Goal: Task Accomplishment & Management: Use online tool/utility

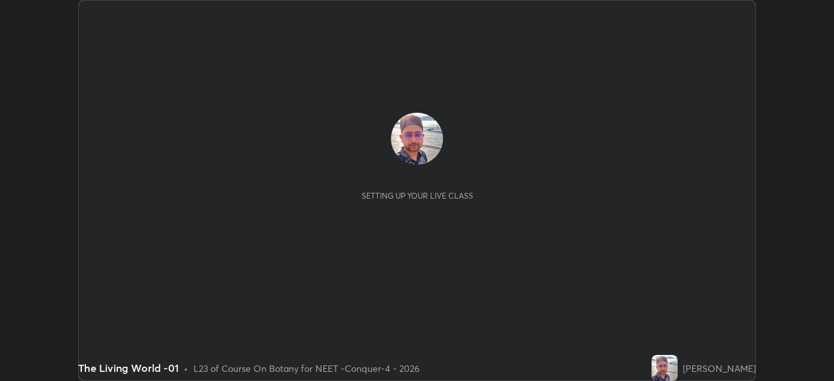
scroll to position [381, 834]
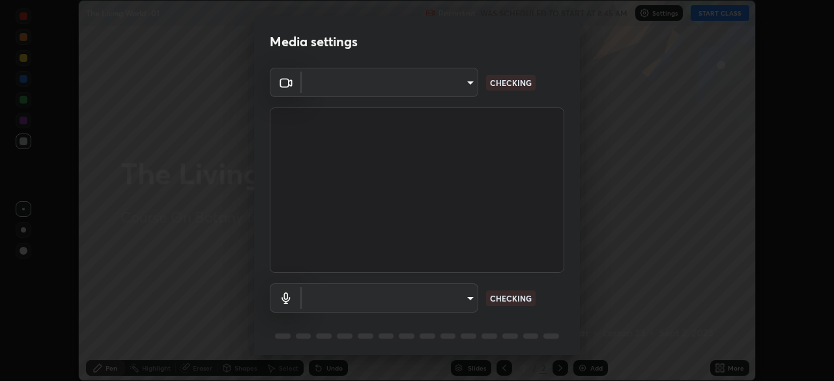
click at [437, 87] on body "Erase all The Living World -01 Recording WAS SCHEDULED TO START AT 8:45 AM Sett…" at bounding box center [417, 190] width 834 height 381
click at [430, 83] on div at bounding box center [417, 190] width 834 height 381
type input "8af73e8d16ef8e3bb7c62716022b9fe157133e9521606ce818031bd72dda2f9e"
type input "9376289e619e4675d11d21499418c37aaf050eeae3c85155971a5de3e19aa403"
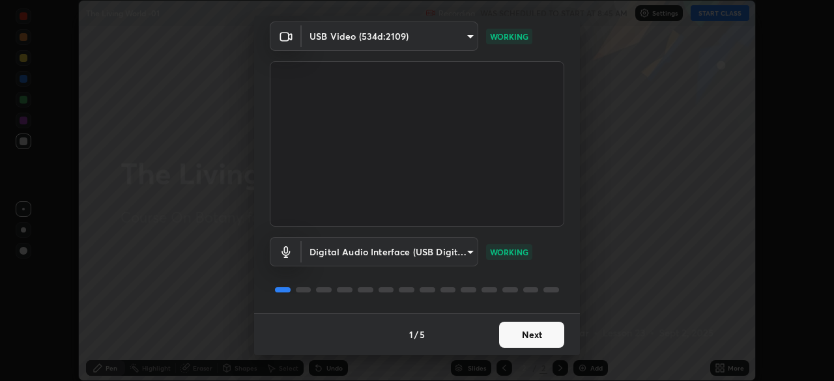
click at [527, 336] on button "Next" at bounding box center [531, 335] width 65 height 26
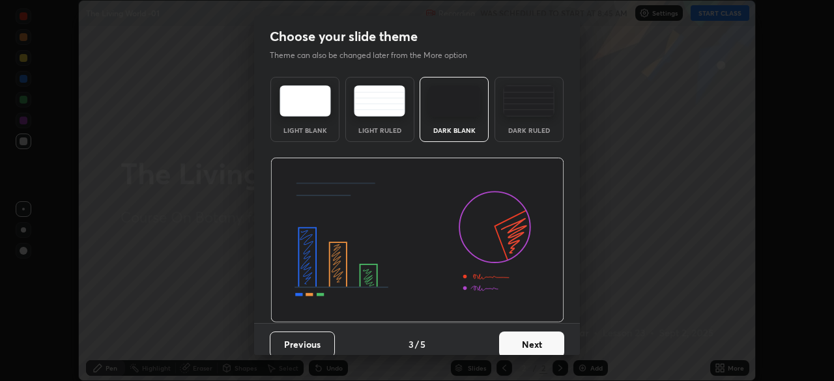
click at [542, 338] on button "Next" at bounding box center [531, 345] width 65 height 26
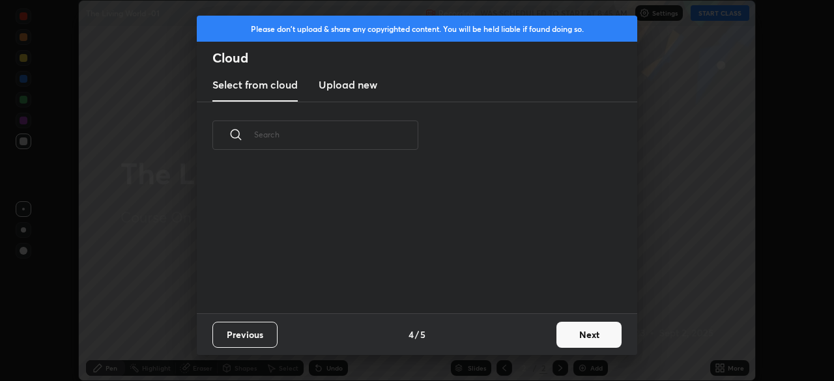
click at [558, 343] on button "Next" at bounding box center [589, 335] width 65 height 26
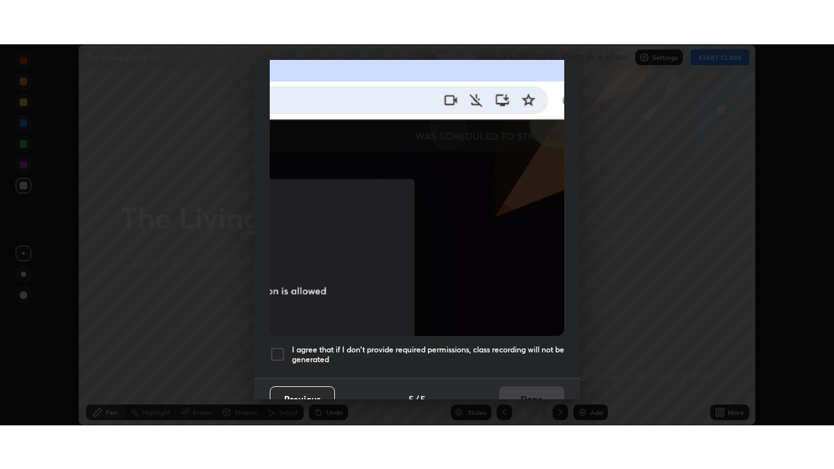
scroll to position [312, 0]
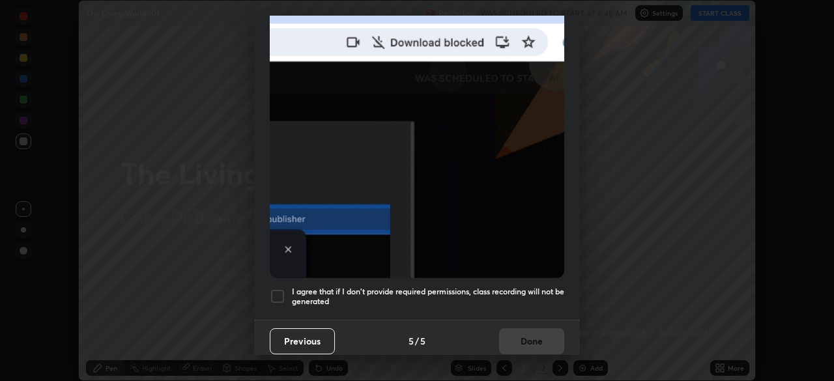
click at [284, 289] on div at bounding box center [278, 297] width 16 height 16
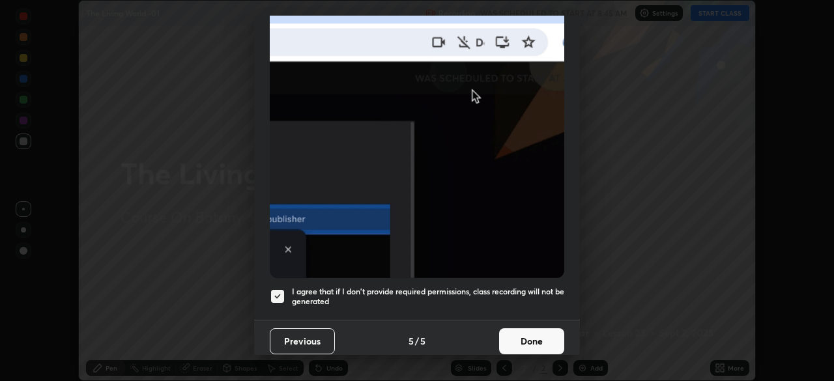
click at [527, 335] on button "Done" at bounding box center [531, 342] width 65 height 26
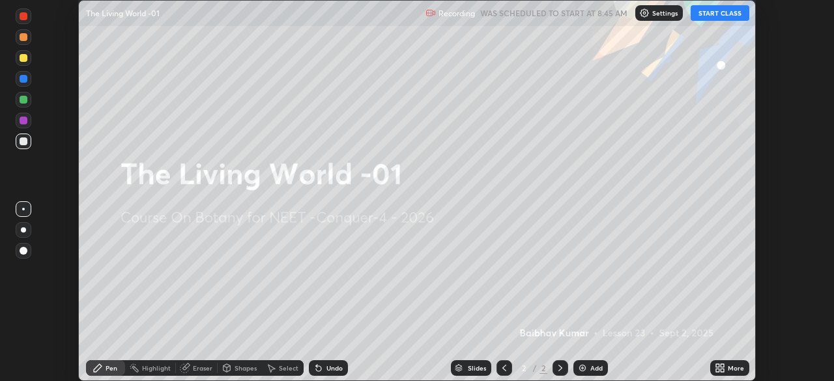
click at [722, 370] on icon at bounding box center [722, 370] width 3 height 3
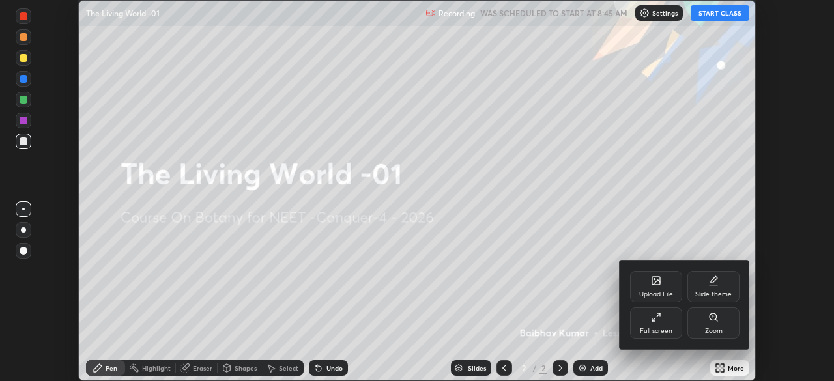
click at [659, 336] on div "Full screen" at bounding box center [656, 323] width 52 height 31
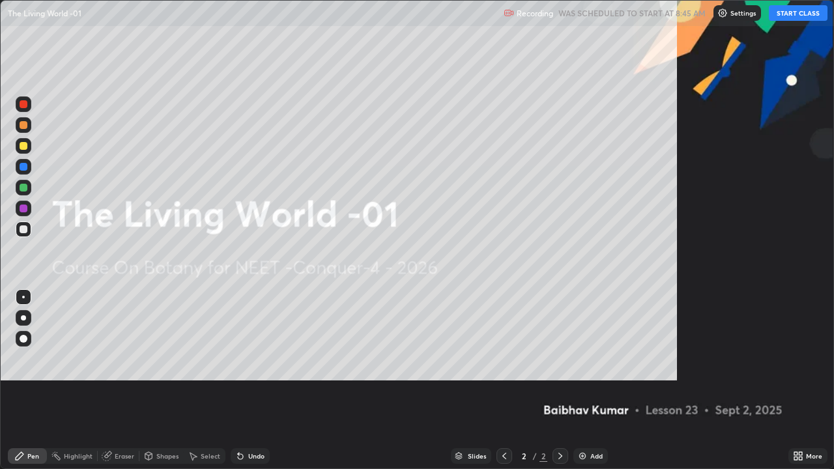
scroll to position [469, 834]
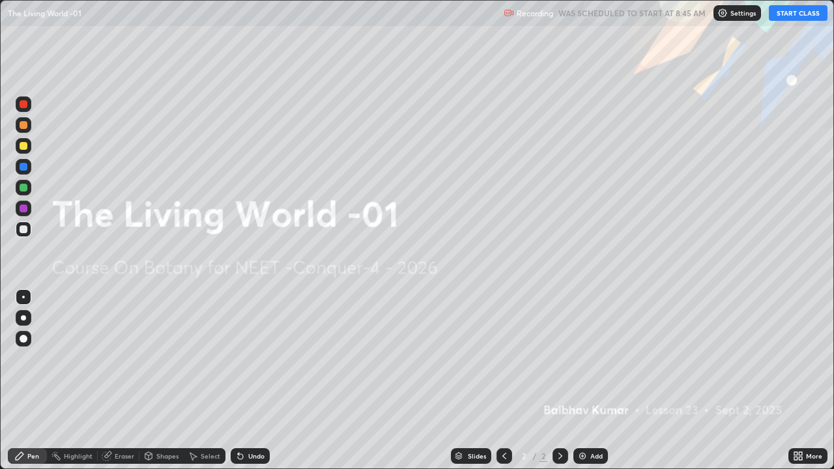
click at [727, 12] on img at bounding box center [723, 13] width 10 height 10
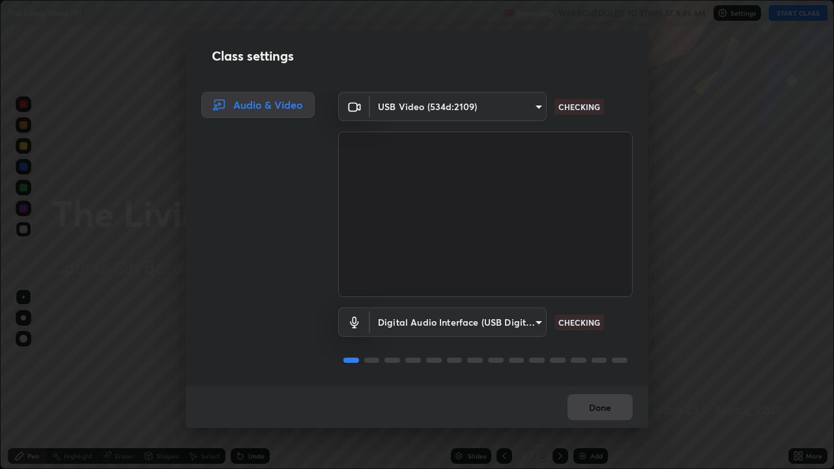
scroll to position [1, 0]
click at [596, 381] on button "Done" at bounding box center [600, 407] width 65 height 26
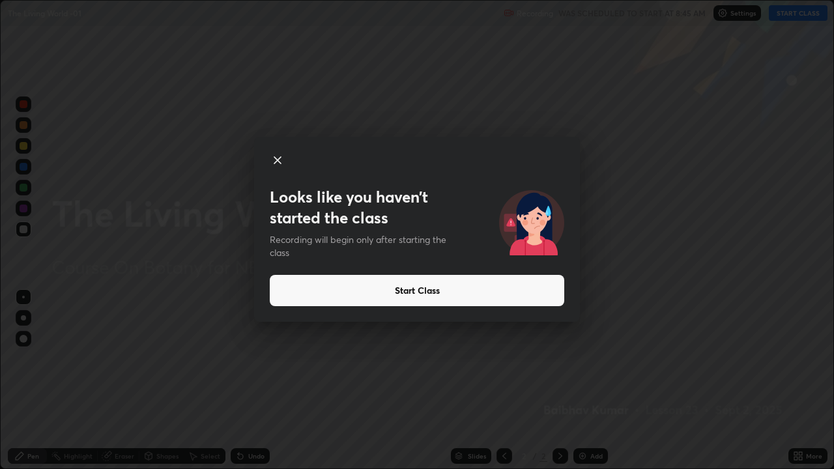
click at [490, 295] on button "Start Class" at bounding box center [417, 290] width 295 height 31
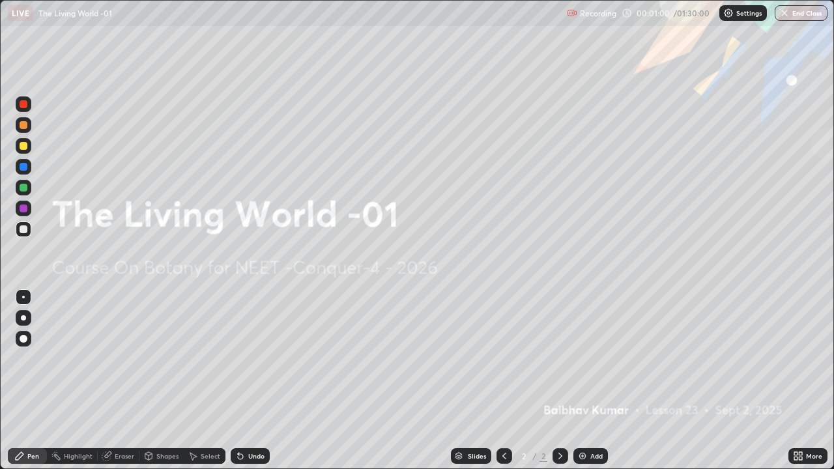
click at [23, 381] on icon at bounding box center [19, 456] width 10 height 10
click at [23, 318] on div at bounding box center [23, 317] width 5 height 5
click at [29, 381] on div "Pen" at bounding box center [27, 456] width 39 height 16
click at [26, 323] on div at bounding box center [24, 318] width 16 height 16
click at [797, 381] on icon at bounding box center [796, 458] width 3 height 3
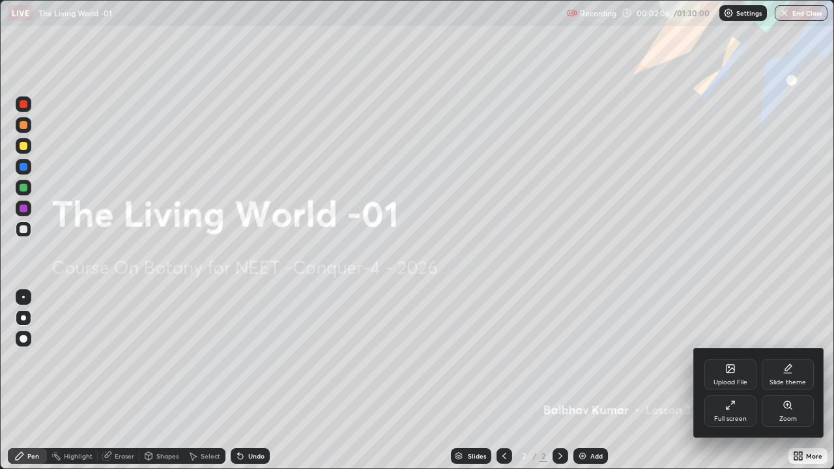
click at [738, 373] on div "Upload File" at bounding box center [731, 374] width 52 height 31
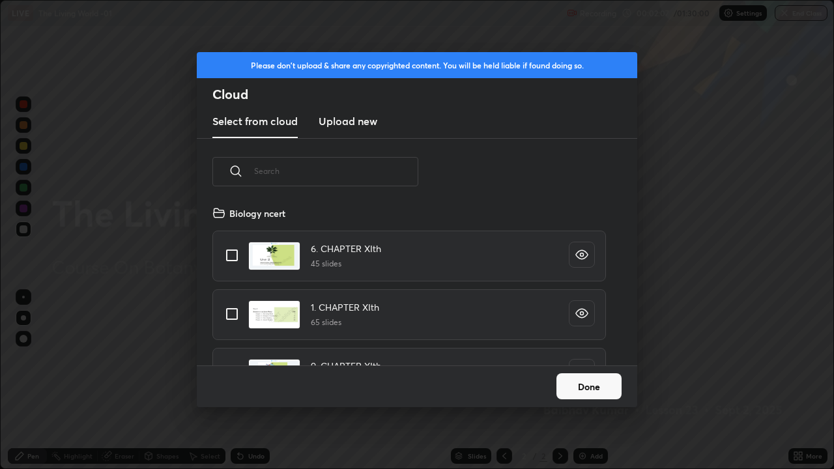
scroll to position [5, 7]
click at [268, 173] on input "text" at bounding box center [336, 170] width 164 height 55
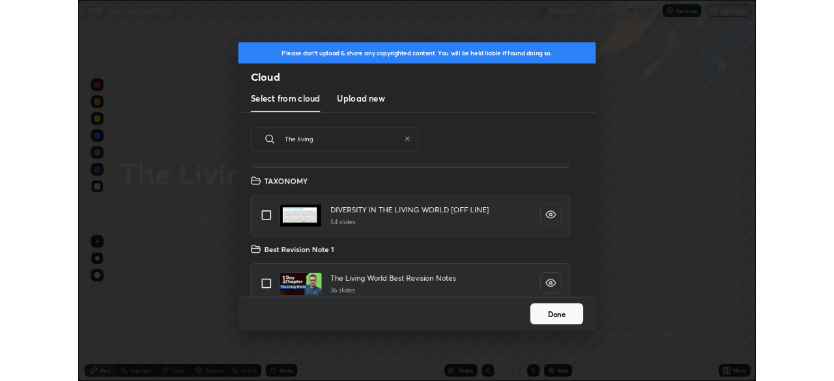
scroll to position [88, 0]
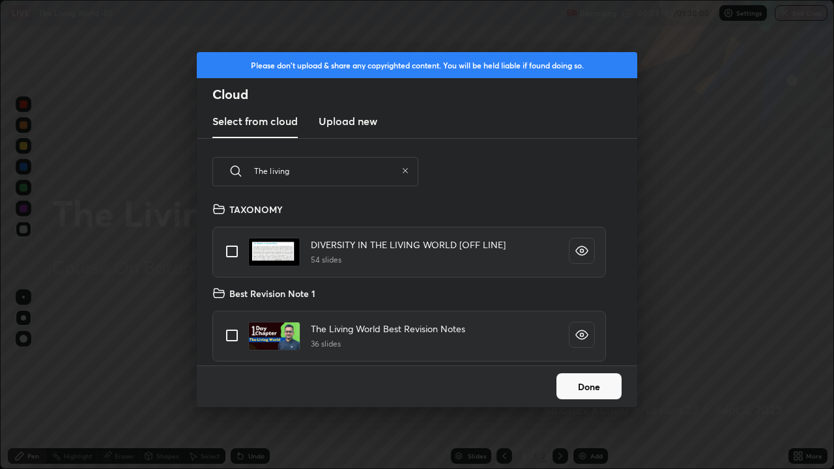
type input "The living"
click at [235, 250] on input "grid" at bounding box center [231, 251] width 27 height 27
checkbox input "true"
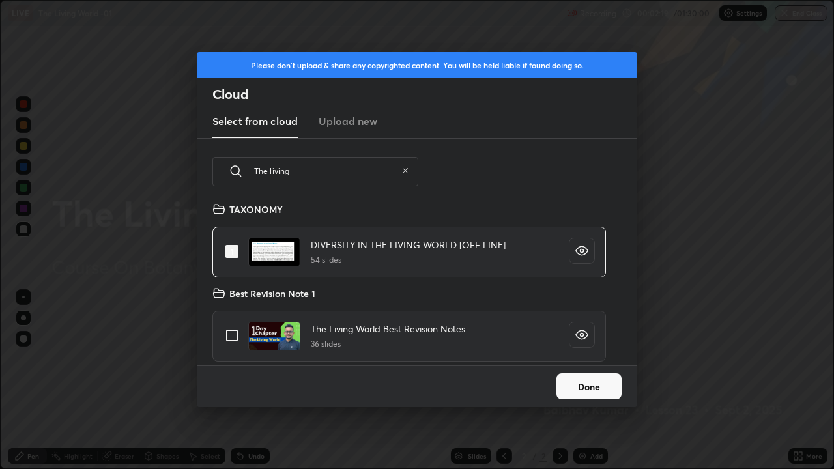
click at [603, 381] on button "Done" at bounding box center [589, 386] width 65 height 26
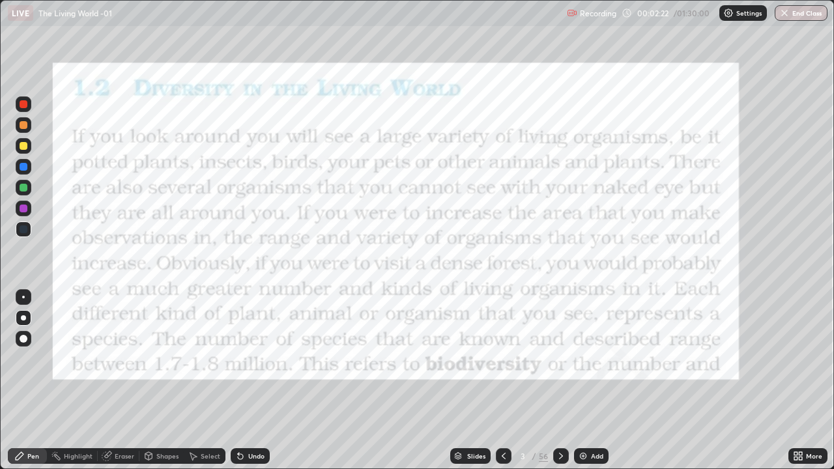
click at [23, 381] on icon at bounding box center [19, 456] width 10 height 10
click at [23, 318] on div at bounding box center [23, 317] width 5 height 5
click at [502, 381] on icon at bounding box center [504, 456] width 10 height 10
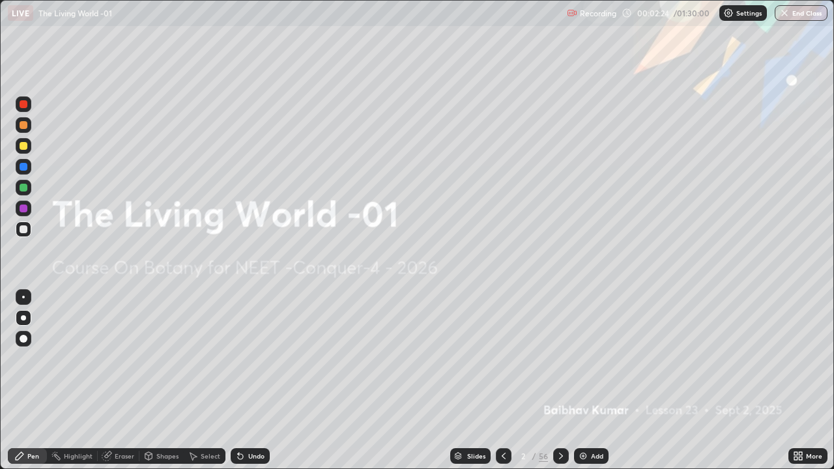
click at [591, 381] on div "Add" at bounding box center [597, 456] width 12 height 7
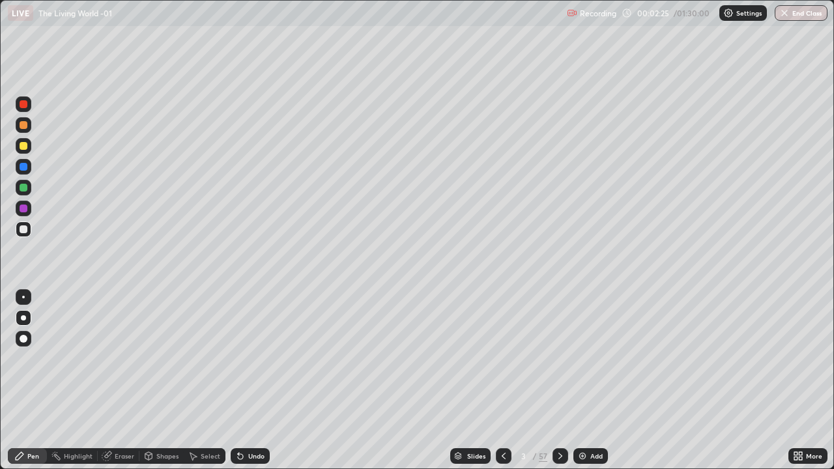
click at [12, 381] on div "Pen" at bounding box center [27, 456] width 39 height 16
click at [24, 319] on div at bounding box center [23, 317] width 5 height 5
click at [559, 381] on icon at bounding box center [560, 456] width 10 height 10
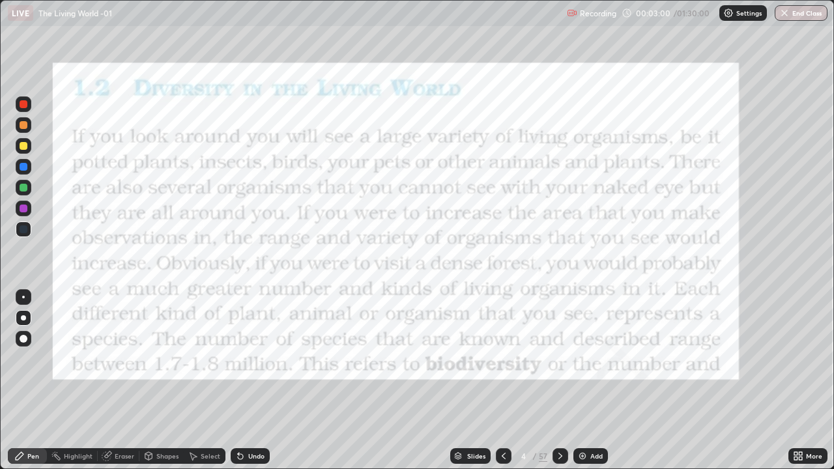
click at [505, 381] on icon at bounding box center [504, 456] width 10 height 10
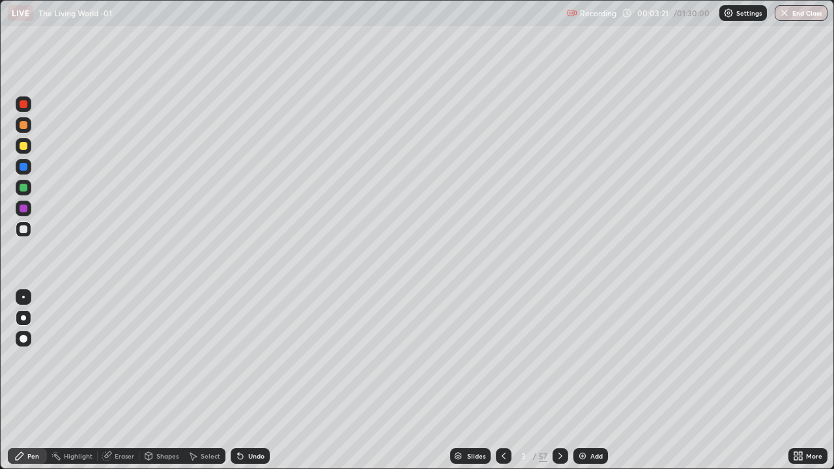
click at [23, 317] on div at bounding box center [23, 317] width 5 height 5
click at [24, 104] on div at bounding box center [24, 104] width 8 height 8
click at [27, 381] on div "Pen" at bounding box center [27, 456] width 39 height 16
click at [18, 229] on div at bounding box center [24, 230] width 16 height 16
click at [23, 145] on div at bounding box center [24, 146] width 8 height 8
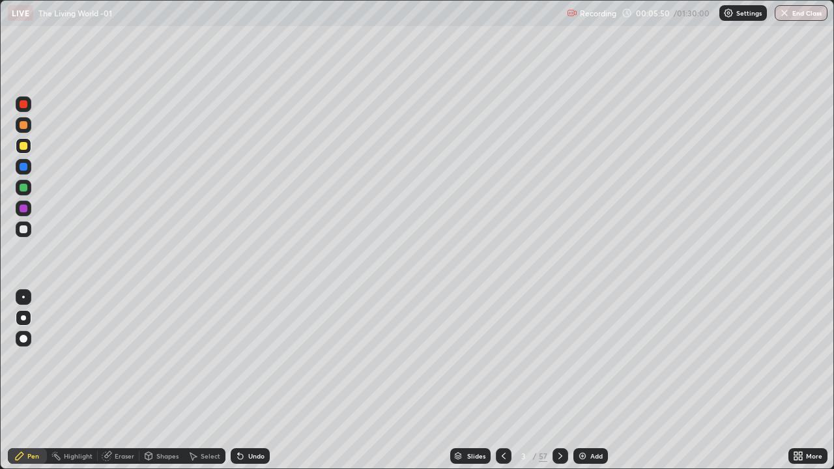
click at [22, 232] on div at bounding box center [24, 230] width 8 height 8
click at [23, 318] on div at bounding box center [23, 317] width 5 height 5
click at [22, 147] on div at bounding box center [24, 146] width 8 height 8
click at [31, 381] on div "Pen" at bounding box center [33, 456] width 12 height 7
click at [20, 232] on div at bounding box center [24, 230] width 8 height 8
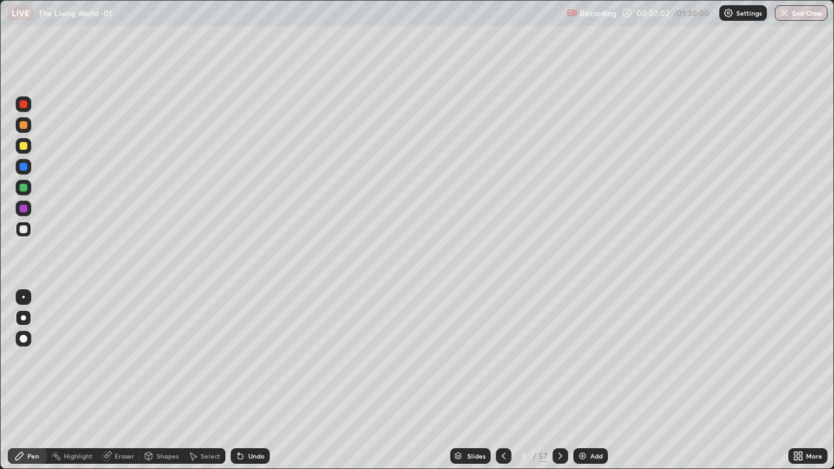
click at [27, 169] on div at bounding box center [24, 167] width 8 height 8
click at [598, 381] on div "Add" at bounding box center [591, 456] width 35 height 16
click at [24, 187] on div at bounding box center [24, 188] width 8 height 8
click at [23, 169] on div at bounding box center [24, 167] width 8 height 8
click at [23, 145] on div at bounding box center [24, 146] width 8 height 8
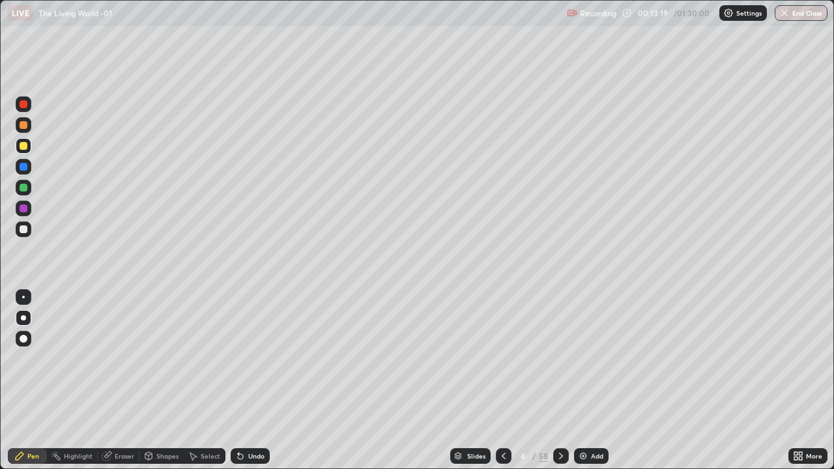
click at [24, 187] on div at bounding box center [24, 188] width 8 height 8
click at [23, 228] on div at bounding box center [24, 230] width 8 height 8
click at [21, 228] on div at bounding box center [24, 230] width 8 height 8
click at [23, 317] on div at bounding box center [23, 317] width 5 height 5
click at [591, 381] on div "Add" at bounding box center [597, 456] width 12 height 7
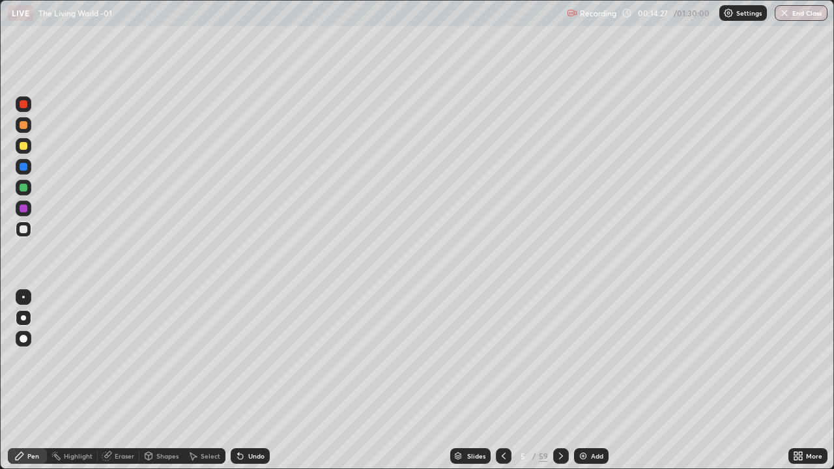
click at [25, 188] on div at bounding box center [24, 188] width 8 height 8
click at [22, 123] on div at bounding box center [24, 125] width 8 height 8
click at [21, 381] on icon at bounding box center [19, 456] width 10 height 10
click at [247, 381] on div "Undo" at bounding box center [250, 456] width 39 height 16
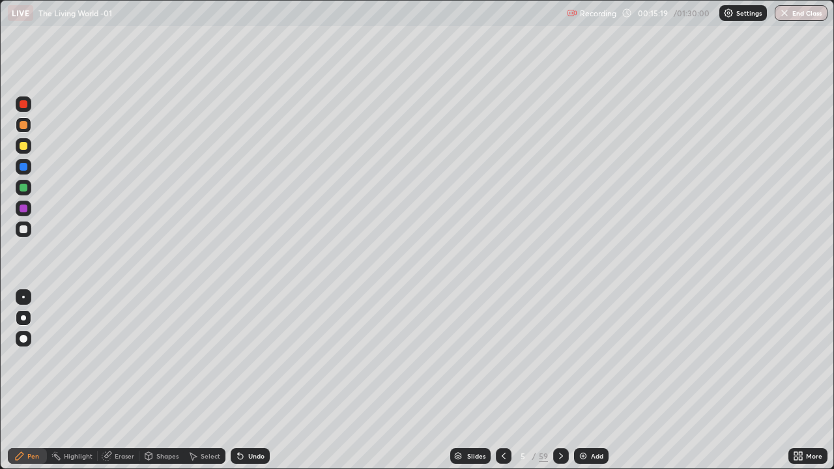
click at [263, 381] on div "Undo" at bounding box center [250, 456] width 39 height 16
click at [256, 381] on div "Undo" at bounding box center [256, 456] width 16 height 7
click at [24, 188] on div at bounding box center [24, 188] width 8 height 8
click at [320, 381] on div "Slides 5 / 59 Add" at bounding box center [529, 456] width 519 height 26
click at [24, 229] on div at bounding box center [24, 230] width 8 height 8
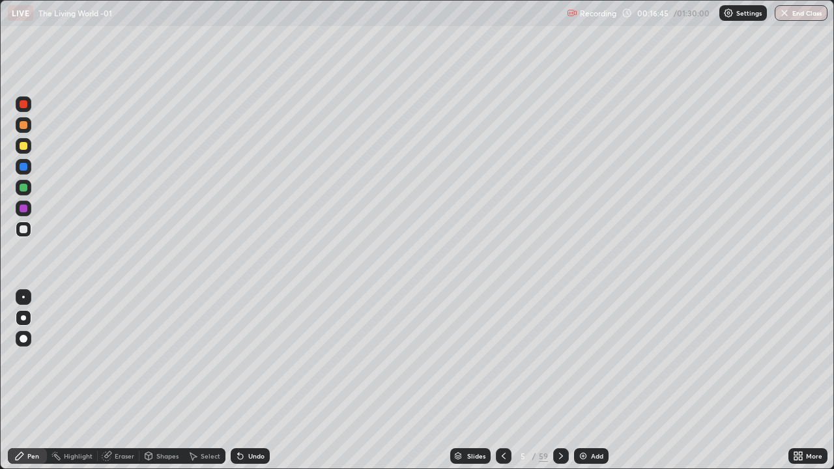
click at [23, 186] on div at bounding box center [24, 188] width 8 height 8
click at [26, 381] on div "Pen" at bounding box center [27, 456] width 39 height 16
click at [28, 381] on div "Pen" at bounding box center [33, 456] width 12 height 7
click at [593, 381] on div "Add" at bounding box center [597, 456] width 12 height 7
click at [23, 105] on div at bounding box center [24, 104] width 8 height 8
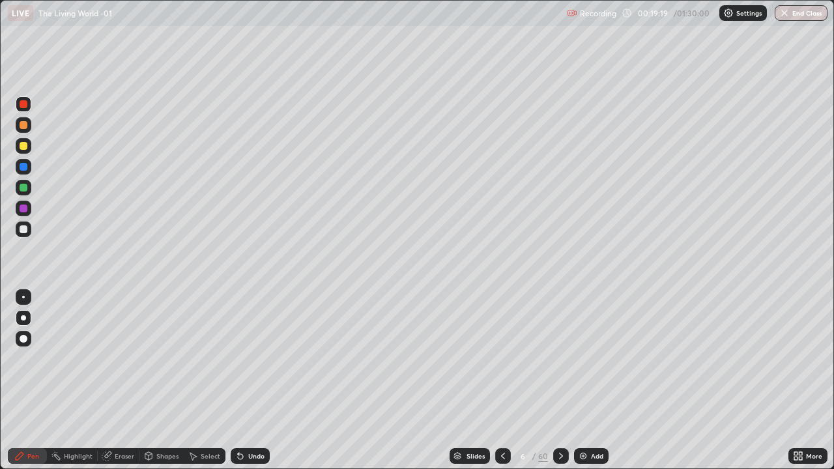
click at [800, 381] on icon at bounding box center [800, 458] width 3 height 3
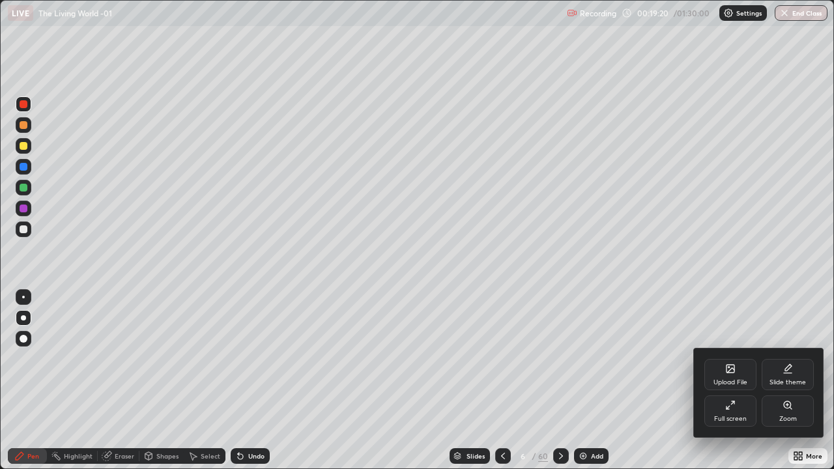
click at [738, 381] on div "Full screen" at bounding box center [731, 411] width 52 height 31
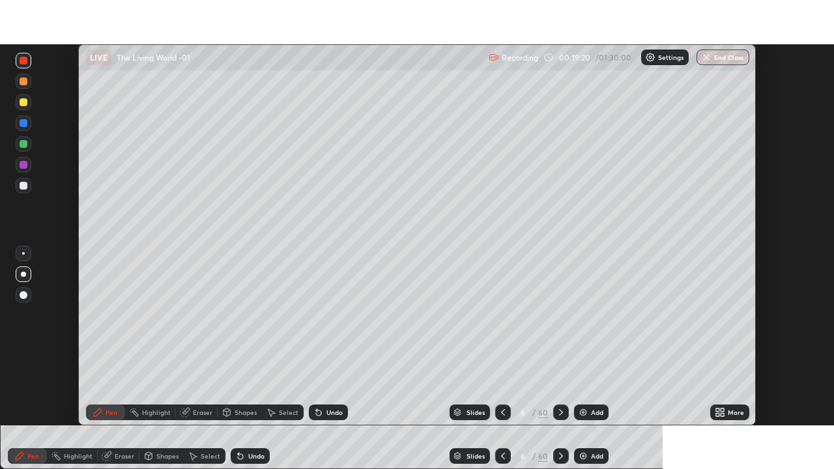
scroll to position [64800, 64347]
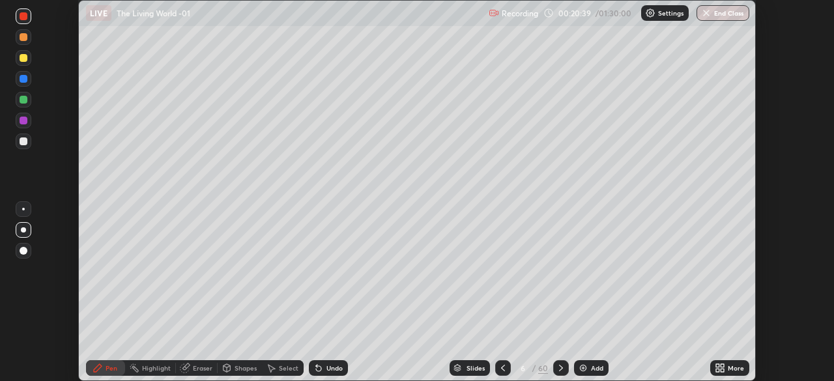
click at [721, 369] on icon at bounding box center [722, 370] width 3 height 3
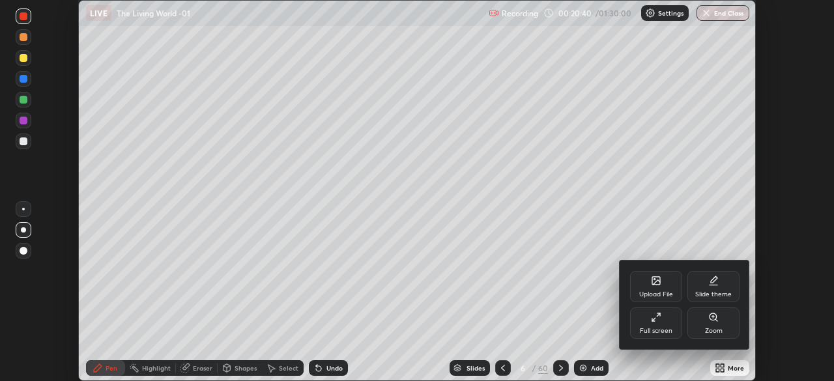
click at [668, 318] on div "Full screen" at bounding box center [656, 323] width 52 height 31
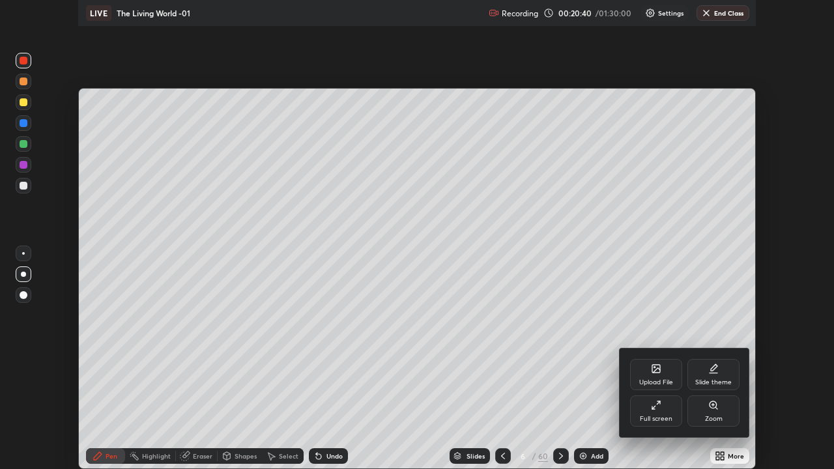
scroll to position [469, 834]
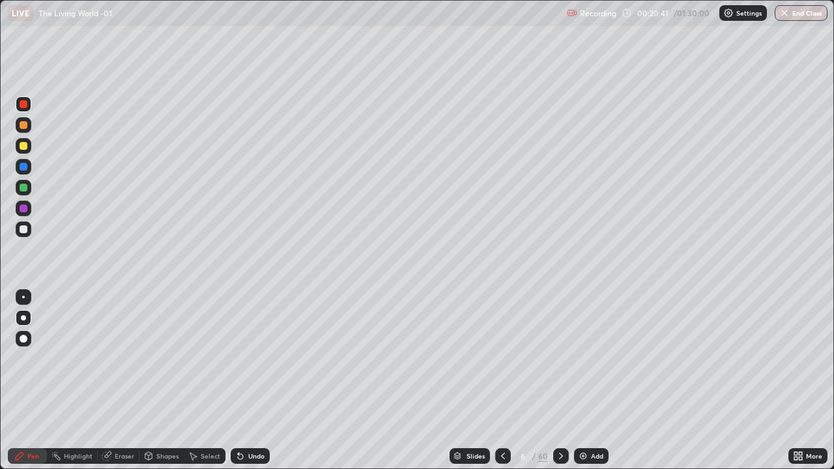
click at [25, 149] on div at bounding box center [24, 146] width 8 height 8
click at [23, 126] on div at bounding box center [24, 125] width 8 height 8
click at [26, 381] on div "Pen" at bounding box center [27, 456] width 39 height 16
click at [20, 227] on div at bounding box center [24, 230] width 8 height 8
click at [27, 166] on div at bounding box center [24, 167] width 8 height 8
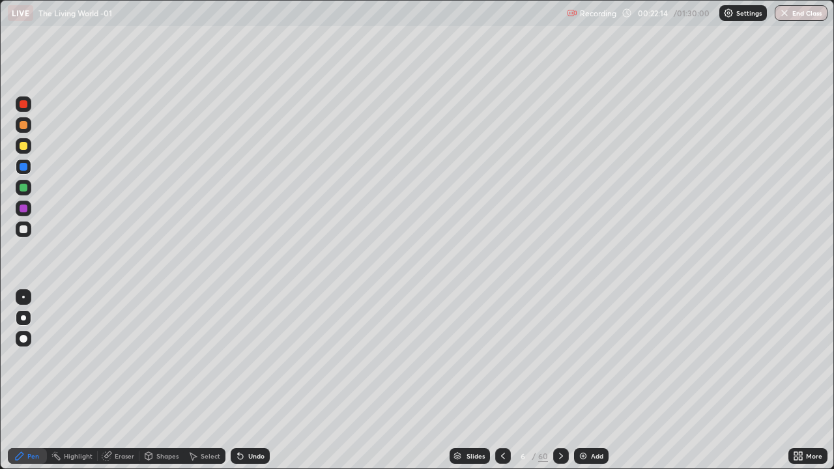
click at [23, 146] on div at bounding box center [24, 146] width 8 height 8
click at [21, 190] on div at bounding box center [24, 188] width 8 height 8
click at [28, 235] on div at bounding box center [24, 230] width 16 height 16
click at [25, 209] on div at bounding box center [24, 209] width 8 height 8
click at [24, 222] on div at bounding box center [24, 230] width 16 height 16
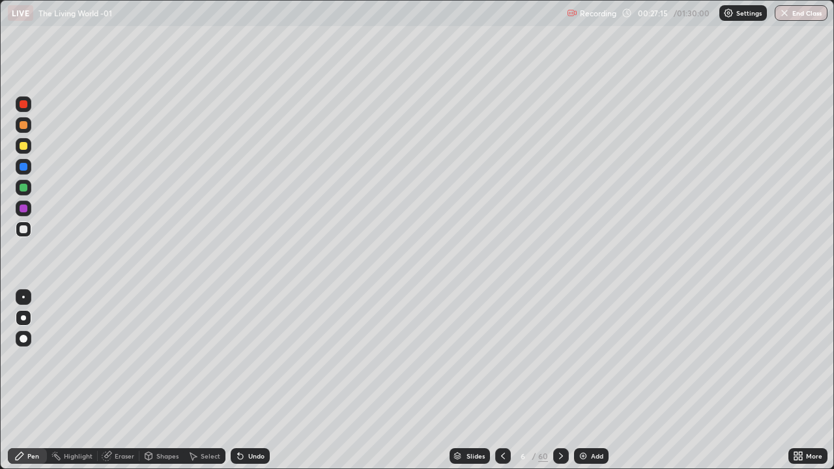
click at [20, 189] on div at bounding box center [24, 188] width 8 height 8
click at [18, 145] on div at bounding box center [24, 146] width 16 height 16
click at [29, 190] on div at bounding box center [24, 188] width 16 height 16
click at [586, 381] on img at bounding box center [583, 456] width 10 height 10
click at [25, 229] on div at bounding box center [24, 230] width 8 height 8
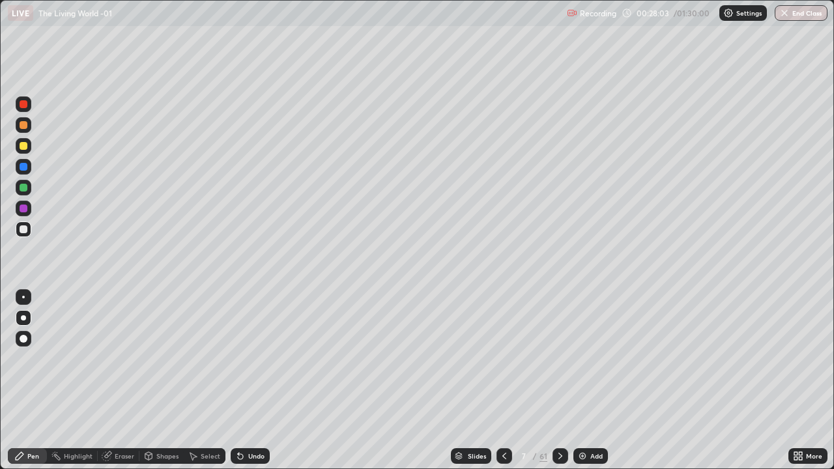
click at [22, 319] on div at bounding box center [23, 317] width 5 height 5
click at [25, 123] on div at bounding box center [24, 125] width 8 height 8
click at [249, 381] on div "Undo" at bounding box center [256, 456] width 16 height 7
click at [23, 224] on div at bounding box center [24, 230] width 16 height 16
click at [24, 227] on div at bounding box center [24, 230] width 8 height 8
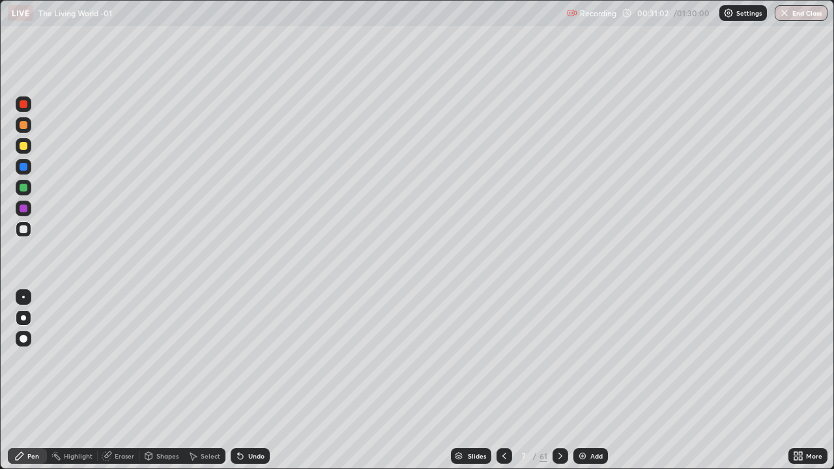
click at [24, 319] on div at bounding box center [23, 317] width 5 height 5
click at [21, 145] on div at bounding box center [24, 146] width 8 height 8
click at [251, 381] on div "Undo" at bounding box center [256, 456] width 16 height 7
click at [456, 381] on icon at bounding box center [459, 454] width 7 height 3
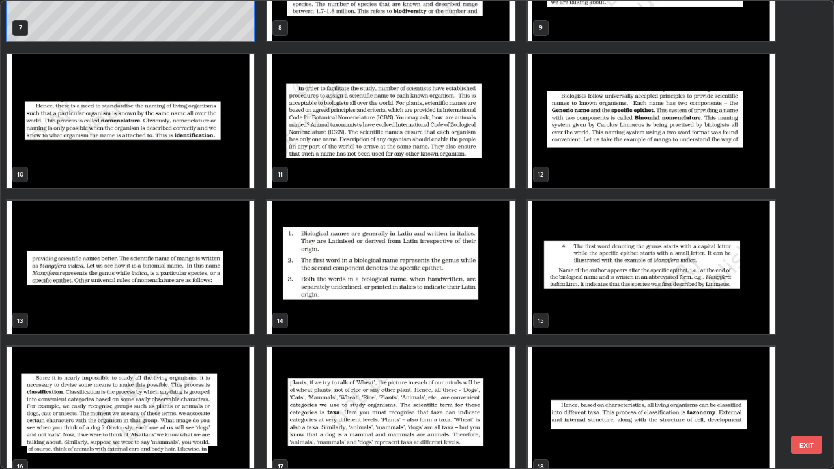
scroll to position [428, 0]
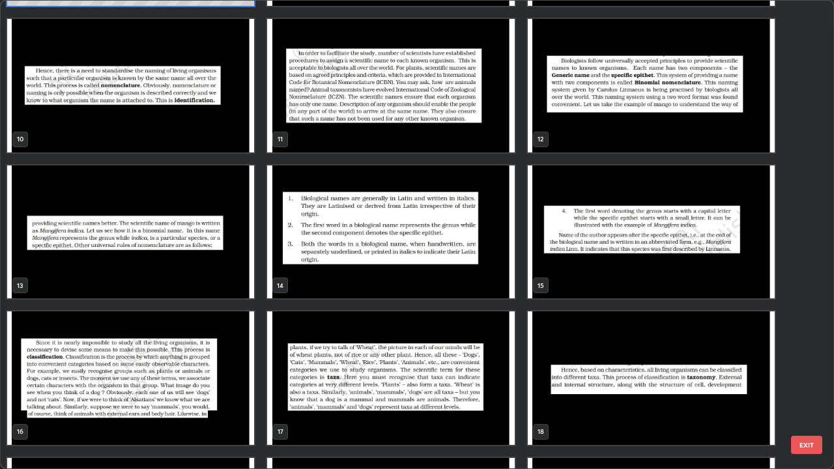
click at [304, 231] on img "grid" at bounding box center [390, 233] width 247 height 134
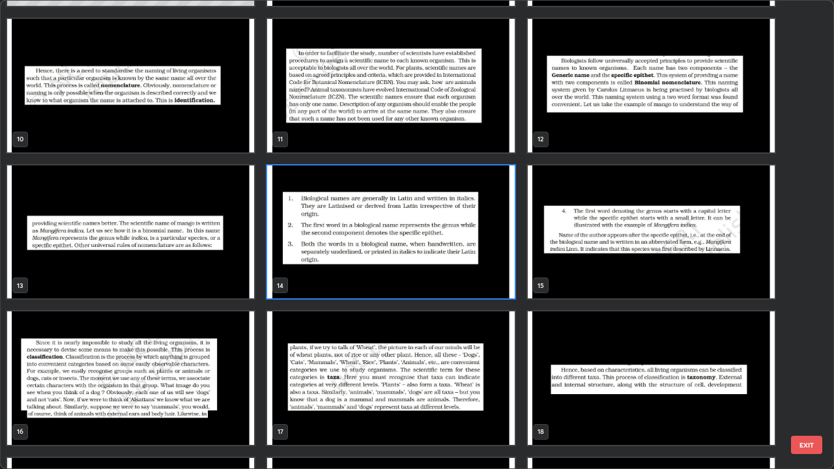
click at [302, 233] on img "grid" at bounding box center [390, 233] width 247 height 134
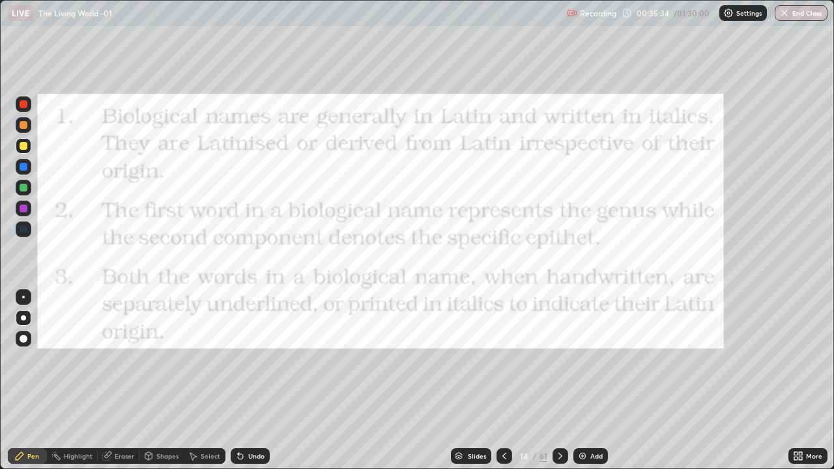
click at [301, 236] on img "grid" at bounding box center [390, 233] width 247 height 134
click at [25, 381] on div "Pen" at bounding box center [27, 456] width 39 height 16
click at [503, 381] on icon at bounding box center [505, 456] width 4 height 7
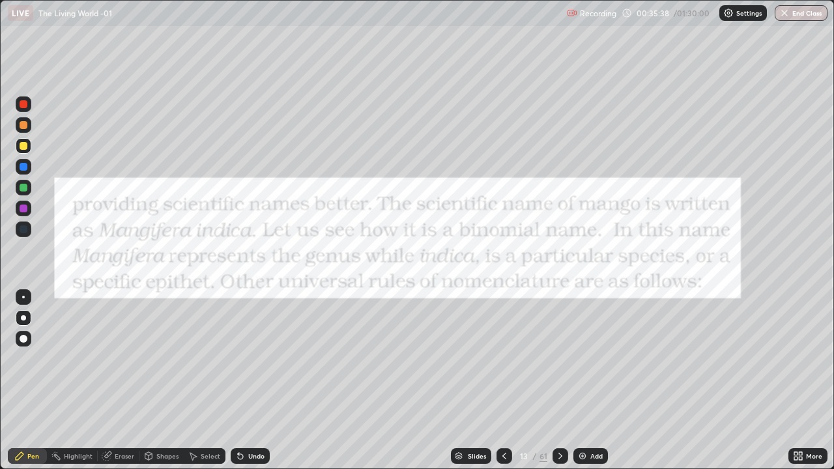
click at [159, 381] on div "Shapes" at bounding box center [167, 456] width 22 height 7
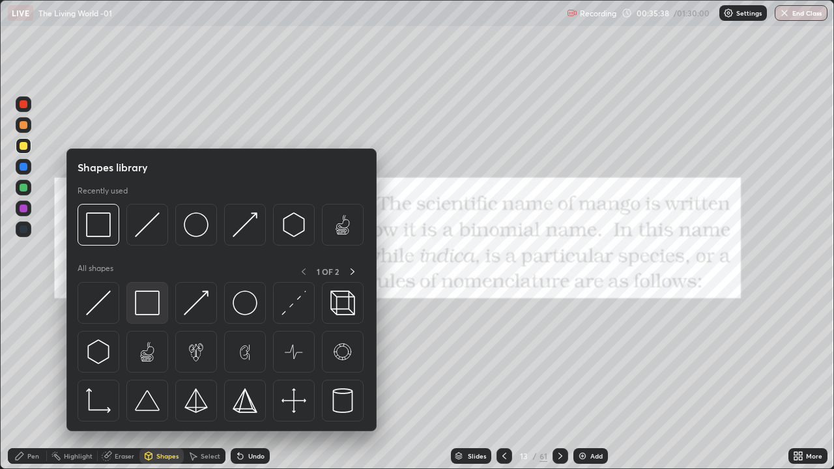
click at [145, 309] on img at bounding box center [147, 303] width 25 height 25
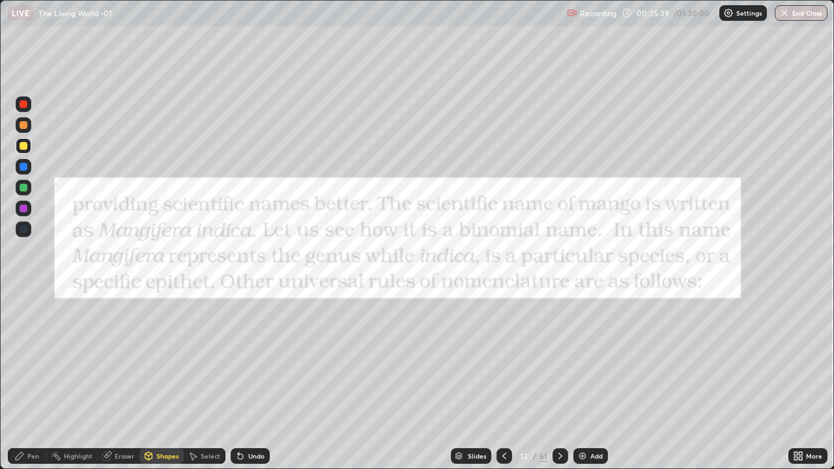
click at [25, 102] on div at bounding box center [24, 104] width 8 height 8
click at [558, 381] on icon at bounding box center [560, 456] width 10 height 10
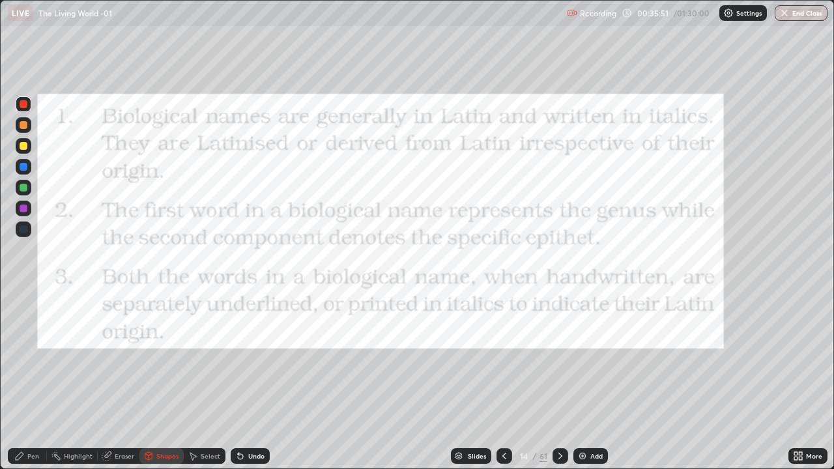
click at [503, 381] on icon at bounding box center [505, 456] width 4 height 7
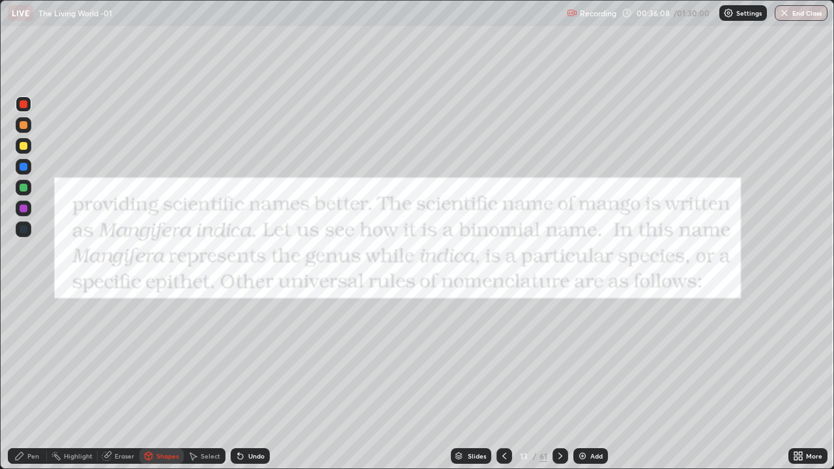
click at [559, 381] on icon at bounding box center [560, 456] width 10 height 10
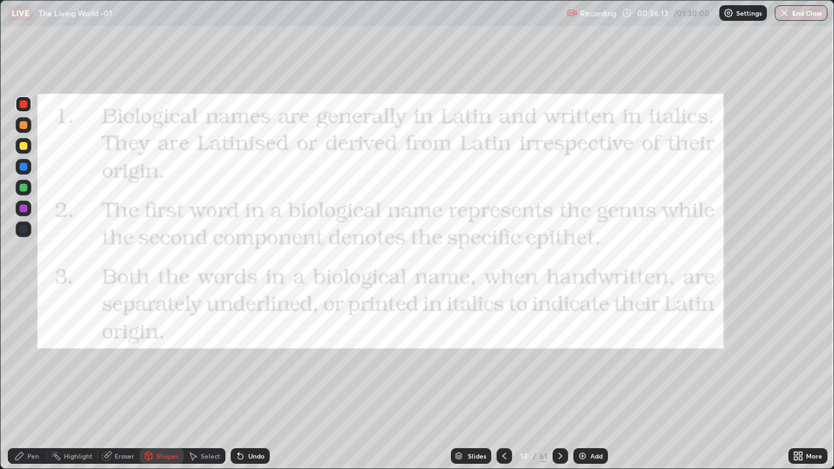
click at [165, 381] on div "Shapes" at bounding box center [167, 456] width 22 height 7
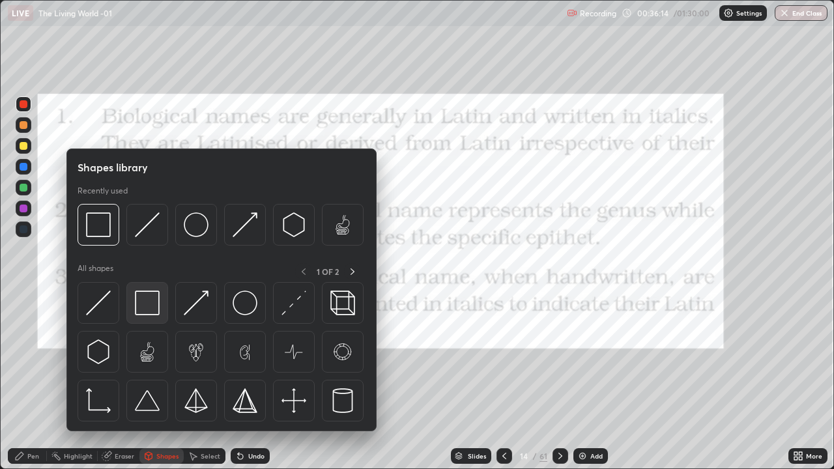
click at [152, 304] on img at bounding box center [147, 303] width 25 height 25
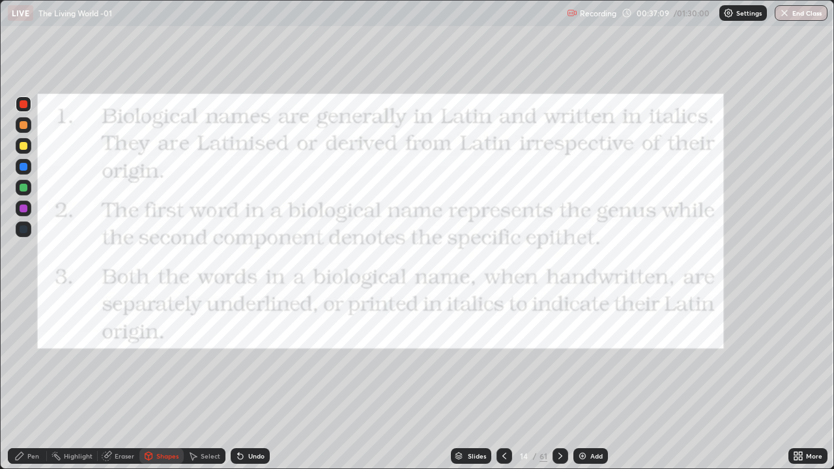
click at [557, 381] on icon at bounding box center [560, 456] width 10 height 10
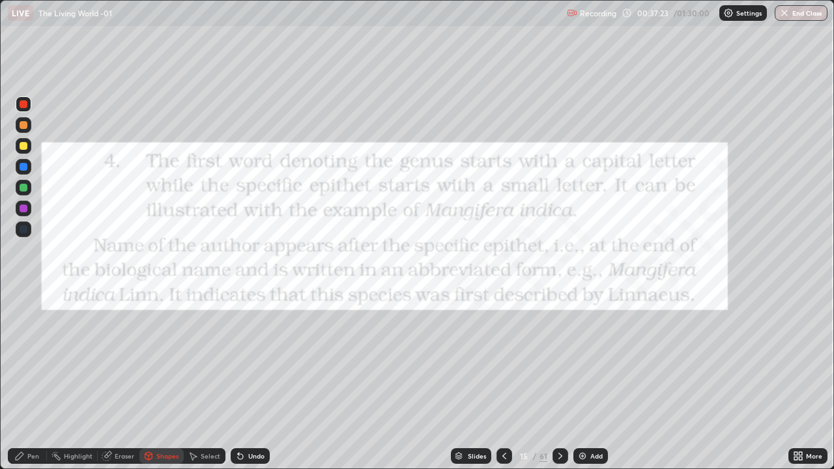
click at [29, 381] on div "Pen" at bounding box center [27, 456] width 39 height 16
click at [29, 381] on div "Pen" at bounding box center [33, 456] width 12 height 7
click at [458, 381] on icon at bounding box center [459, 459] width 7 height 2
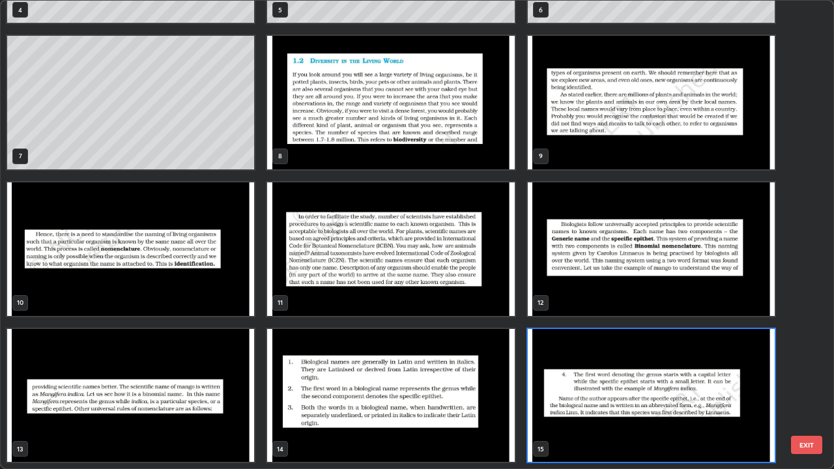
scroll to position [464, 827]
click at [320, 287] on img "grid" at bounding box center [390, 250] width 247 height 134
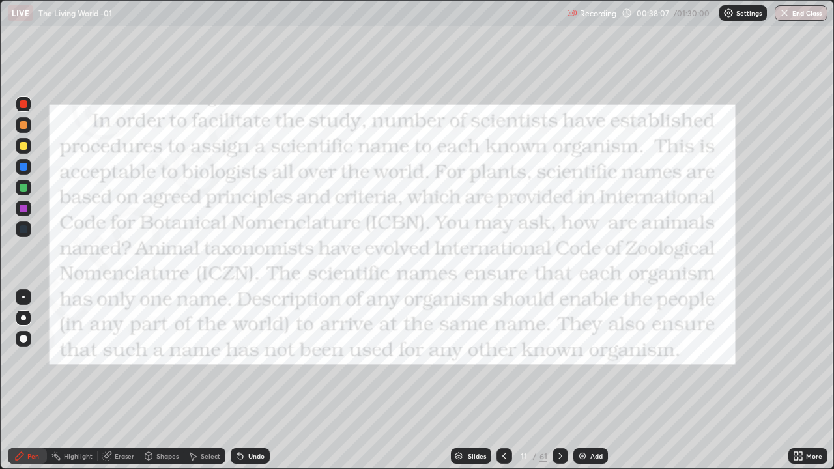
click at [321, 289] on img "grid" at bounding box center [390, 250] width 247 height 134
click at [162, 381] on div "Shapes" at bounding box center [167, 456] width 22 height 7
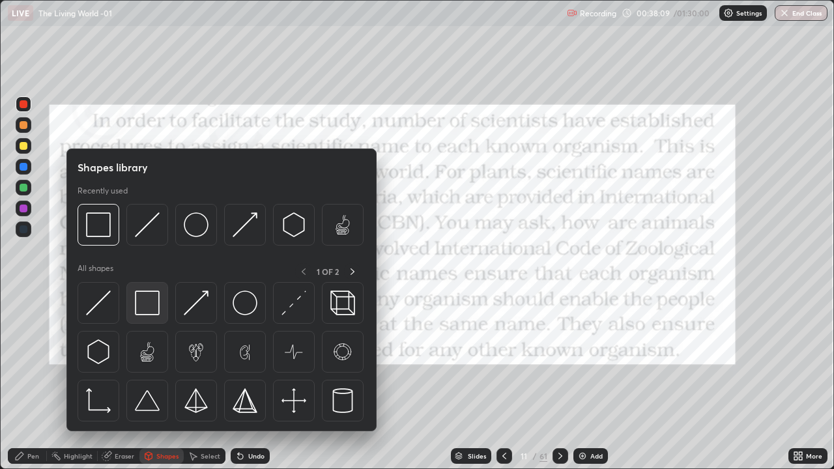
click at [142, 308] on img at bounding box center [147, 303] width 25 height 25
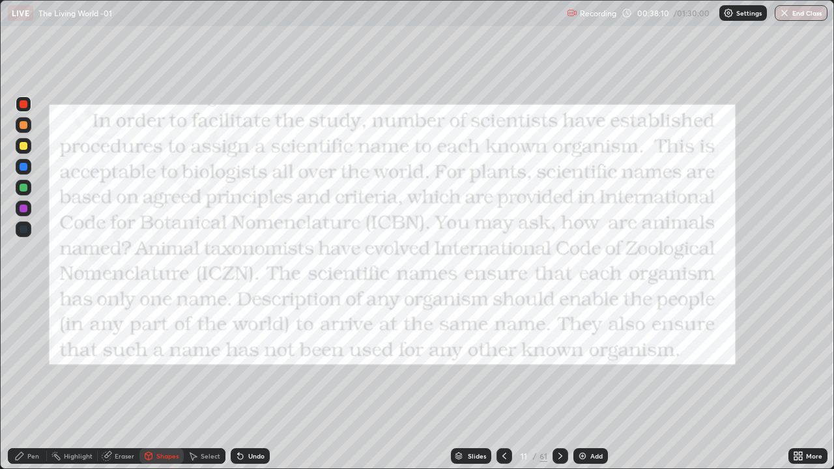
click at [22, 168] on div at bounding box center [24, 167] width 8 height 8
click at [27, 381] on div "Pen" at bounding box center [27, 456] width 39 height 16
click at [20, 99] on div at bounding box center [24, 104] width 16 height 16
click at [560, 381] on icon at bounding box center [560, 456] width 10 height 10
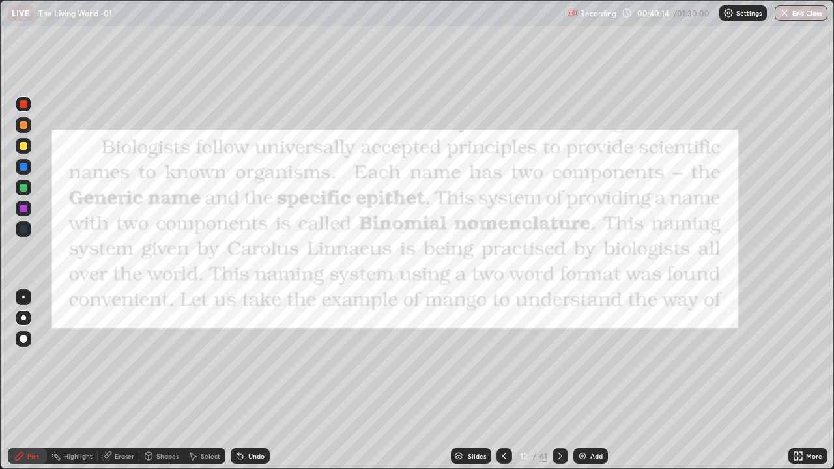
click at [559, 381] on icon at bounding box center [561, 456] width 4 height 7
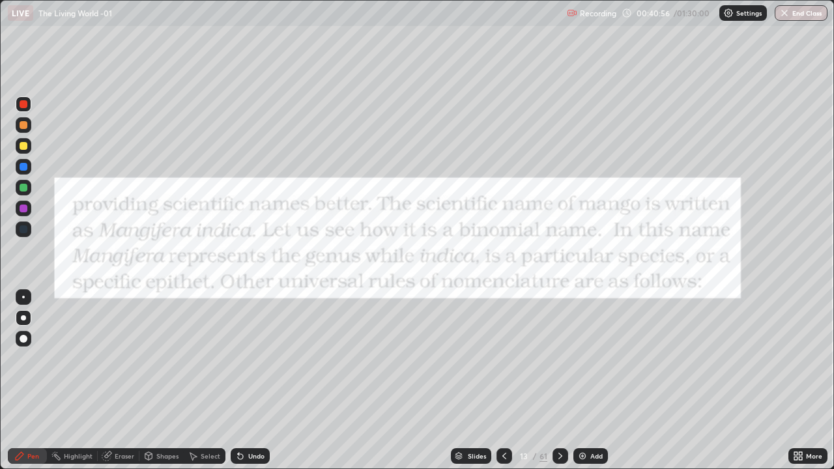
click at [25, 188] on div at bounding box center [24, 188] width 8 height 8
click at [460, 381] on icon at bounding box center [459, 454] width 7 height 3
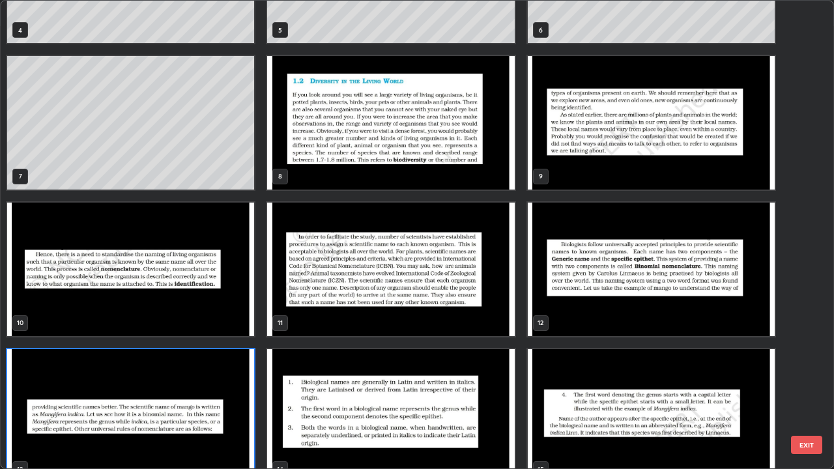
scroll to position [244, 0]
click at [345, 156] on img "grid" at bounding box center [390, 123] width 247 height 134
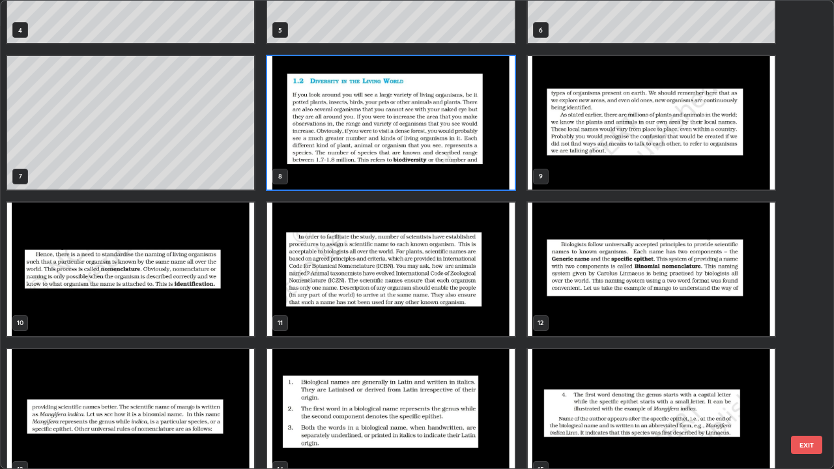
click at [349, 153] on img "grid" at bounding box center [390, 123] width 247 height 134
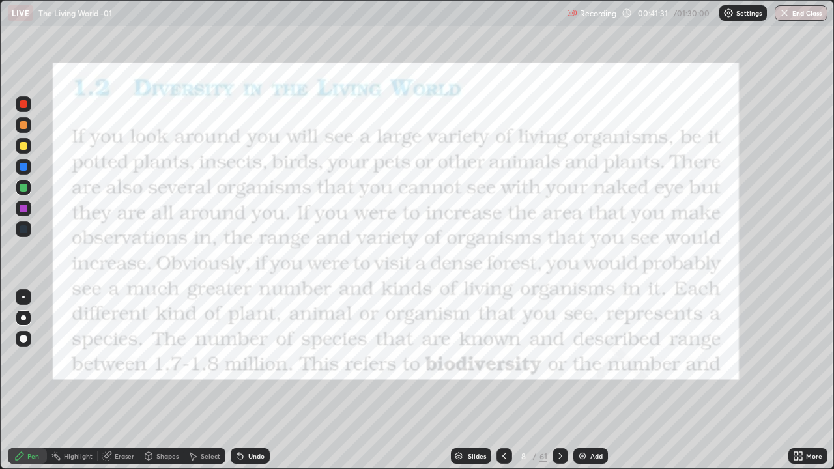
click at [349, 156] on img "grid" at bounding box center [390, 123] width 247 height 134
click at [119, 381] on div "Eraser" at bounding box center [125, 456] width 20 height 7
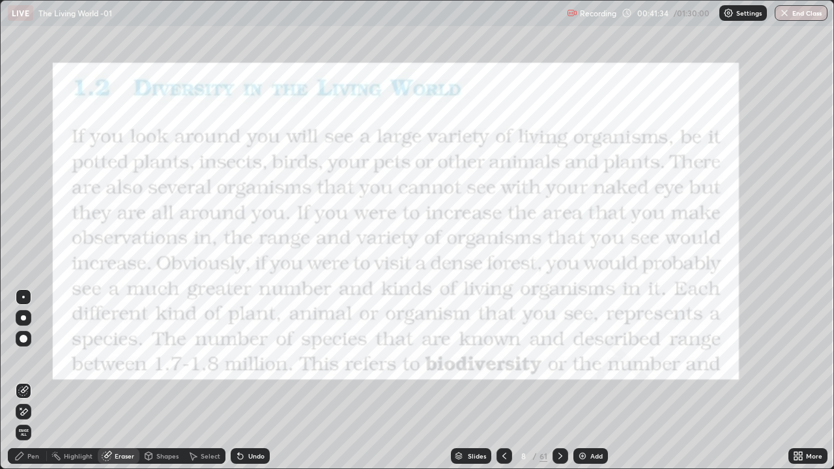
click at [160, 381] on div "Shapes" at bounding box center [167, 456] width 22 height 7
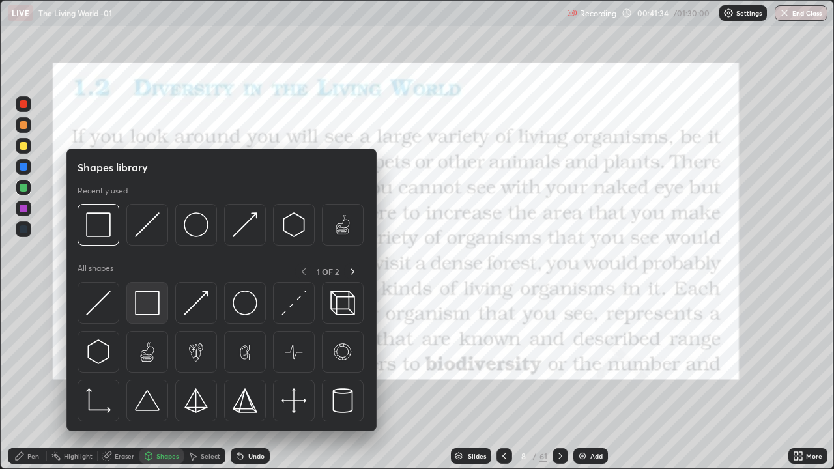
click at [147, 301] on img at bounding box center [147, 303] width 25 height 25
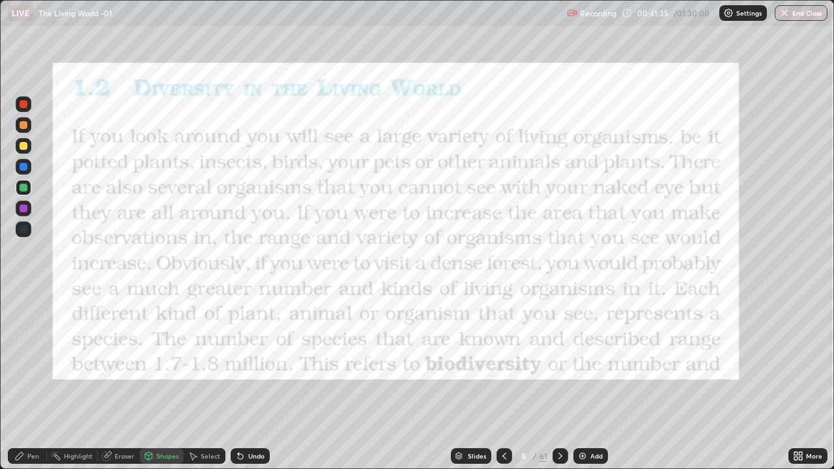
click at [24, 381] on icon at bounding box center [19, 456] width 10 height 10
click at [22, 104] on div at bounding box center [24, 104] width 8 height 8
click at [66, 381] on div "Highlight" at bounding box center [78, 456] width 29 height 7
click at [22, 381] on icon at bounding box center [23, 412] width 10 height 10
click at [559, 381] on icon at bounding box center [560, 456] width 10 height 10
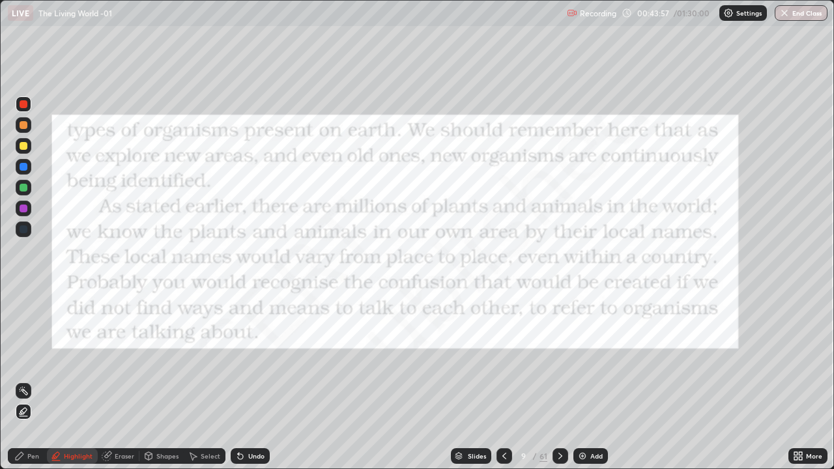
click at [17, 381] on icon at bounding box center [20, 456] width 8 height 8
click at [559, 381] on icon at bounding box center [560, 456] width 10 height 10
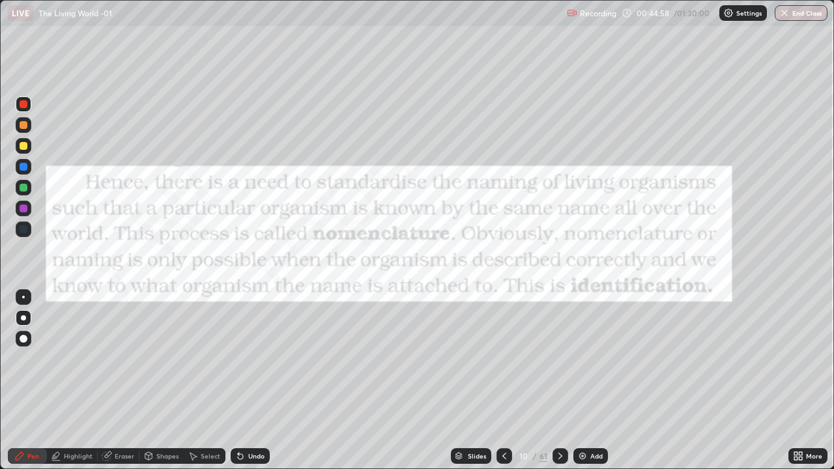
click at [457, 381] on icon at bounding box center [459, 454] width 7 height 3
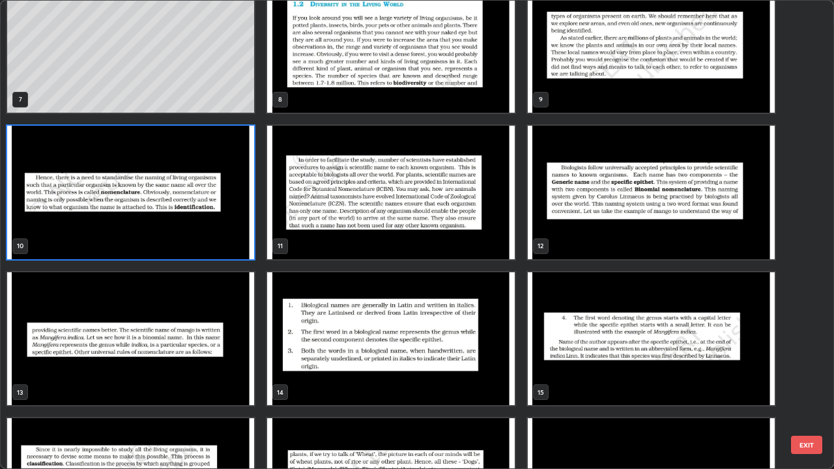
scroll to position [321, 0]
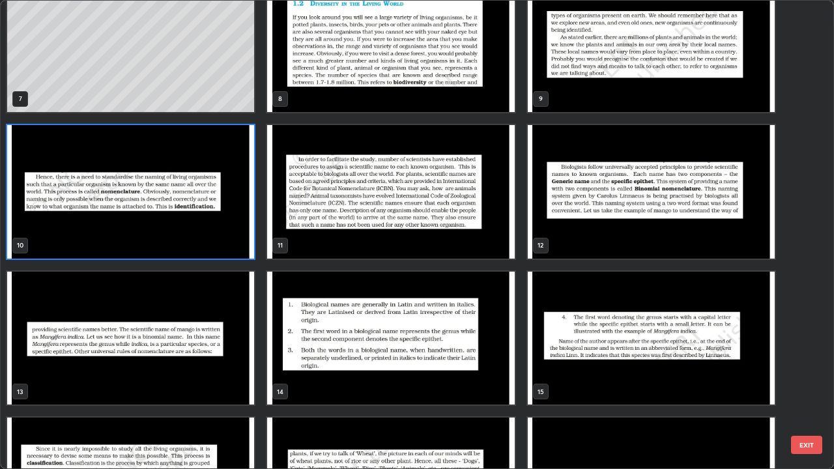
click at [364, 234] on img "grid" at bounding box center [390, 192] width 247 height 134
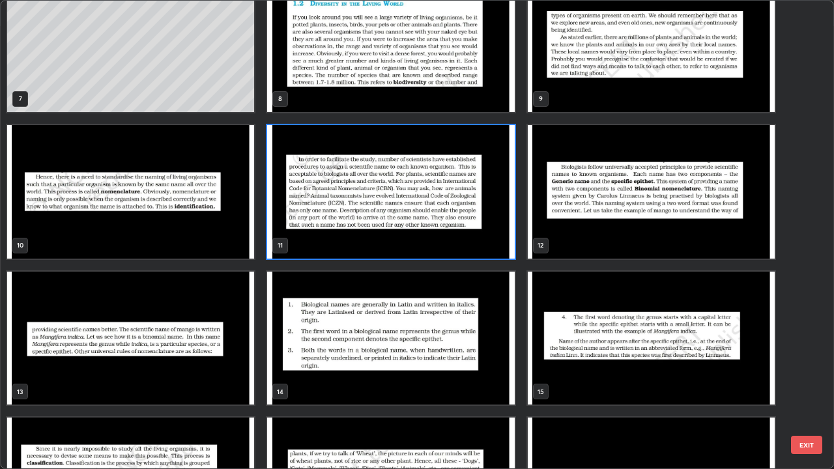
click at [364, 232] on img "grid" at bounding box center [390, 192] width 247 height 134
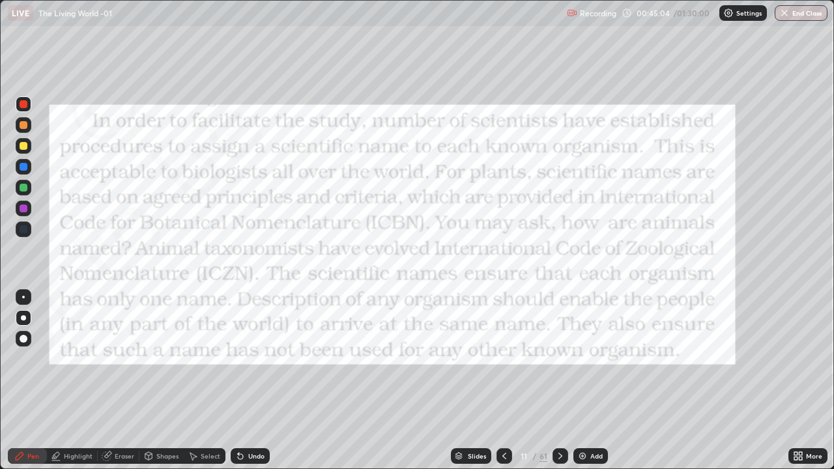
click at [503, 381] on icon at bounding box center [504, 456] width 10 height 10
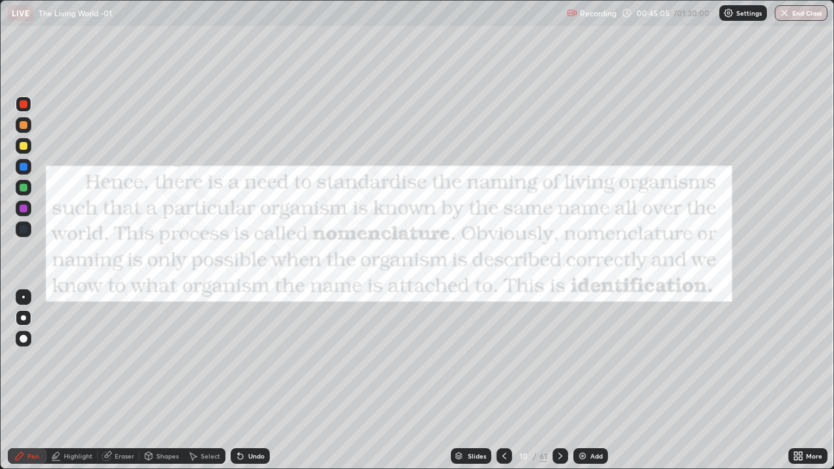
click at [559, 381] on icon at bounding box center [561, 456] width 4 height 7
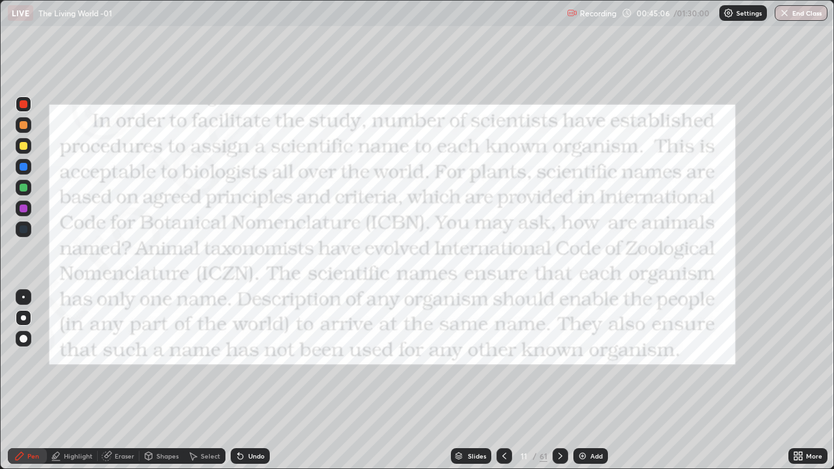
click at [460, 381] on icon at bounding box center [459, 456] width 8 height 8
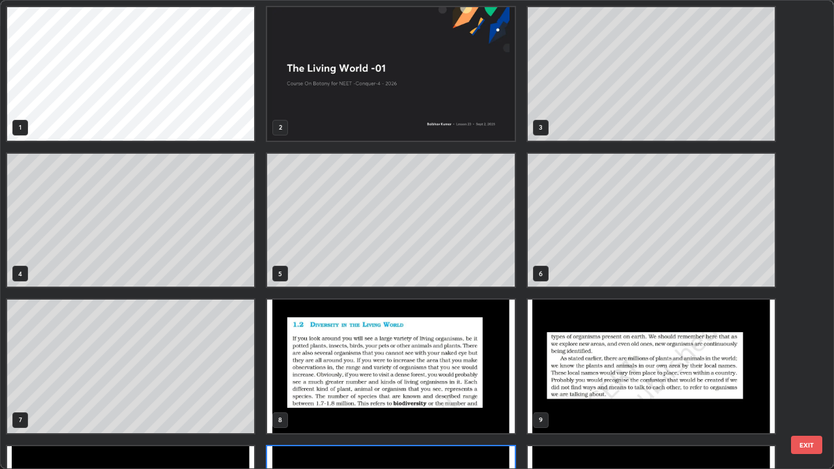
scroll to position [464, 827]
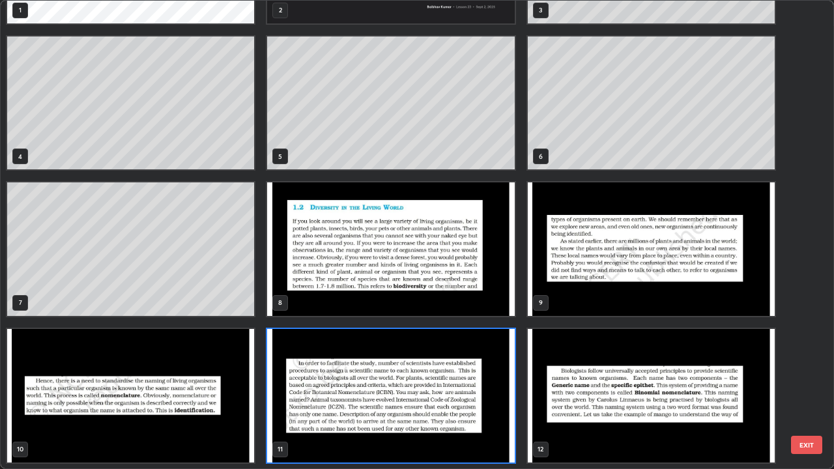
click at [314, 266] on img "grid" at bounding box center [390, 250] width 247 height 134
click at [314, 264] on img "grid" at bounding box center [390, 250] width 247 height 134
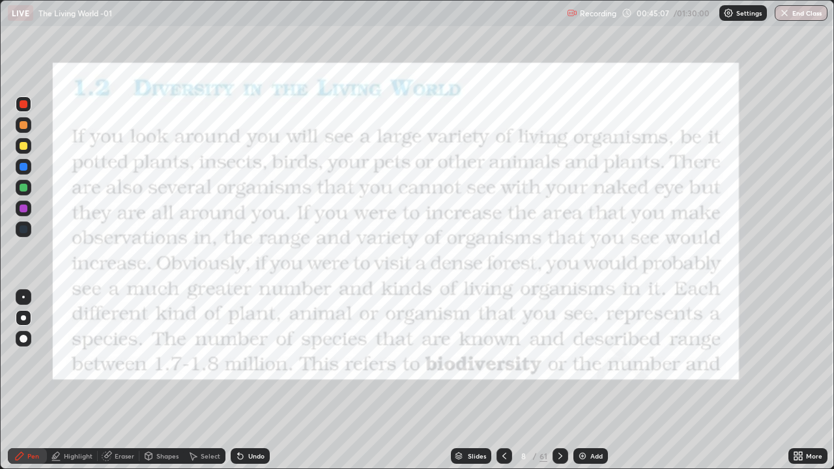
click at [315, 261] on img "grid" at bounding box center [390, 250] width 247 height 134
click at [25, 381] on div "Pen" at bounding box center [27, 456] width 39 height 16
click at [25, 319] on div at bounding box center [24, 318] width 16 height 16
click at [457, 381] on icon at bounding box center [459, 459] width 7 height 2
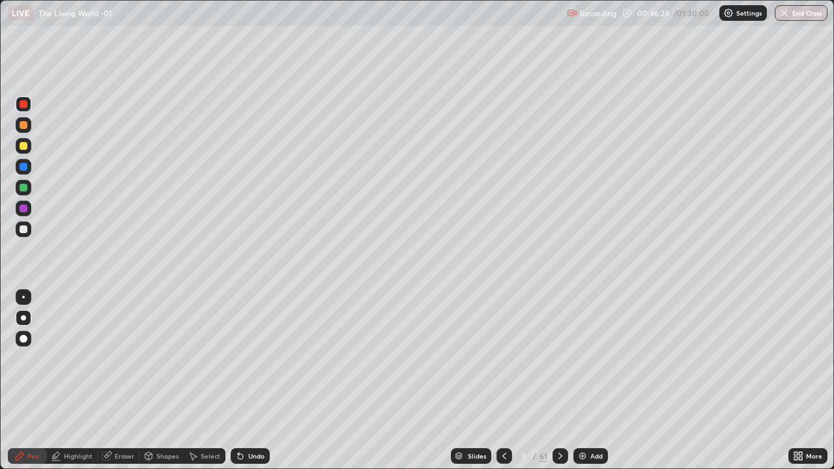
click at [26, 381] on div "Pen" at bounding box center [27, 456] width 39 height 16
click at [23, 318] on div at bounding box center [23, 317] width 5 height 5
click at [460, 381] on icon at bounding box center [459, 456] width 8 height 8
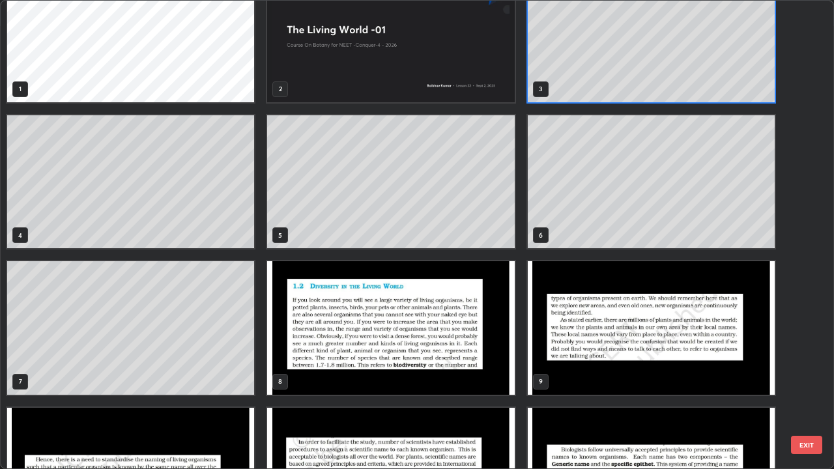
scroll to position [0, 0]
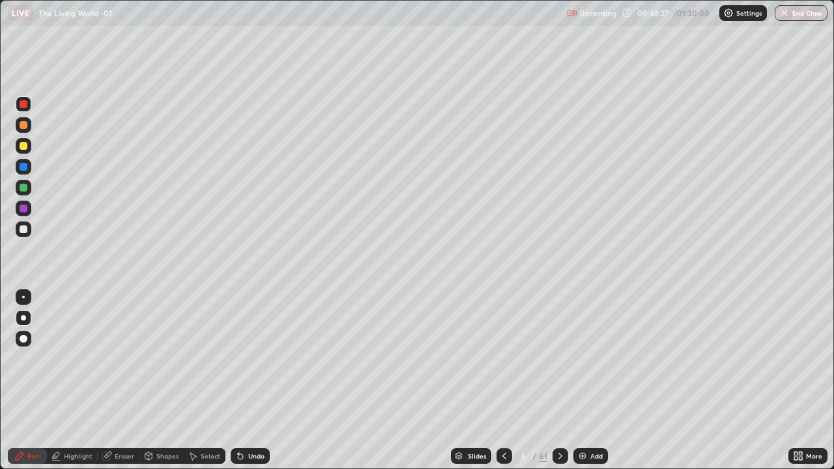
click at [28, 381] on div "Pen" at bounding box center [33, 456] width 12 height 7
click at [21, 325] on div at bounding box center [24, 318] width 16 height 16
click at [16, 325] on div at bounding box center [24, 318] width 16 height 21
click at [20, 381] on icon at bounding box center [20, 456] width 8 height 8
click at [589, 381] on div "Add" at bounding box center [591, 456] width 35 height 16
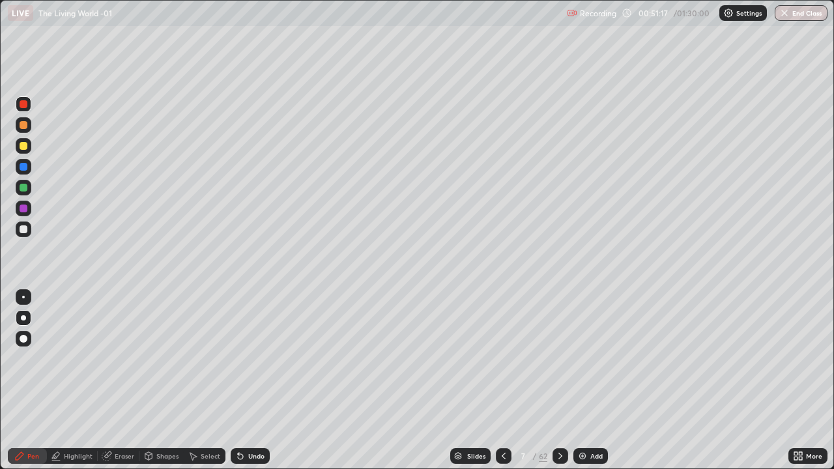
click at [29, 381] on div "Pen" at bounding box center [27, 456] width 39 height 16
click at [23, 317] on div at bounding box center [23, 317] width 5 height 5
click at [22, 226] on div at bounding box center [24, 230] width 8 height 8
click at [24, 231] on div at bounding box center [24, 230] width 8 height 8
click at [23, 144] on div at bounding box center [24, 146] width 8 height 8
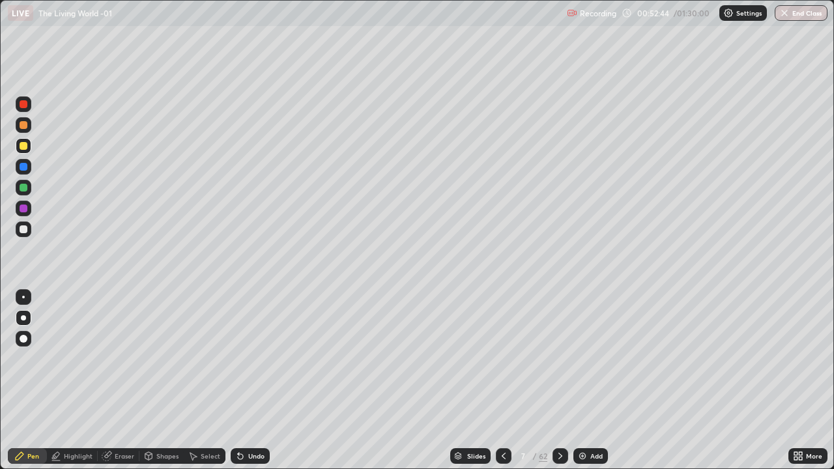
click at [22, 229] on div at bounding box center [24, 230] width 8 height 8
click at [23, 185] on div at bounding box center [24, 188] width 8 height 8
click at [475, 25] on div "LIVE The Living World -01" at bounding box center [285, 13] width 554 height 26
click at [488, 25] on div "LIVE The Living World -01" at bounding box center [285, 13] width 554 height 26
click at [248, 381] on div "Undo" at bounding box center [256, 456] width 16 height 7
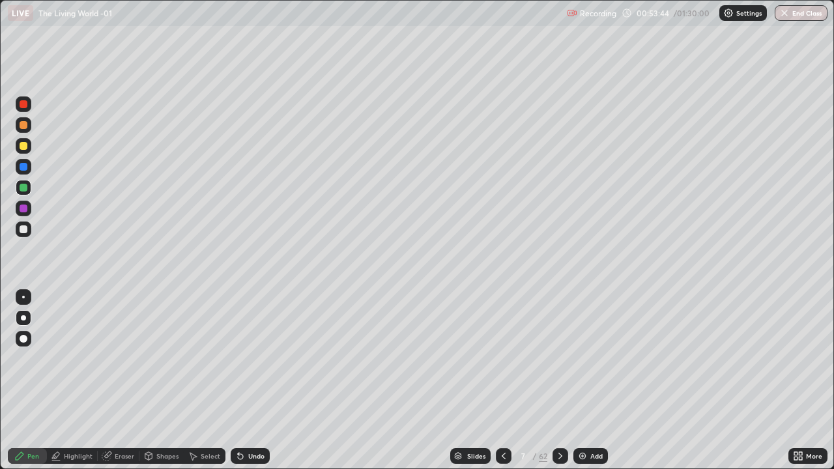
click at [251, 381] on div "Undo" at bounding box center [256, 456] width 16 height 7
click at [252, 381] on div "Undo" at bounding box center [250, 456] width 39 height 16
click at [254, 381] on div "Undo" at bounding box center [250, 456] width 39 height 16
click at [257, 381] on div "Undo" at bounding box center [256, 456] width 16 height 7
click at [256, 381] on div "Undo" at bounding box center [256, 456] width 16 height 7
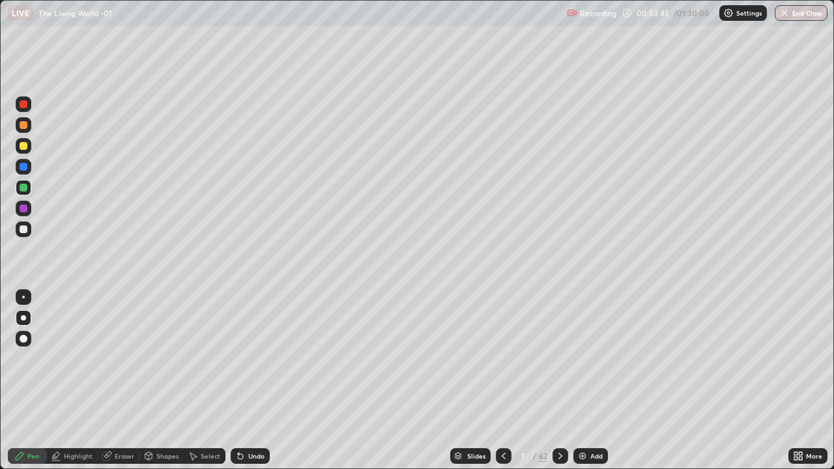
click at [258, 381] on div "Undo" at bounding box center [256, 456] width 16 height 7
click at [260, 381] on div "Undo" at bounding box center [256, 456] width 16 height 7
click at [22, 224] on div at bounding box center [24, 230] width 16 height 16
click at [23, 318] on div at bounding box center [23, 317] width 5 height 5
click at [23, 381] on icon at bounding box center [19, 456] width 10 height 10
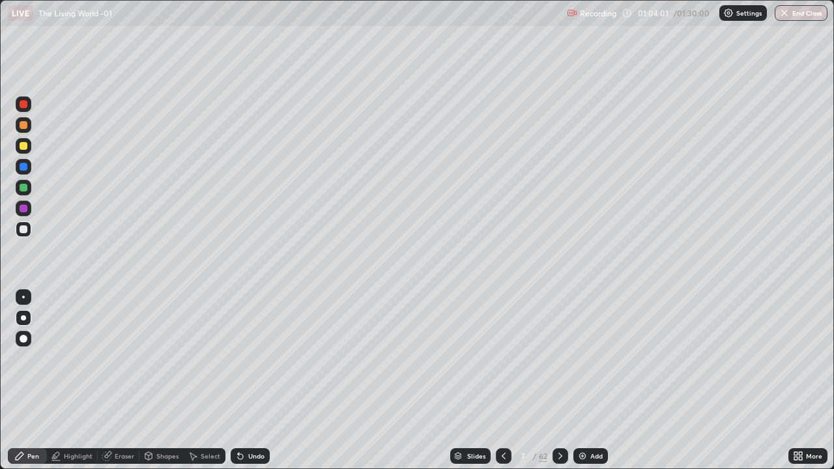
click at [26, 381] on div "Pen" at bounding box center [27, 456] width 39 height 16
click at [23, 318] on div at bounding box center [23, 317] width 5 height 5
click at [455, 381] on icon at bounding box center [458, 457] width 7 height 2
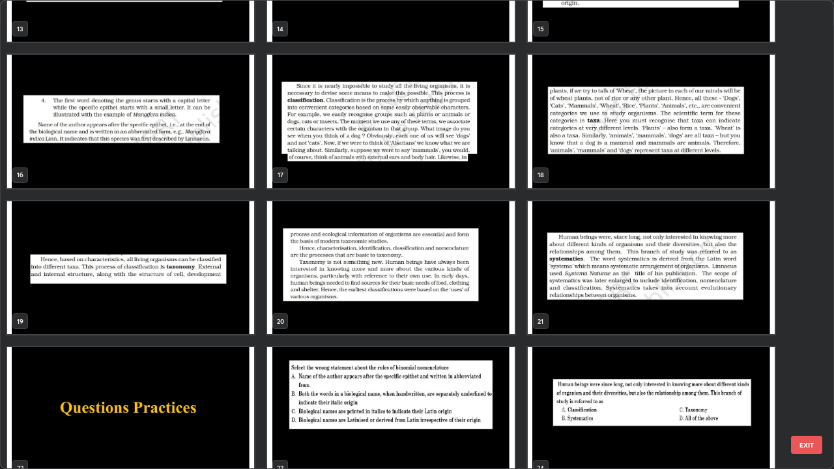
scroll to position [735, 0]
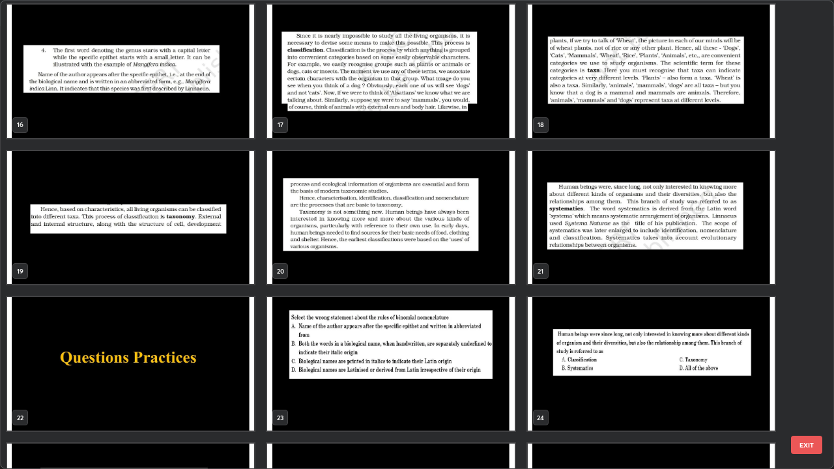
click at [170, 259] on img "grid" at bounding box center [130, 218] width 247 height 134
click at [166, 258] on img "grid" at bounding box center [130, 218] width 247 height 134
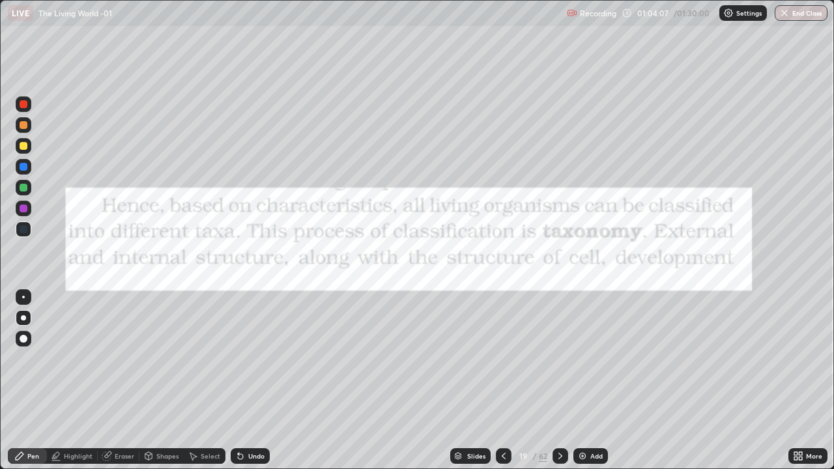
click at [160, 257] on img "grid" at bounding box center [130, 218] width 247 height 134
click at [24, 108] on div at bounding box center [24, 104] width 8 height 8
click at [23, 105] on div at bounding box center [24, 104] width 8 height 8
click at [116, 381] on div "Eraser" at bounding box center [125, 456] width 20 height 7
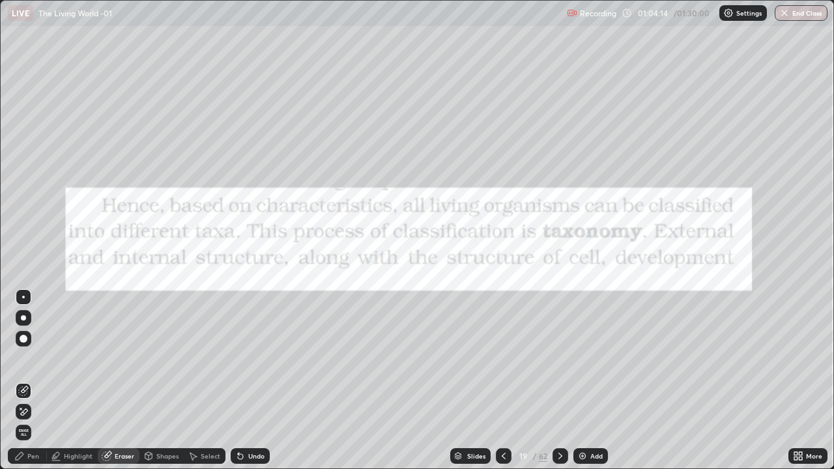
click at [71, 381] on div "Highlight" at bounding box center [78, 456] width 29 height 7
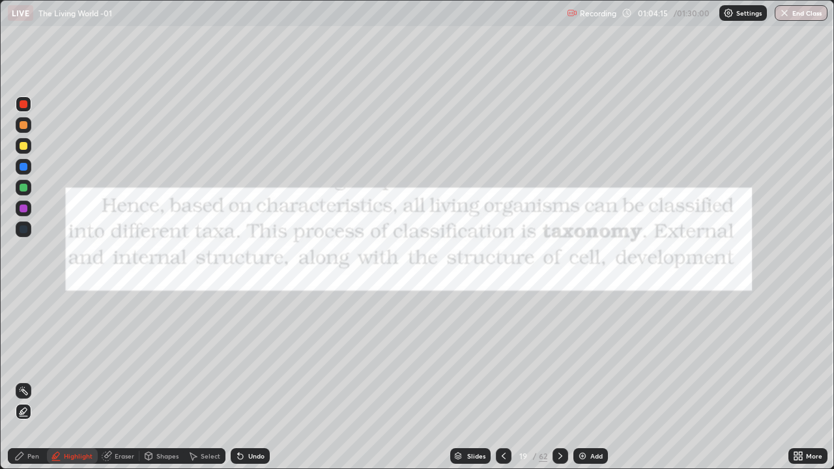
click at [158, 381] on div "Shapes" at bounding box center [167, 456] width 22 height 7
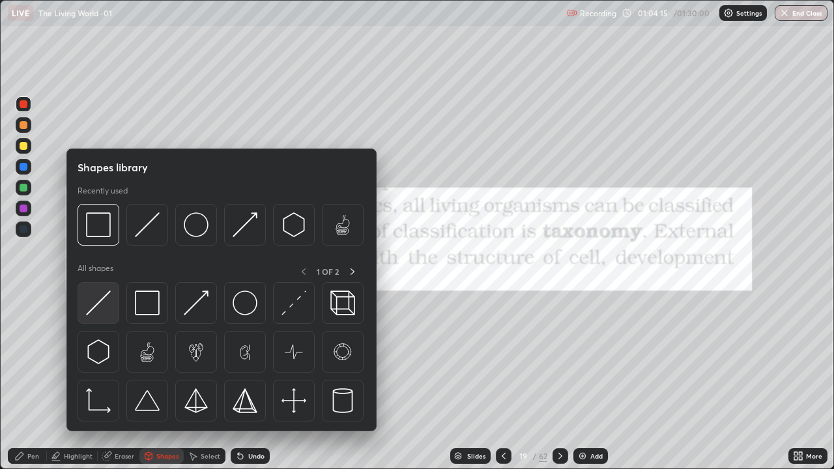
click at [98, 300] on img at bounding box center [98, 303] width 25 height 25
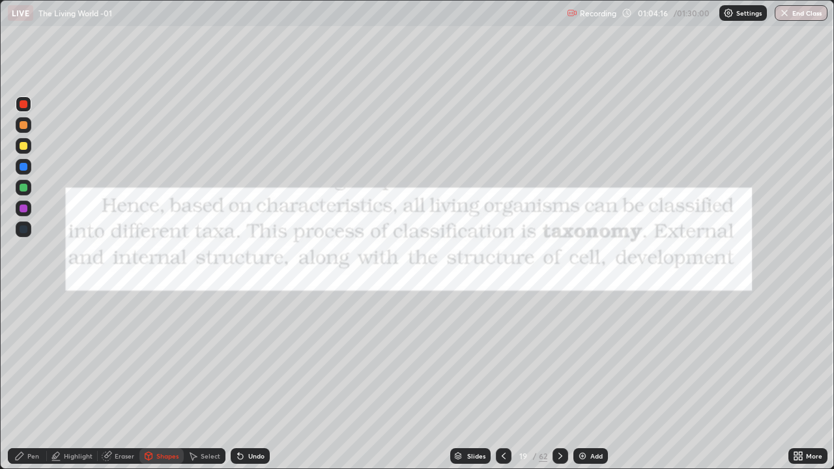
click at [158, 381] on div "Shapes" at bounding box center [167, 456] width 22 height 7
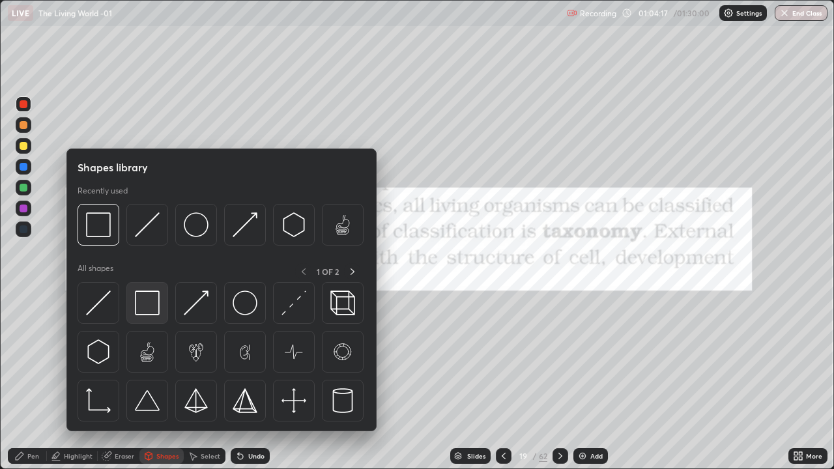
click at [147, 310] on img at bounding box center [147, 303] width 25 height 25
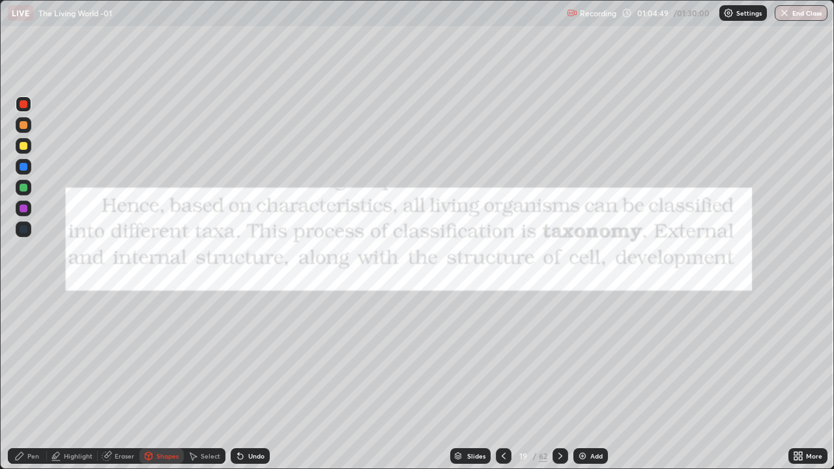
click at [561, 381] on icon at bounding box center [560, 456] width 10 height 10
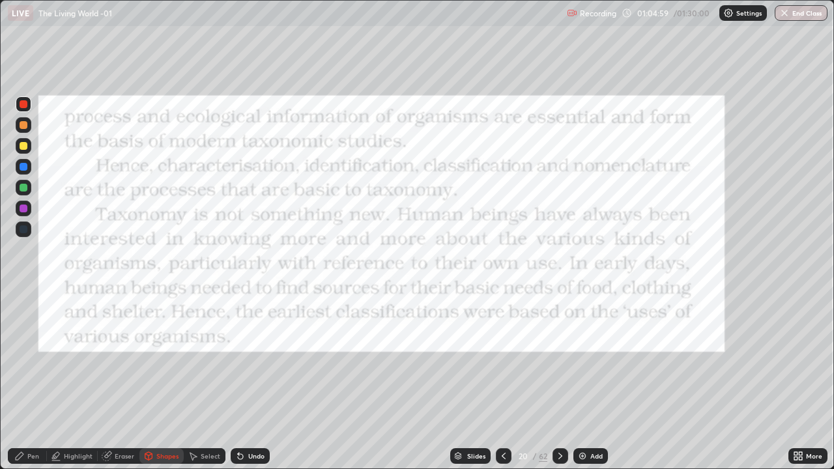
click at [25, 381] on div "Pen" at bounding box center [27, 456] width 39 height 16
click at [24, 227] on div at bounding box center [24, 230] width 8 height 8
click at [163, 381] on div "Shapes" at bounding box center [167, 456] width 22 height 7
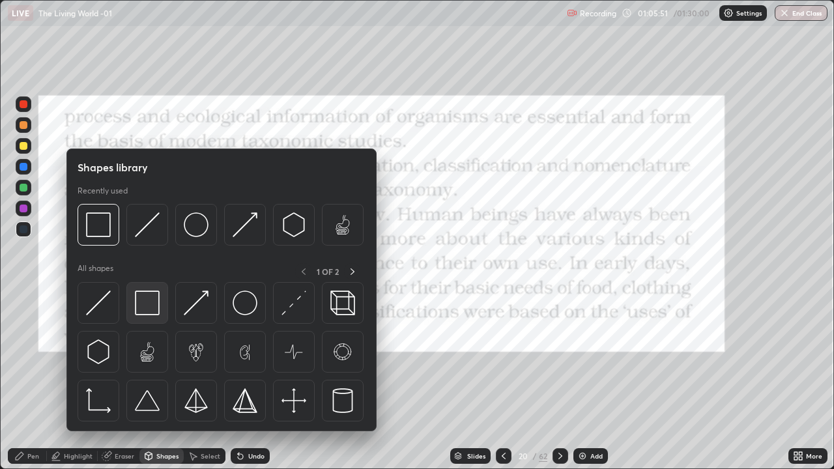
click at [147, 299] on img at bounding box center [147, 303] width 25 height 25
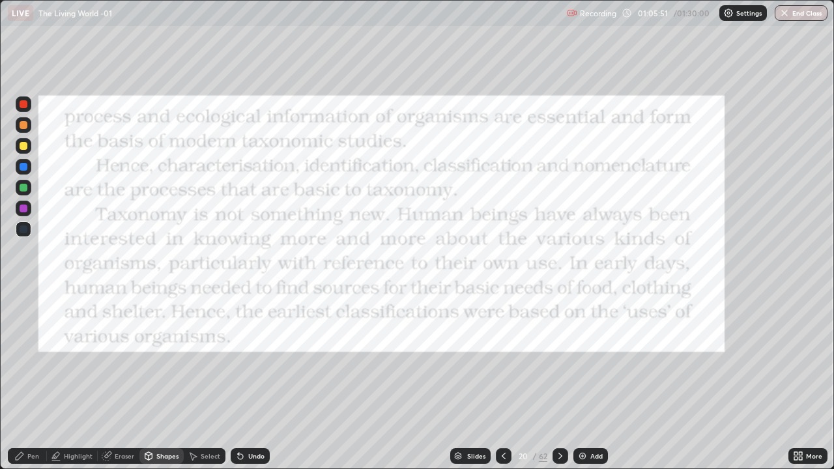
click at [24, 104] on div at bounding box center [24, 104] width 8 height 8
click at [27, 381] on div "Pen" at bounding box center [27, 456] width 39 height 16
click at [559, 381] on icon at bounding box center [560, 456] width 10 height 10
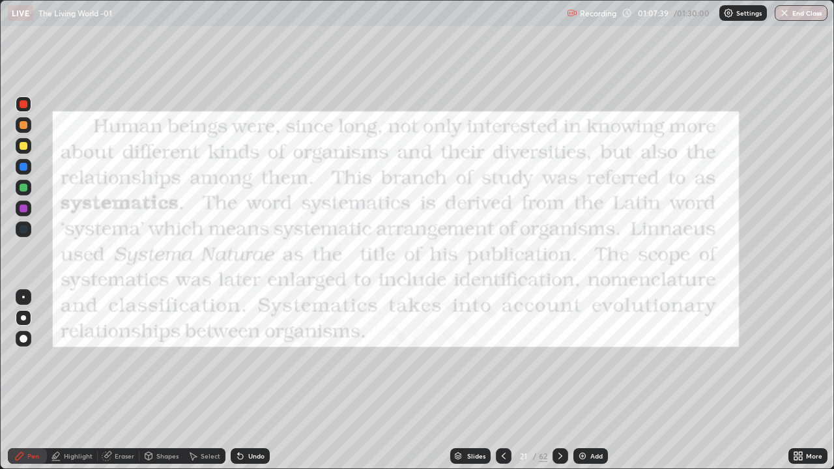
click at [33, 381] on div "Pen" at bounding box center [27, 456] width 39 height 16
click at [23, 317] on div at bounding box center [23, 317] width 5 height 5
click at [25, 381] on icon at bounding box center [19, 456] width 10 height 10
click at [456, 381] on icon at bounding box center [458, 459] width 7 height 2
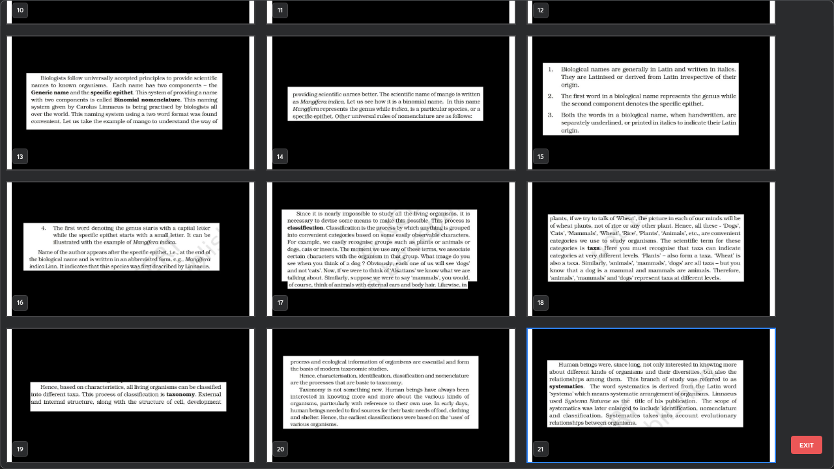
scroll to position [464, 827]
click at [542, 276] on img "grid" at bounding box center [651, 250] width 247 height 134
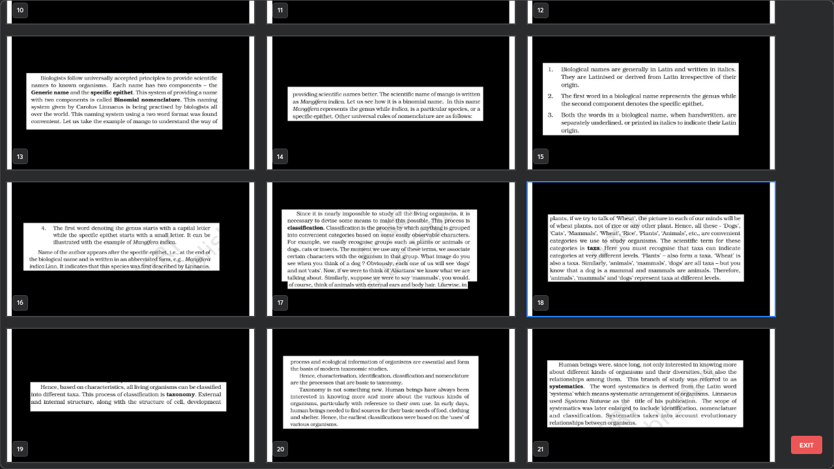
click at [544, 281] on img "grid" at bounding box center [651, 250] width 247 height 134
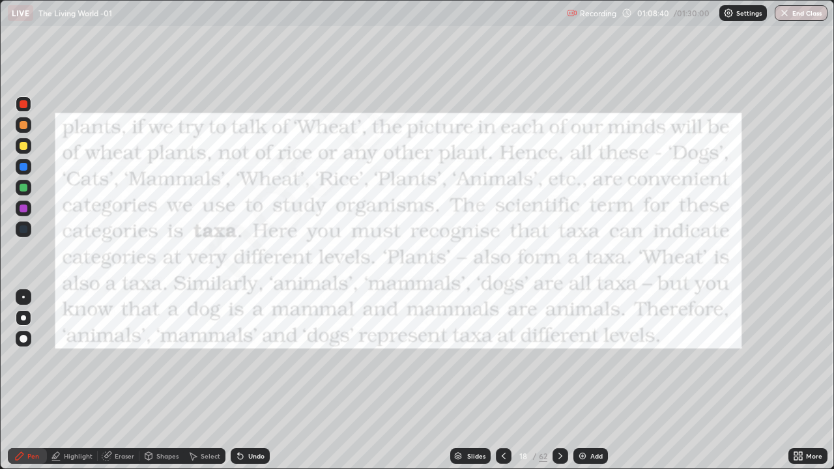
click at [544, 283] on img "grid" at bounding box center [651, 250] width 247 height 134
click at [455, 381] on icon at bounding box center [458, 457] width 7 height 2
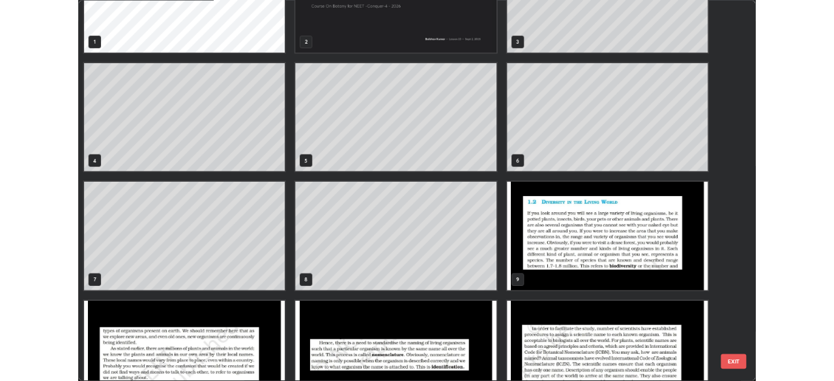
scroll to position [0, 0]
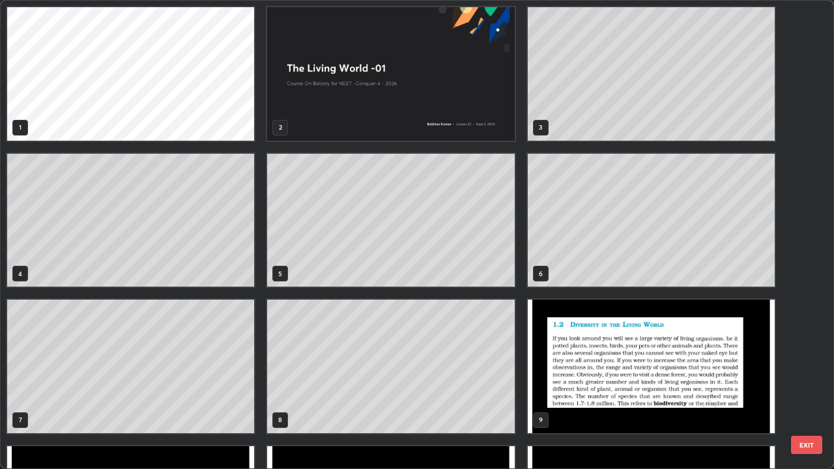
click at [368, 112] on img "grid" at bounding box center [390, 74] width 247 height 134
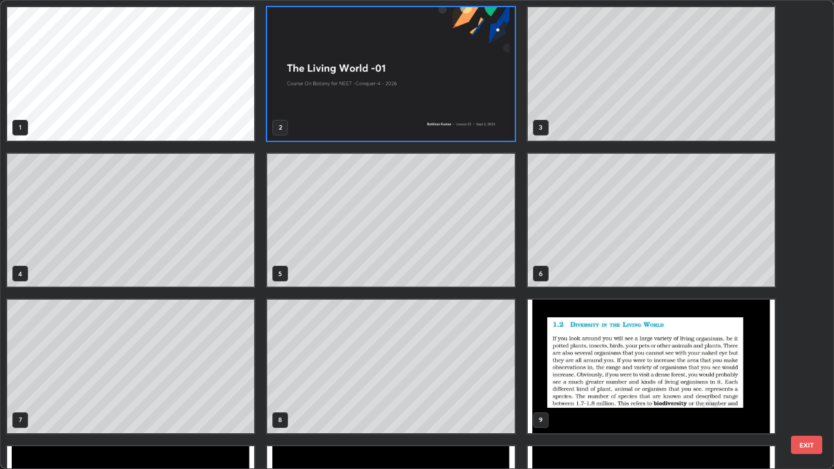
click at [373, 115] on img "grid" at bounding box center [390, 74] width 247 height 134
click at [382, 111] on img "grid" at bounding box center [390, 74] width 247 height 134
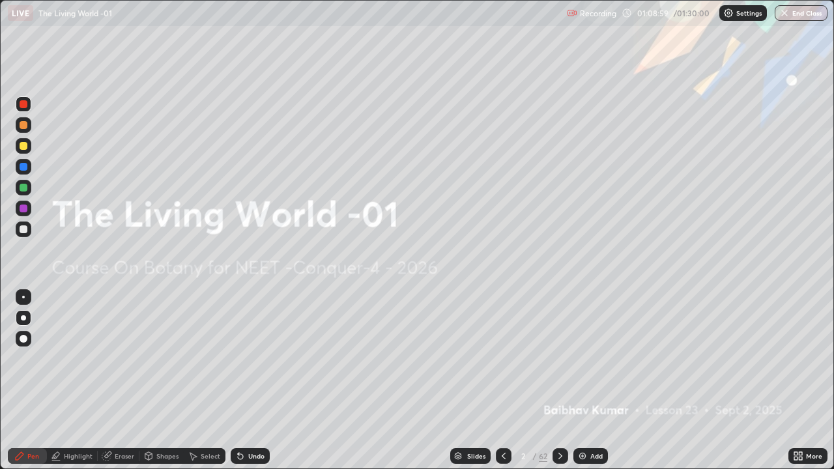
click at [796, 381] on icon at bounding box center [796, 458] width 3 height 3
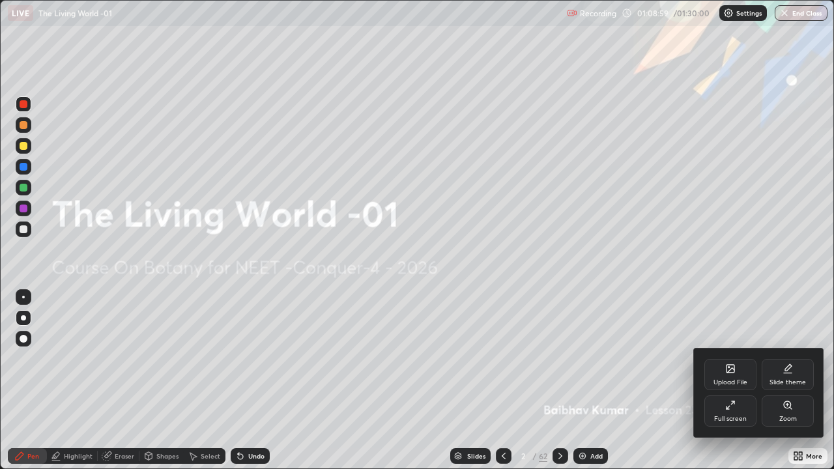
click at [732, 381] on div "Full screen" at bounding box center [731, 411] width 52 height 31
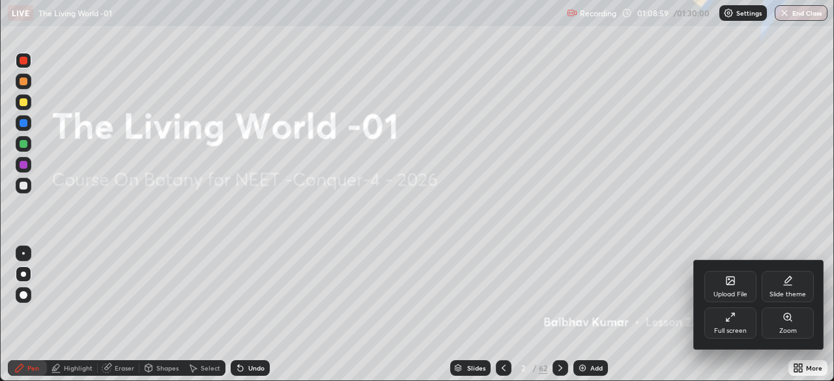
scroll to position [64800, 64347]
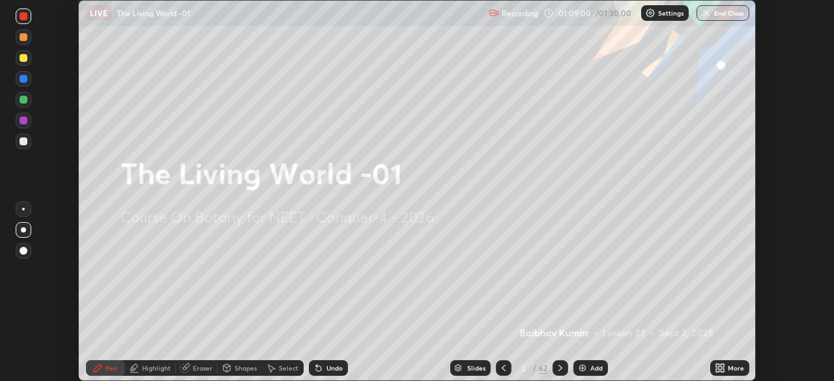
click at [722, 366] on icon at bounding box center [722, 365] width 3 height 3
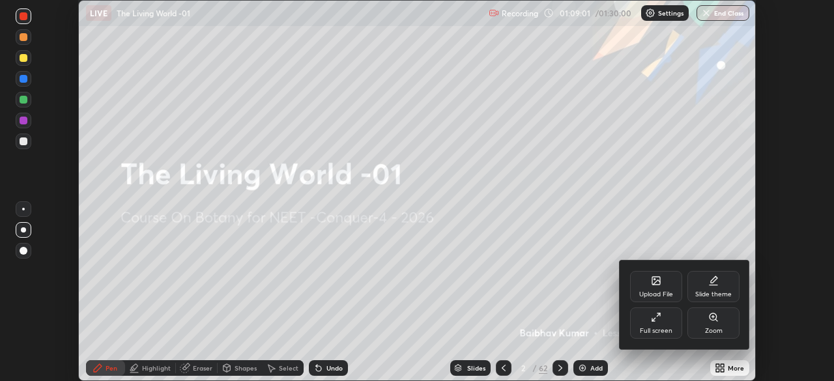
click at [664, 289] on div "Upload File" at bounding box center [656, 286] width 52 height 31
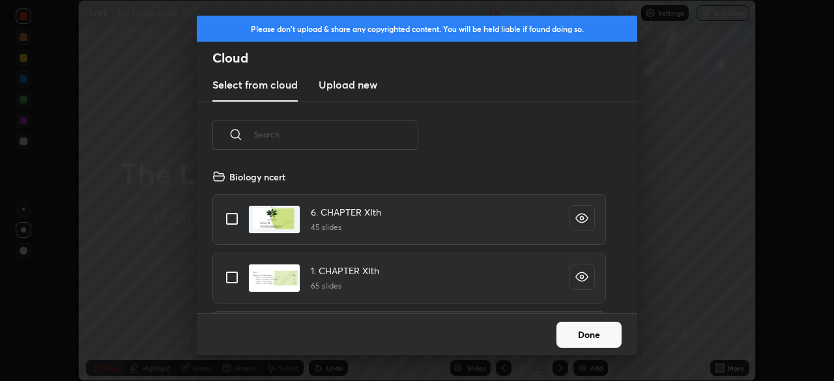
scroll to position [145, 418]
click at [278, 136] on input "text" at bounding box center [336, 134] width 164 height 55
click at [228, 276] on input "grid" at bounding box center [231, 277] width 27 height 27
checkbox input "true"
click at [604, 338] on button "Done" at bounding box center [589, 335] width 65 height 26
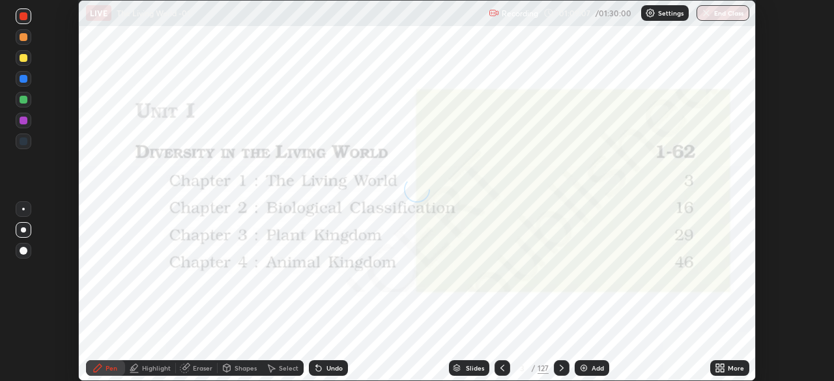
click at [456, 368] on icon at bounding box center [457, 369] width 7 height 2
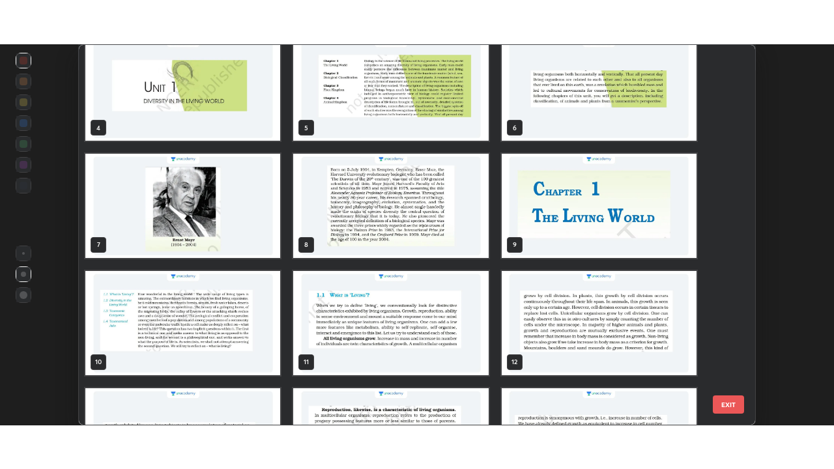
scroll to position [141, 0]
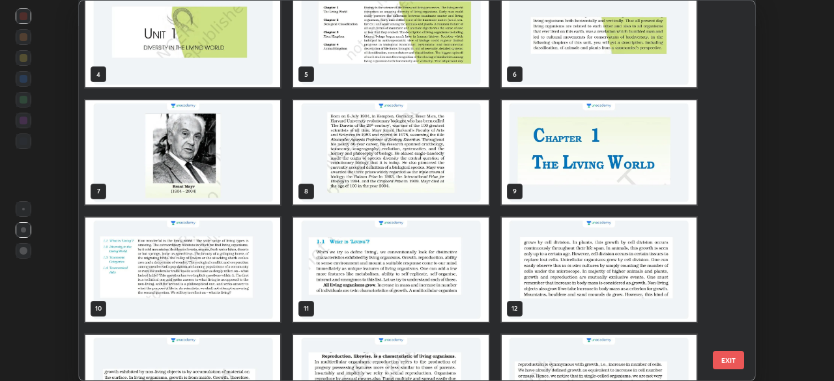
click at [362, 151] on img "grid" at bounding box center [390, 152] width 195 height 104
click at [368, 156] on img "grid" at bounding box center [390, 152] width 195 height 104
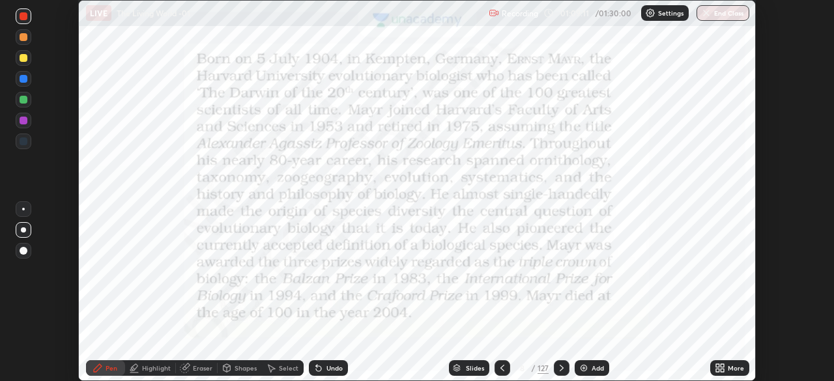
click at [370, 159] on img "grid" at bounding box center [390, 152] width 195 height 104
click at [722, 370] on icon at bounding box center [722, 370] width 3 height 3
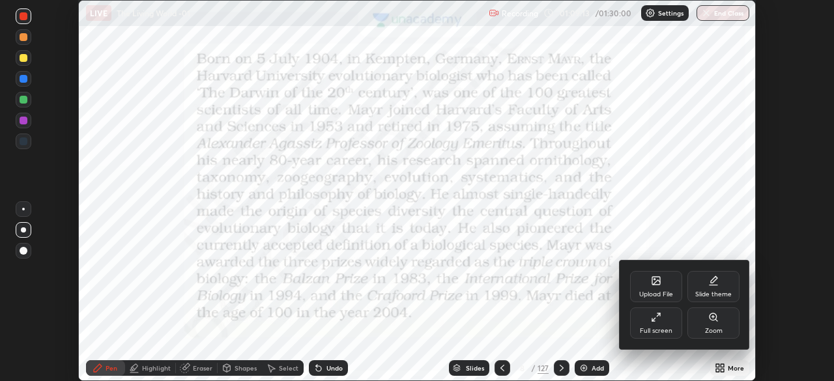
click at [657, 320] on icon at bounding box center [656, 317] width 10 height 10
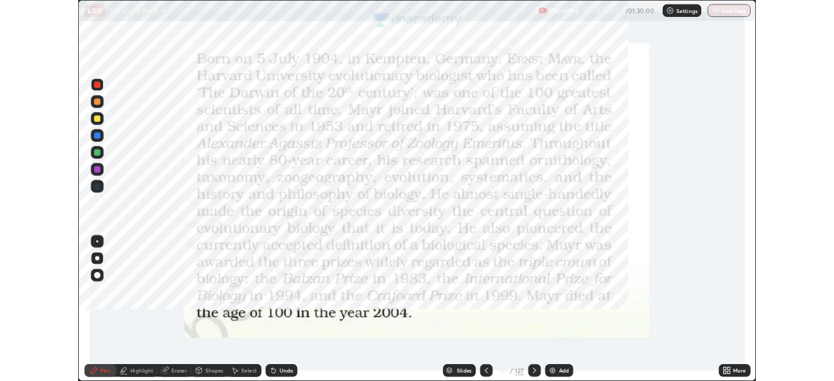
scroll to position [469, 834]
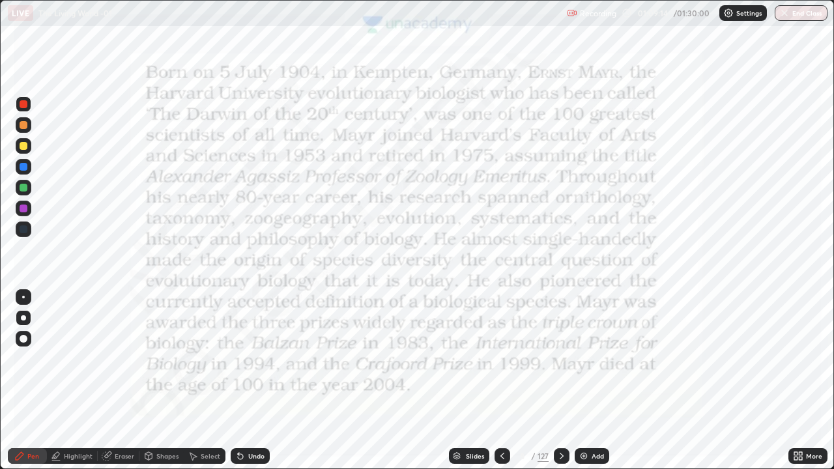
click at [502, 381] on icon at bounding box center [503, 456] width 4 height 7
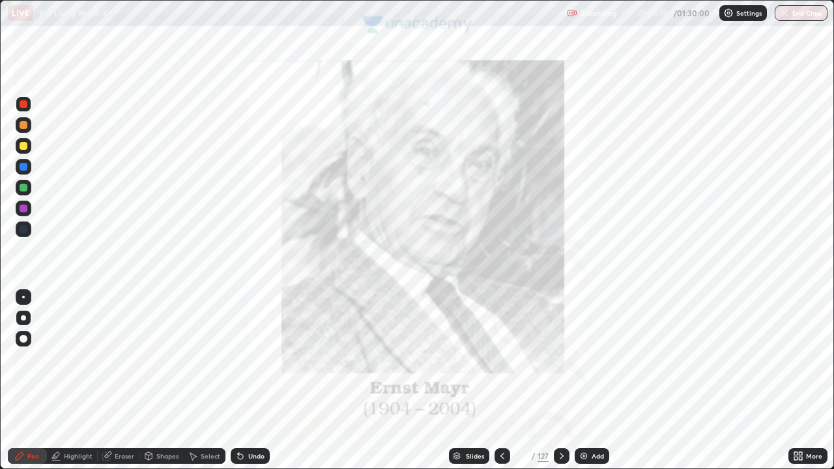
click at [26, 231] on div at bounding box center [24, 230] width 8 height 8
click at [160, 381] on div "Shapes" at bounding box center [167, 456] width 22 height 7
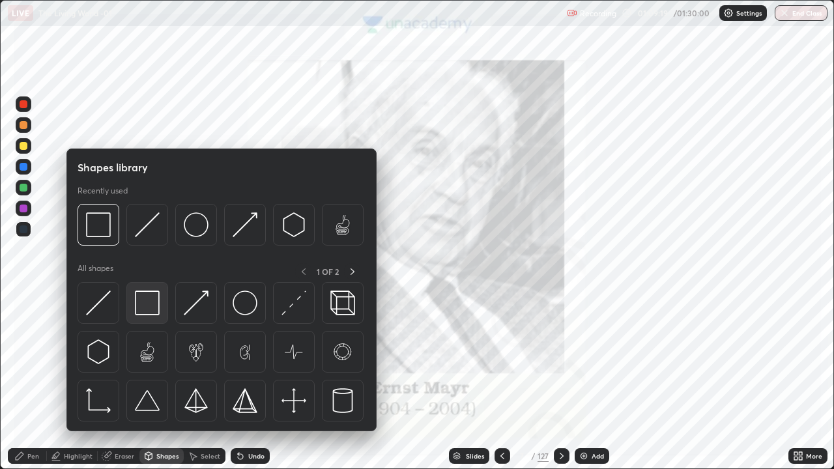
click at [150, 298] on img at bounding box center [147, 303] width 25 height 25
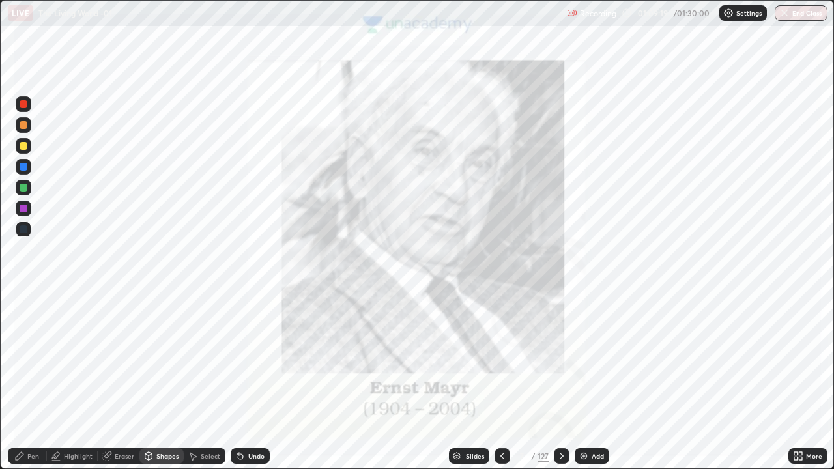
click at [20, 98] on div at bounding box center [24, 104] width 16 height 16
click at [25, 381] on div "Pen" at bounding box center [27, 456] width 39 height 16
click at [31, 381] on div "Pen" at bounding box center [33, 456] width 12 height 7
click at [562, 381] on icon at bounding box center [562, 456] width 10 height 10
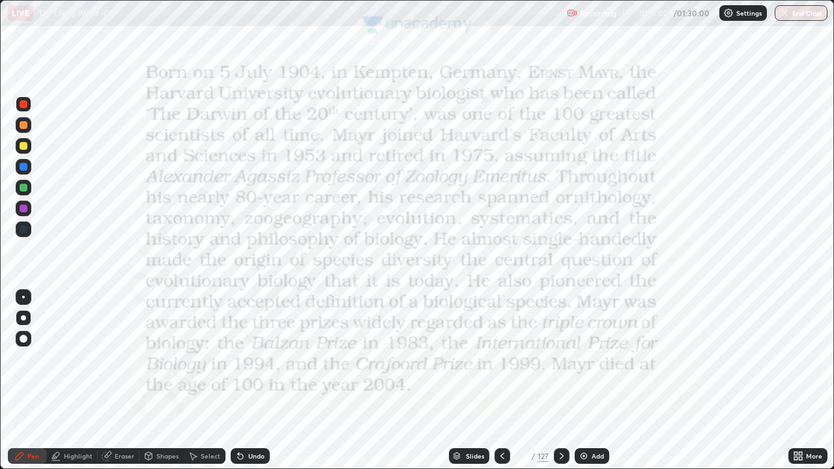
click at [798, 381] on icon at bounding box center [798, 456] width 10 height 10
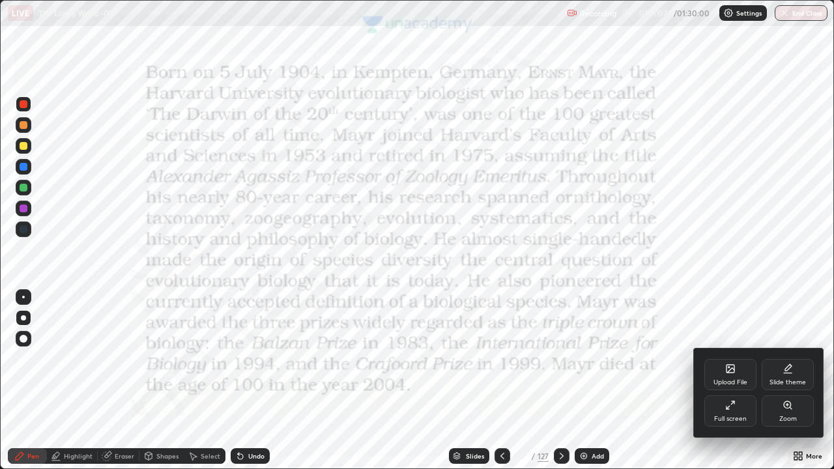
click at [715, 381] on div "Full screen" at bounding box center [731, 411] width 52 height 31
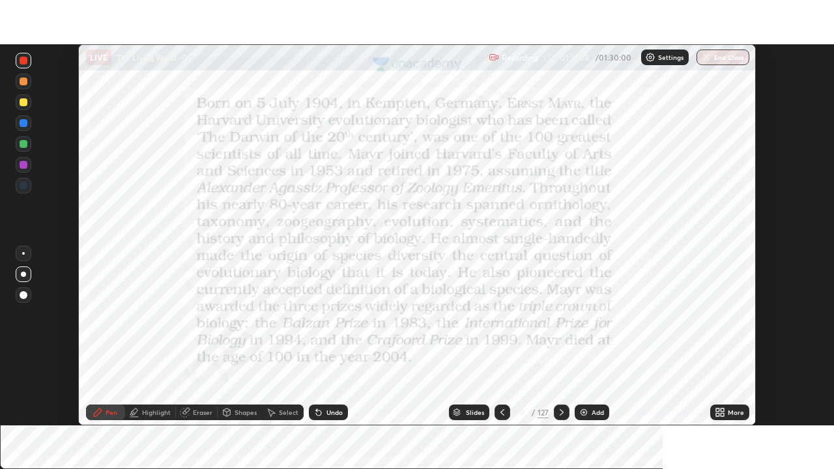
scroll to position [64800, 64347]
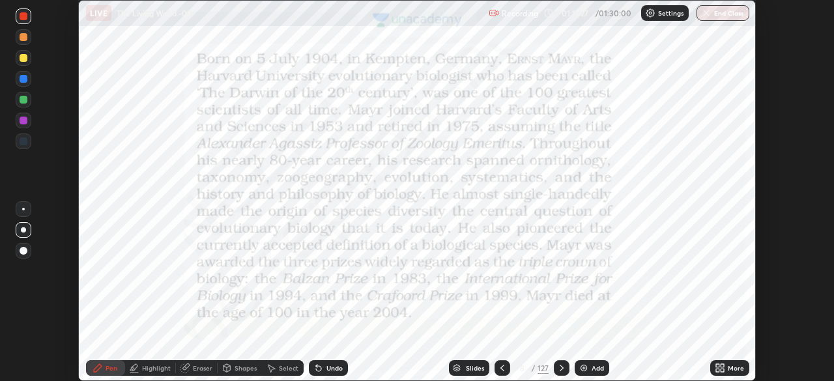
click at [718, 366] on icon at bounding box center [717, 365] width 3 height 3
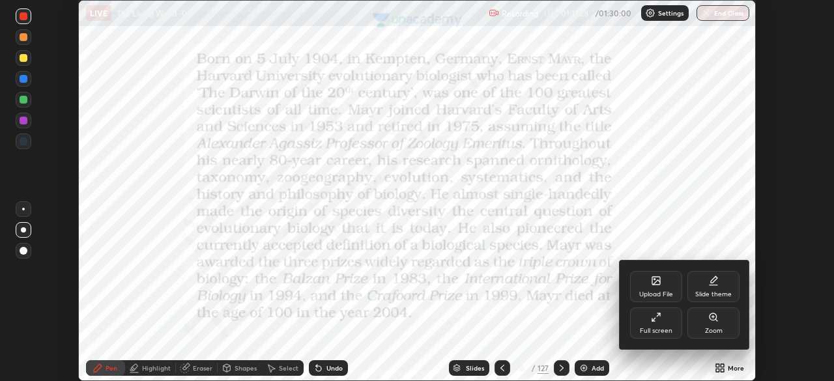
click at [660, 325] on div "Full screen" at bounding box center [656, 323] width 52 height 31
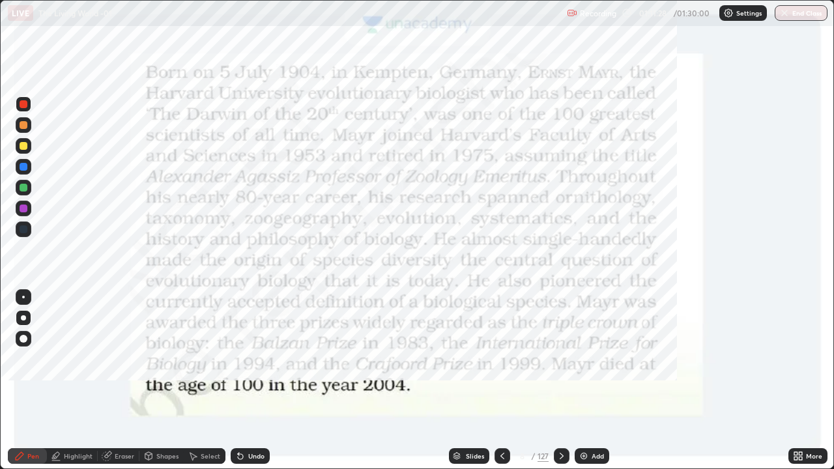
scroll to position [469, 834]
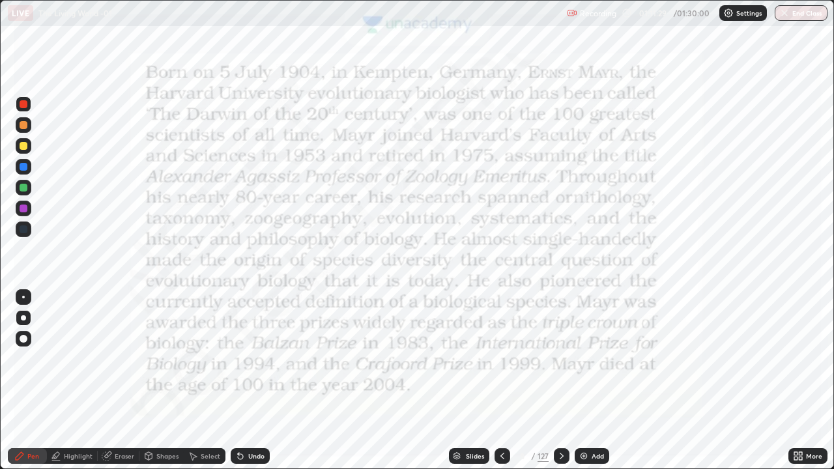
click at [158, 381] on div "Shapes" at bounding box center [167, 456] width 22 height 7
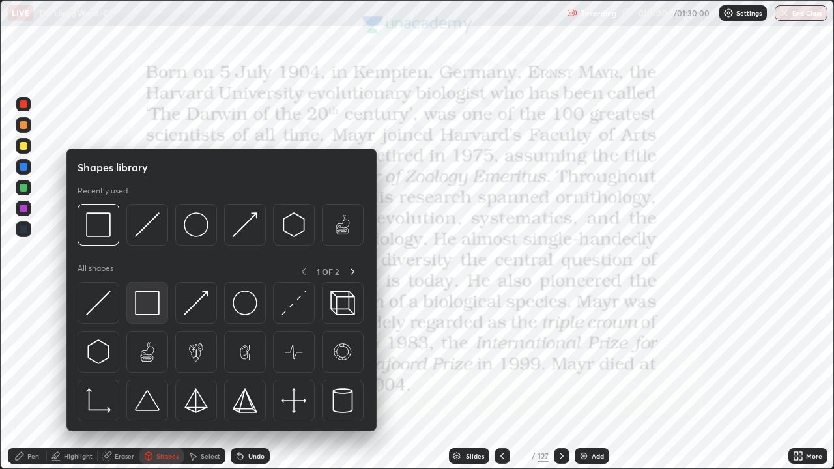
click at [144, 308] on img at bounding box center [147, 303] width 25 height 25
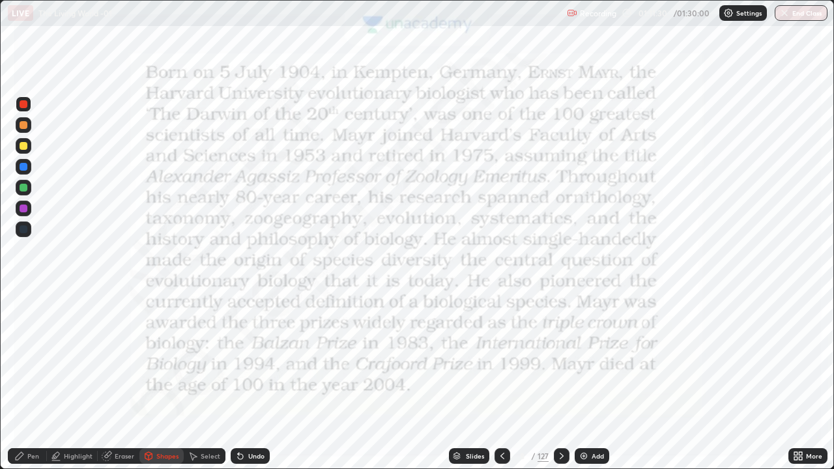
click at [28, 104] on div at bounding box center [24, 104] width 16 height 16
click at [160, 381] on div "Shapes" at bounding box center [167, 456] width 22 height 7
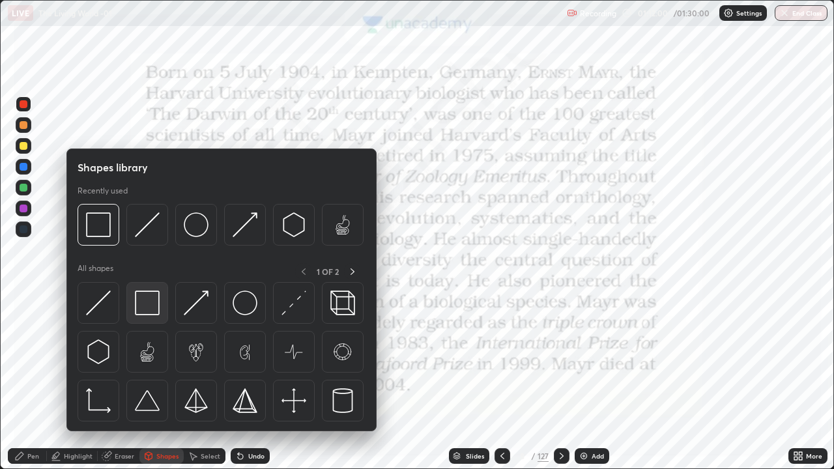
click at [147, 304] on img at bounding box center [147, 303] width 25 height 25
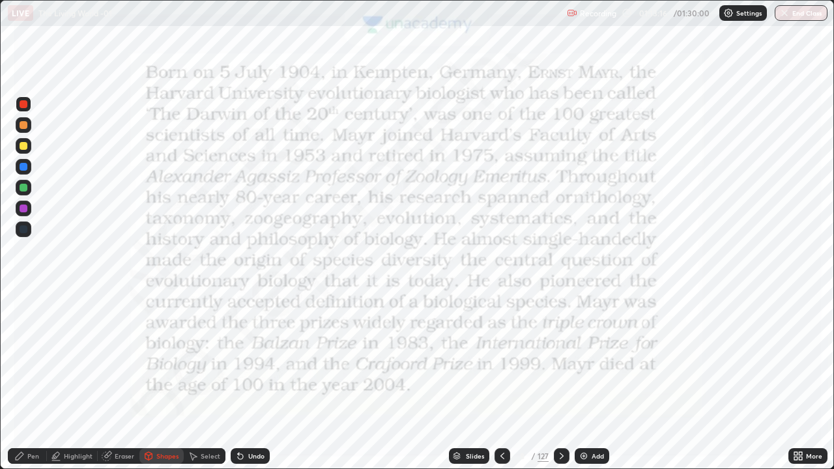
click at [25, 381] on div "Pen" at bounding box center [27, 456] width 39 height 16
click at [161, 381] on div "Shapes" at bounding box center [167, 456] width 22 height 7
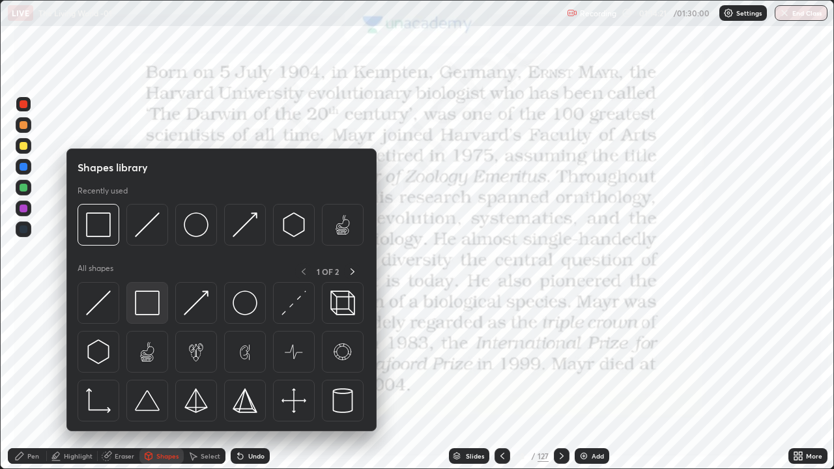
click at [147, 309] on img at bounding box center [147, 303] width 25 height 25
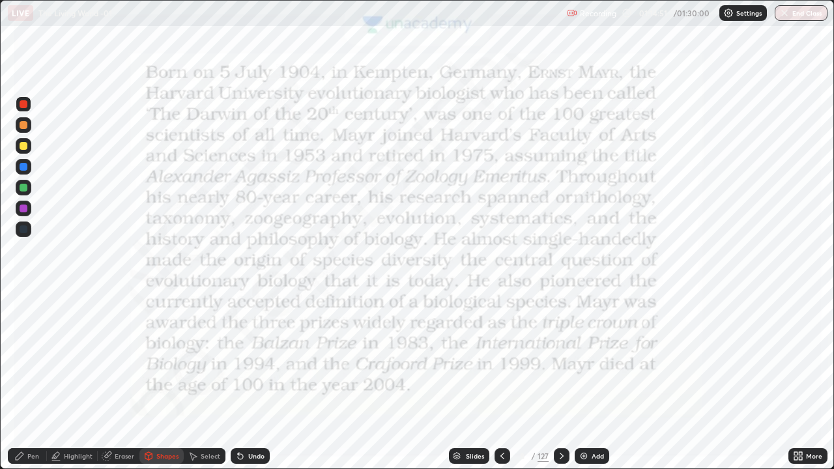
click at [166, 381] on div "Shapes" at bounding box center [167, 456] width 22 height 7
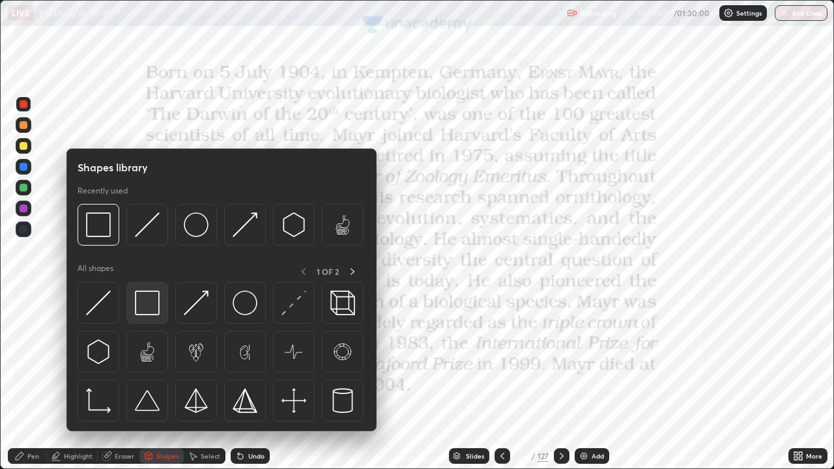
click at [153, 304] on img at bounding box center [147, 303] width 25 height 25
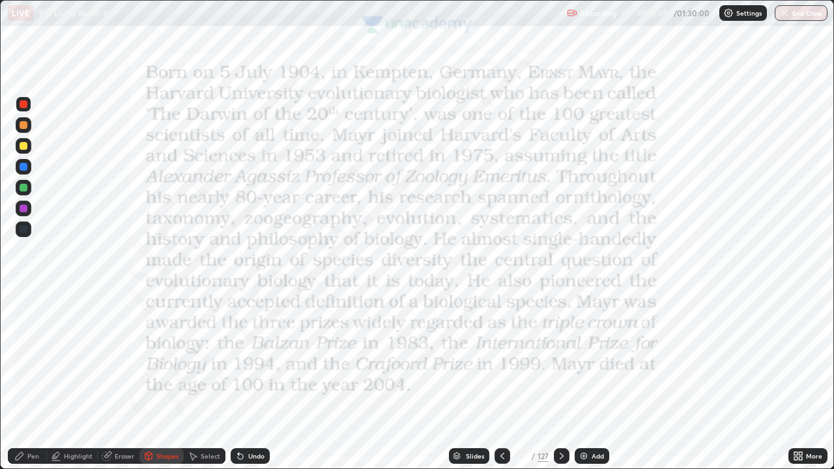
click at [25, 381] on icon at bounding box center [19, 456] width 10 height 10
click at [22, 381] on icon at bounding box center [20, 456] width 8 height 8
click at [28, 230] on div at bounding box center [24, 230] width 16 height 16
click at [23, 101] on div at bounding box center [24, 104] width 8 height 8
click at [30, 101] on div at bounding box center [24, 104] width 16 height 16
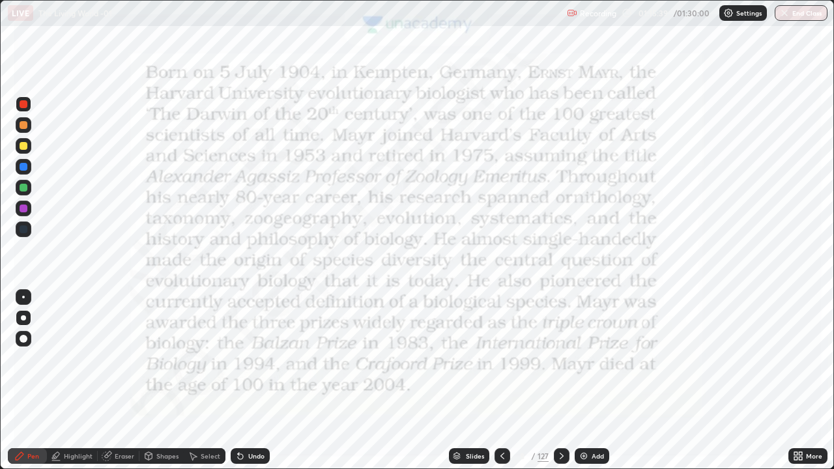
click at [26, 226] on div at bounding box center [24, 230] width 8 height 8
click at [254, 381] on div "Undo" at bounding box center [256, 456] width 16 height 7
click at [248, 381] on div "Undo" at bounding box center [256, 456] width 16 height 7
click at [25, 381] on div "Pen" at bounding box center [27, 456] width 39 height 16
click at [160, 381] on div "Shapes" at bounding box center [167, 456] width 22 height 7
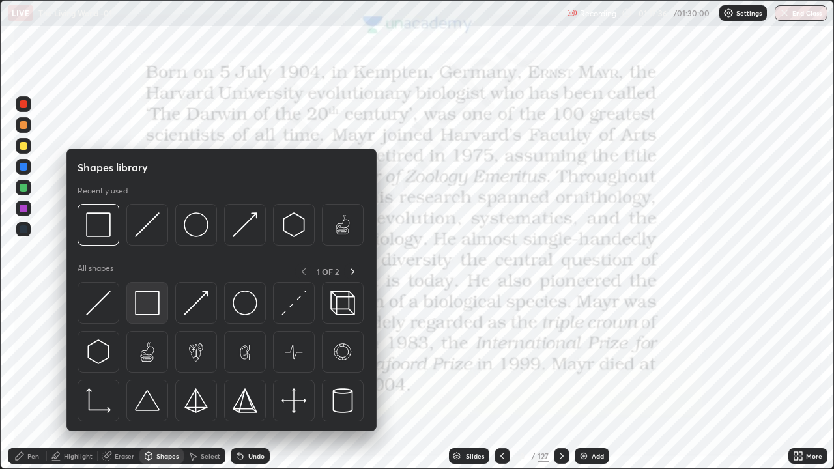
click at [143, 307] on img at bounding box center [147, 303] width 25 height 25
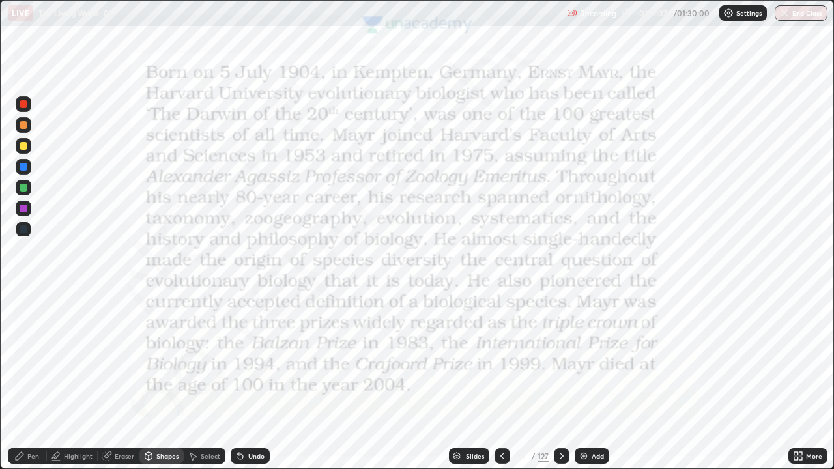
click at [27, 104] on div at bounding box center [24, 104] width 8 height 8
click at [25, 229] on div at bounding box center [24, 230] width 8 height 8
click at [29, 381] on div "Pen" at bounding box center [33, 456] width 12 height 7
click at [23, 228] on div at bounding box center [24, 230] width 8 height 8
click at [23, 319] on div at bounding box center [23, 317] width 5 height 5
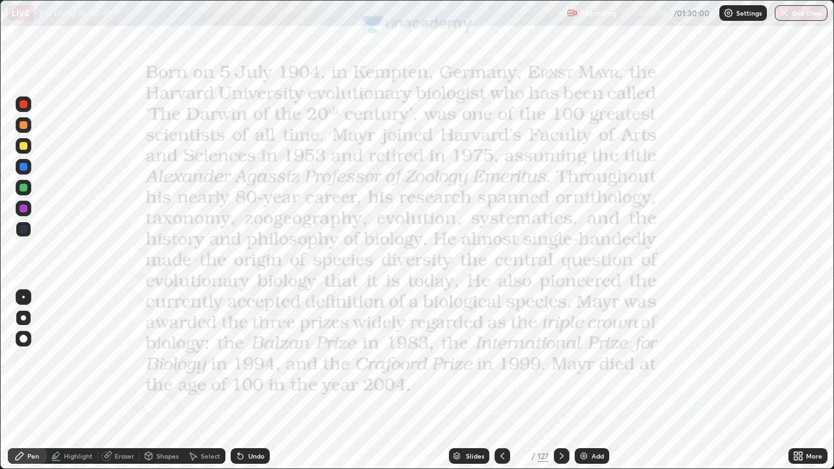
click at [27, 381] on div "Pen" at bounding box center [27, 456] width 39 height 16
click at [26, 168] on div at bounding box center [24, 167] width 8 height 8
click at [33, 381] on div "Pen" at bounding box center [33, 456] width 12 height 7
click at [22, 222] on div at bounding box center [24, 230] width 16 height 16
click at [22, 381] on icon at bounding box center [20, 456] width 8 height 8
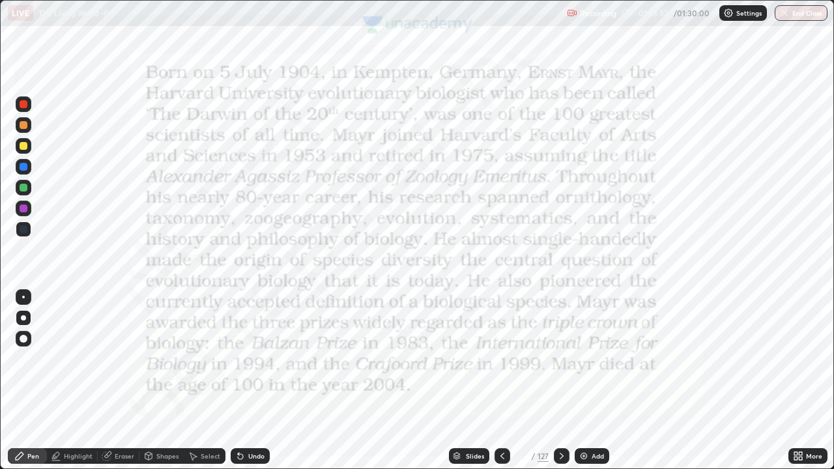
click at [450, 381] on div "Slides" at bounding box center [469, 456] width 40 height 16
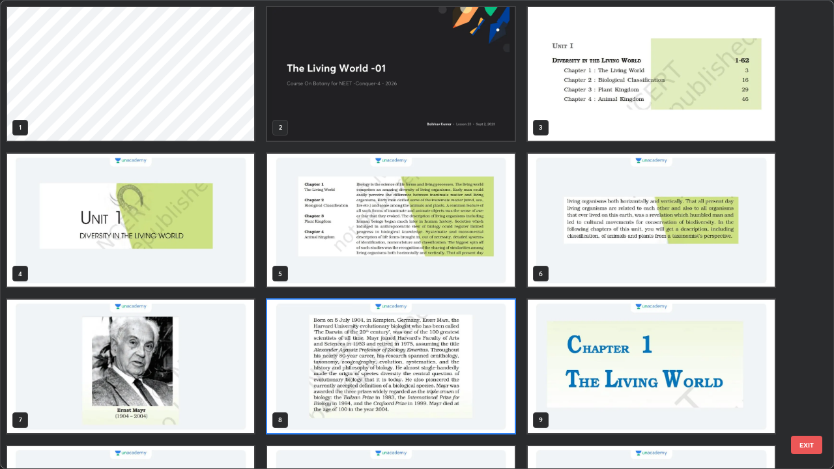
scroll to position [464, 827]
click at [326, 261] on img "grid" at bounding box center [390, 221] width 247 height 134
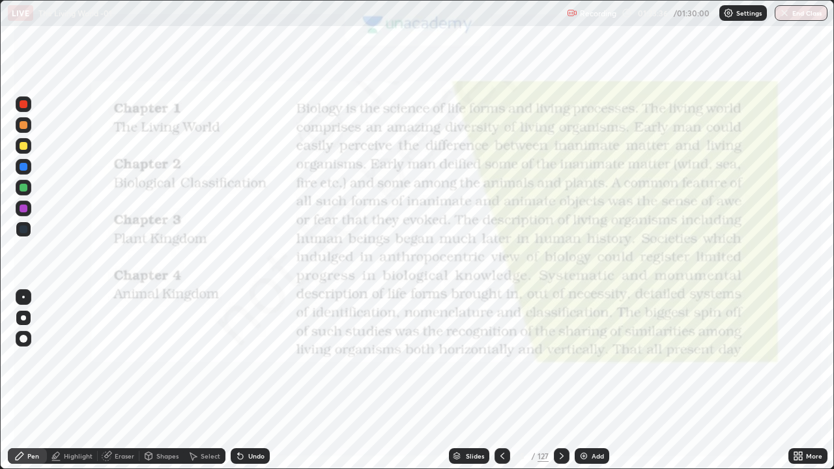
click at [327, 266] on img "grid" at bounding box center [390, 221] width 247 height 134
click at [21, 104] on div at bounding box center [24, 104] width 8 height 8
click at [22, 103] on div at bounding box center [24, 104] width 8 height 8
click at [28, 381] on div "Pen" at bounding box center [33, 456] width 12 height 7
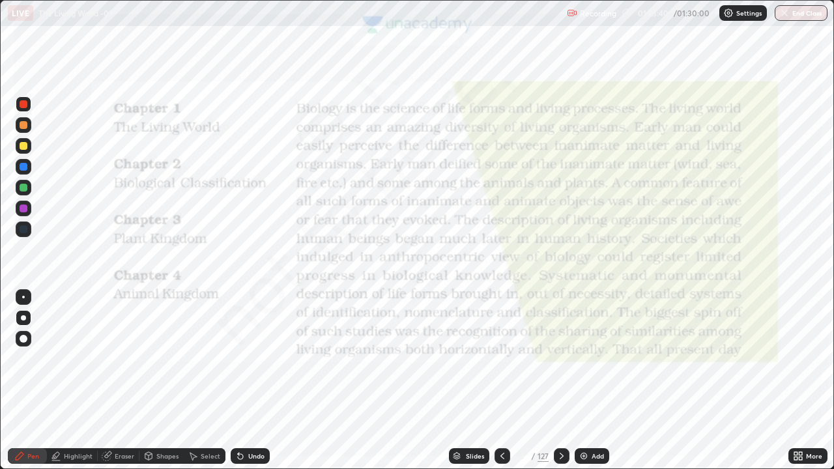
click at [25, 381] on div "Pen" at bounding box center [27, 456] width 39 height 16
click at [454, 381] on icon at bounding box center [457, 454] width 7 height 3
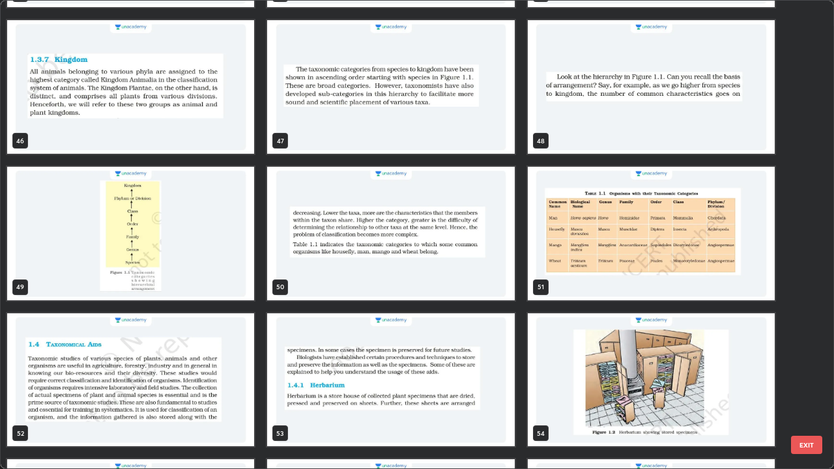
scroll to position [2189, 0]
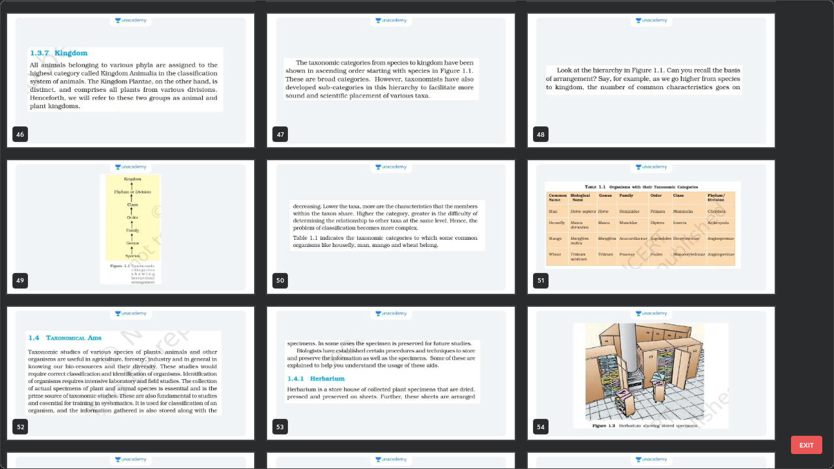
click at [582, 239] on img "grid" at bounding box center [651, 227] width 247 height 134
click at [585, 242] on img "grid" at bounding box center [651, 227] width 247 height 134
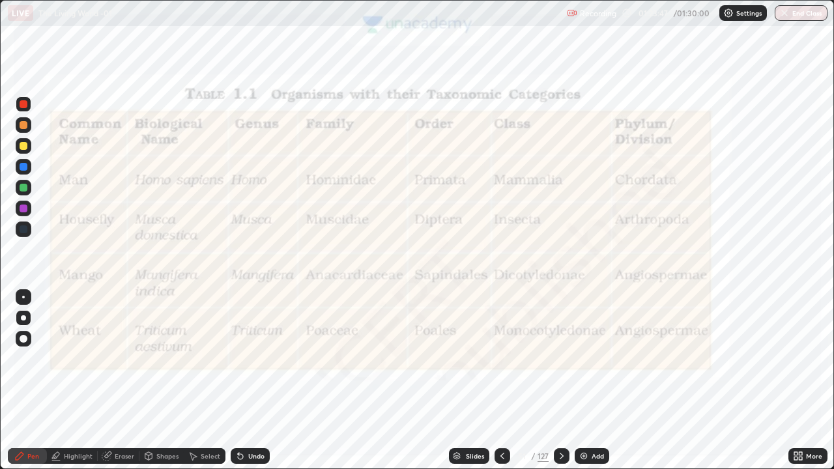
click at [585, 242] on img "grid" at bounding box center [651, 227] width 247 height 134
click at [20, 102] on div at bounding box center [24, 104] width 8 height 8
click at [503, 381] on icon at bounding box center [502, 456] width 10 height 10
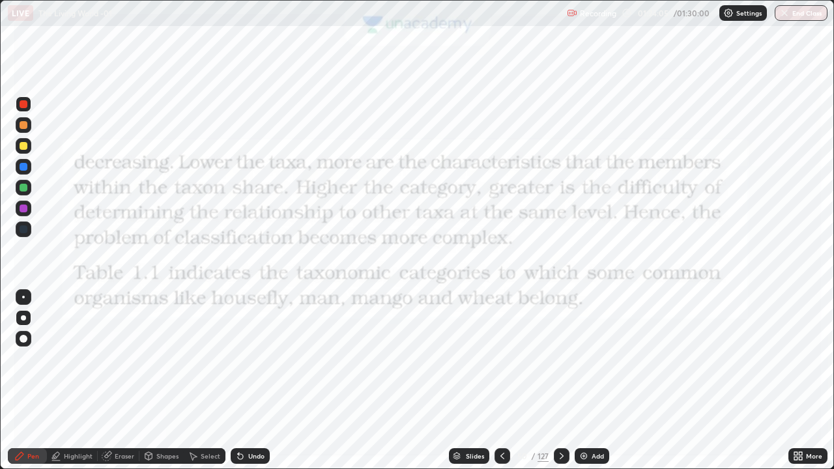
click at [503, 381] on icon at bounding box center [502, 456] width 10 height 10
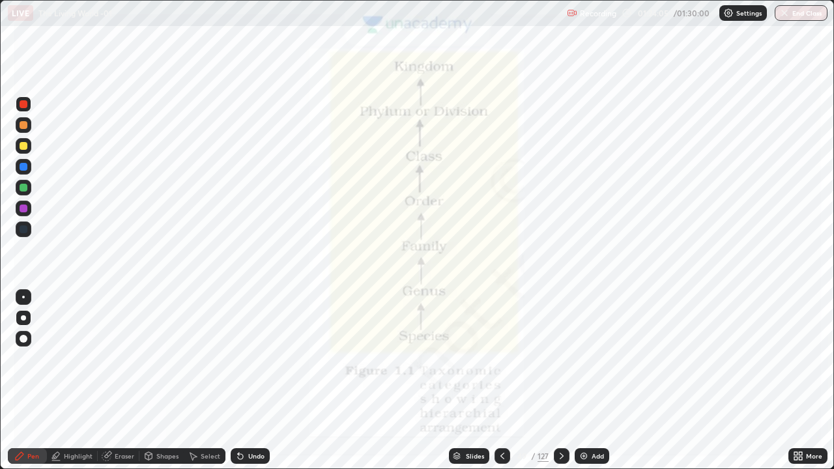
click at [501, 381] on icon at bounding box center [502, 456] width 10 height 10
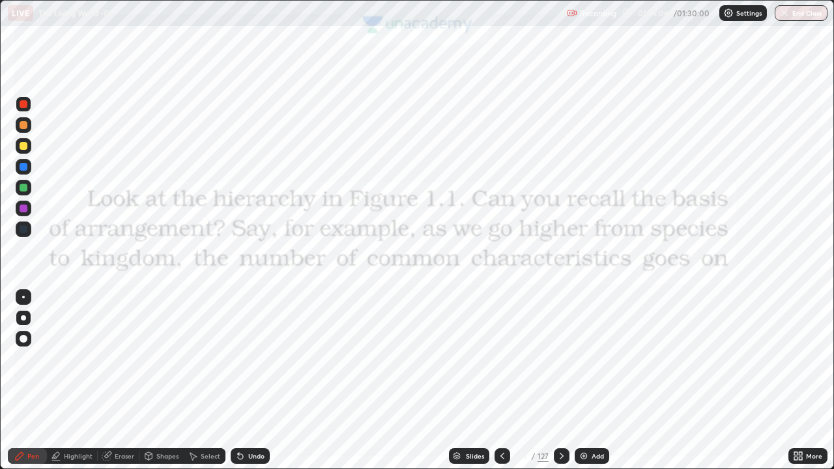
click at [501, 381] on icon at bounding box center [502, 456] width 10 height 10
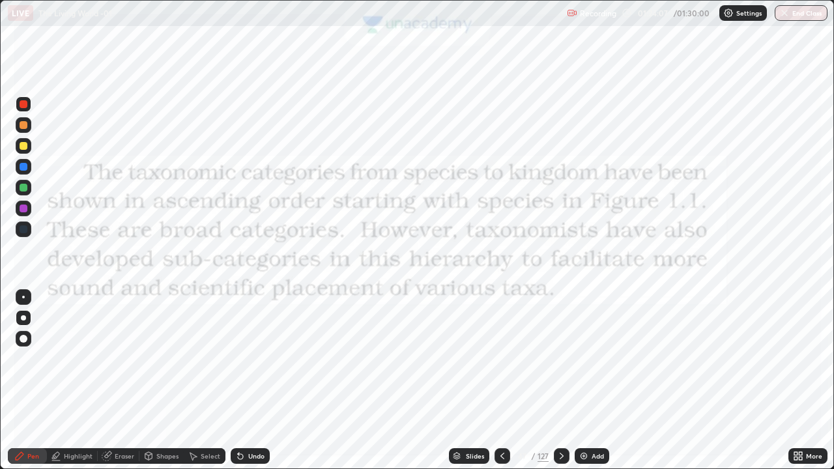
click at [501, 381] on icon at bounding box center [503, 456] width 4 height 7
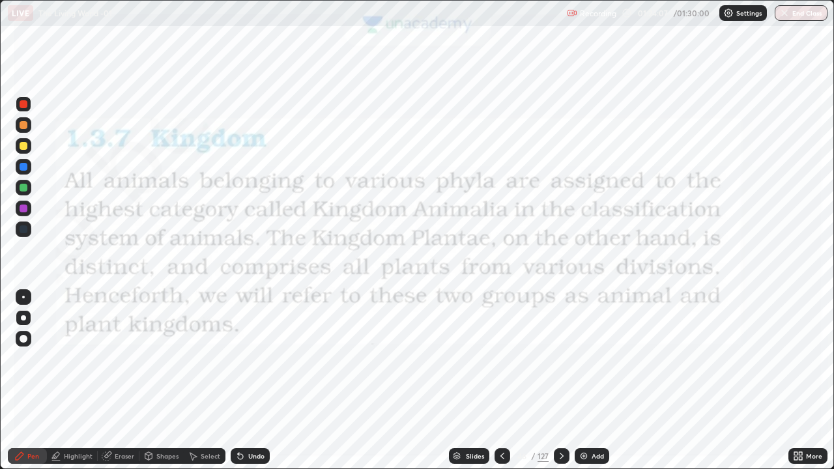
click at [501, 381] on icon at bounding box center [503, 456] width 4 height 7
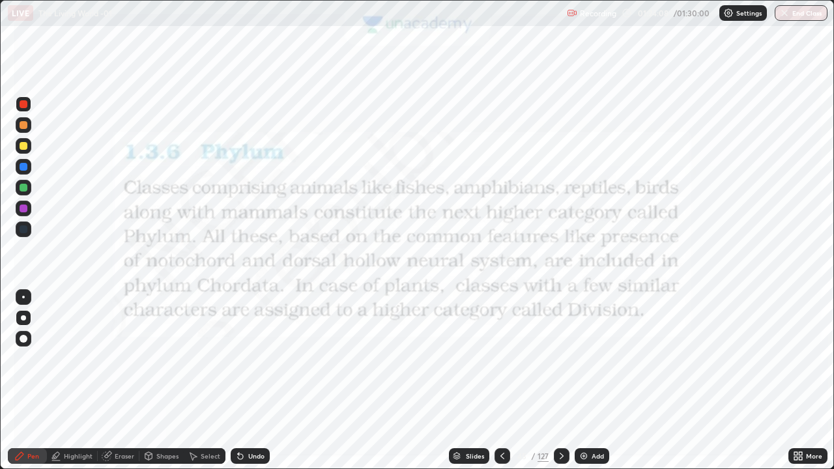
click at [503, 381] on icon at bounding box center [502, 456] width 10 height 10
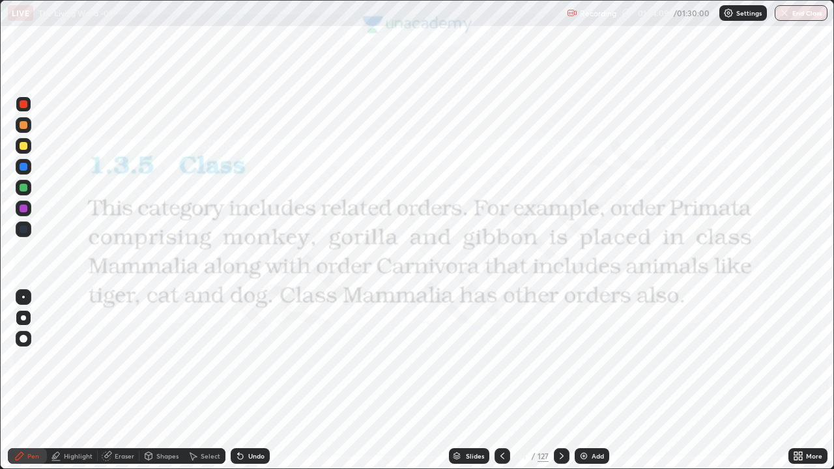
click at [501, 381] on icon at bounding box center [502, 456] width 10 height 10
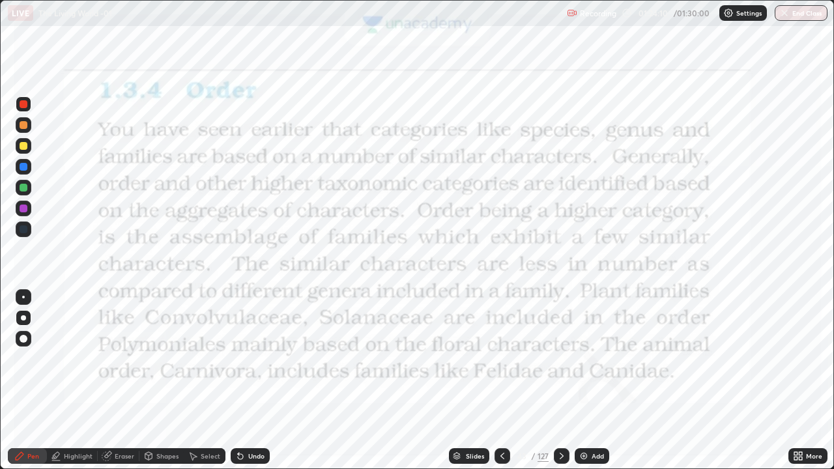
click at [501, 381] on icon at bounding box center [502, 456] width 10 height 10
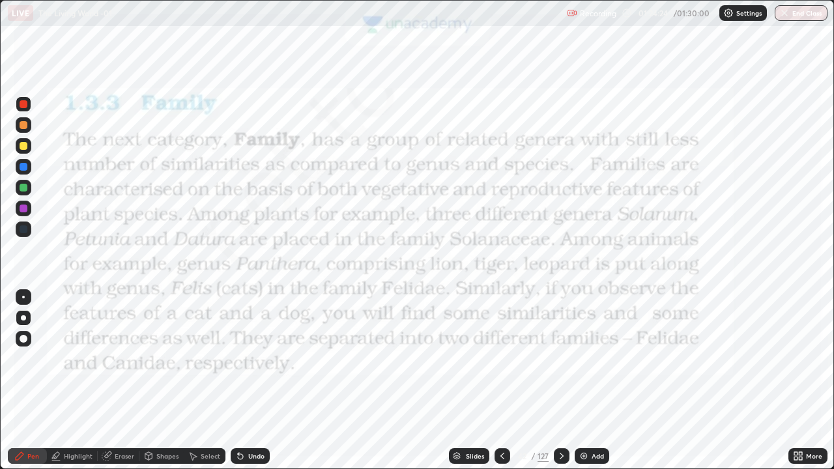
click at [556, 381] on div at bounding box center [562, 456] width 16 height 16
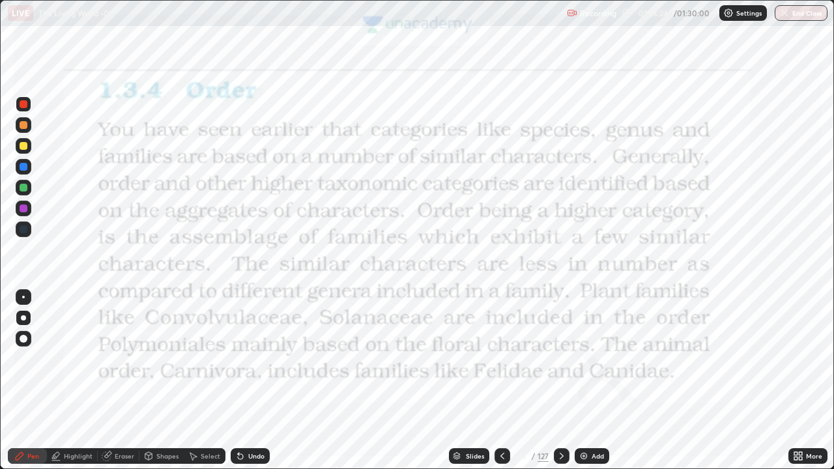
click at [560, 381] on icon at bounding box center [562, 456] width 4 height 7
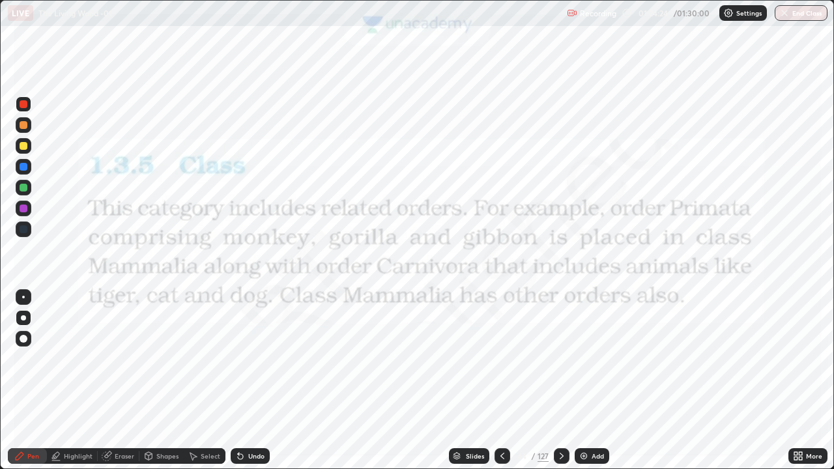
click at [560, 381] on icon at bounding box center [562, 456] width 4 height 7
click at [561, 381] on icon at bounding box center [562, 456] width 4 height 7
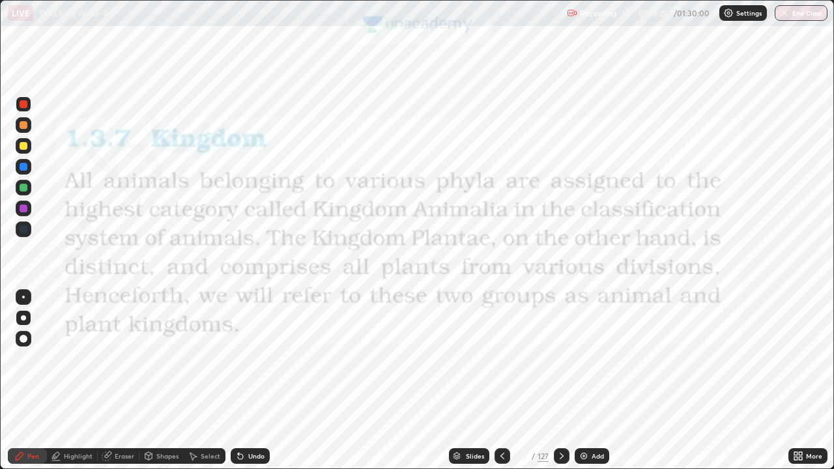
click at [561, 381] on icon at bounding box center [562, 456] width 4 height 7
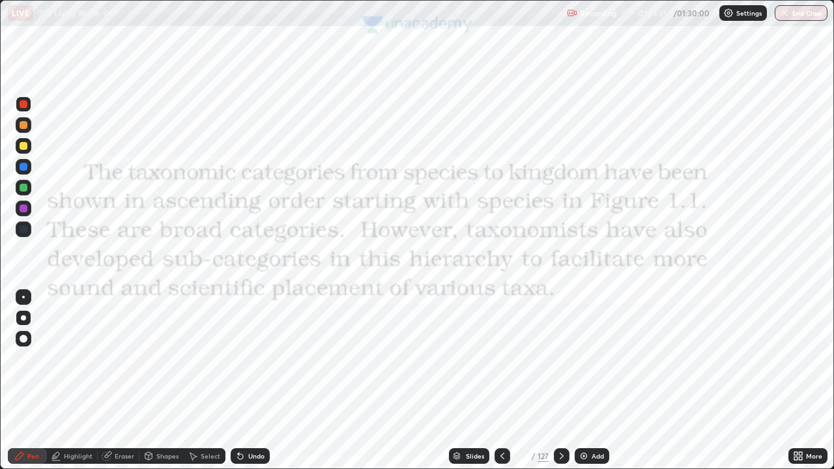
click at [563, 381] on icon at bounding box center [562, 456] width 10 height 10
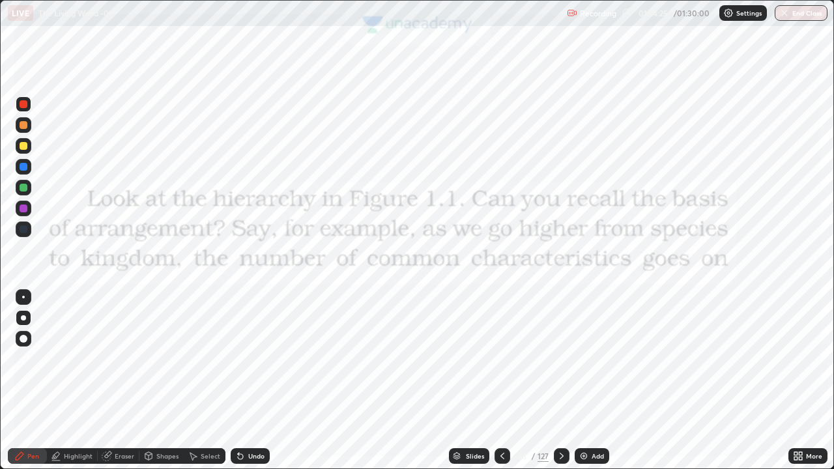
click at [562, 381] on icon at bounding box center [562, 456] width 10 height 10
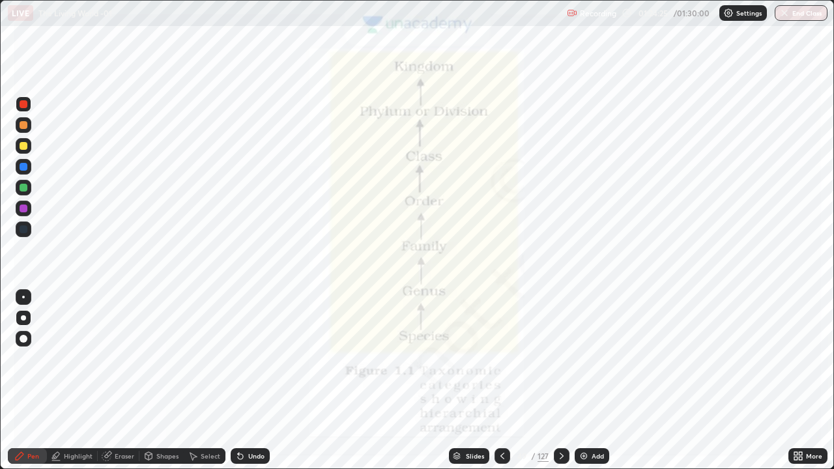
click at [562, 381] on icon at bounding box center [562, 456] width 10 height 10
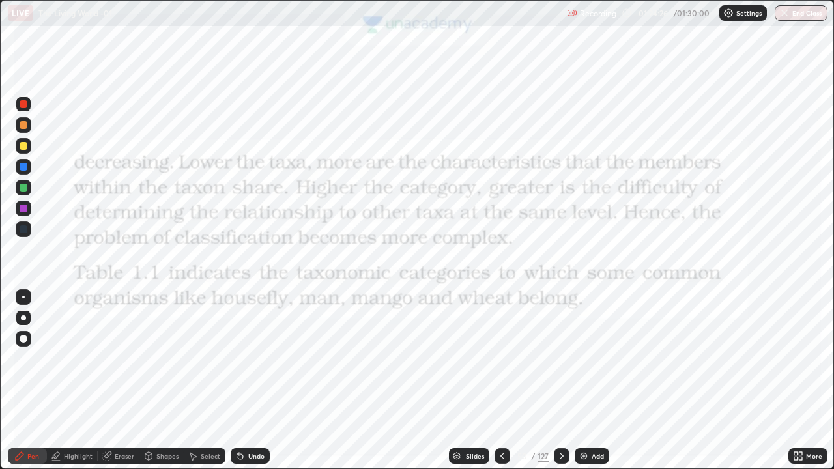
click at [561, 381] on div at bounding box center [562, 456] width 16 height 16
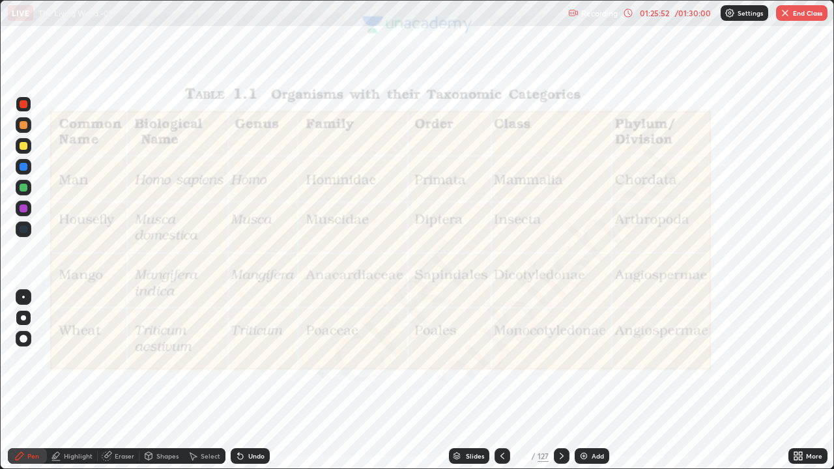
click at [795, 16] on button "End Class" at bounding box center [801, 13] width 51 height 16
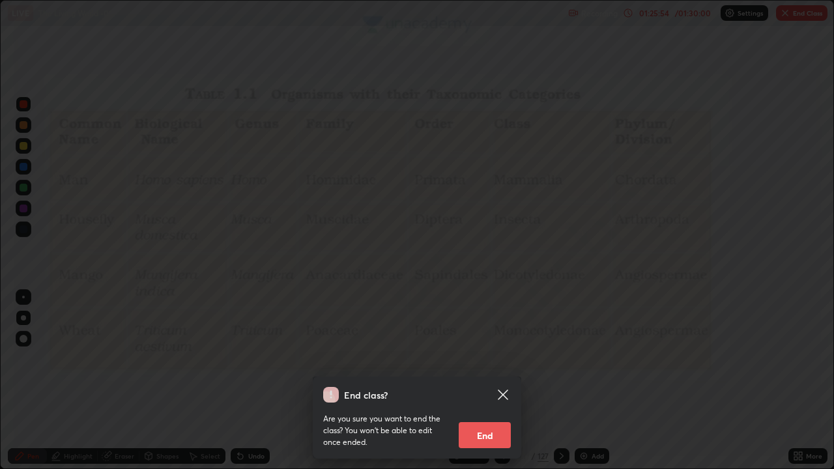
click at [482, 381] on button "End" at bounding box center [485, 435] width 52 height 26
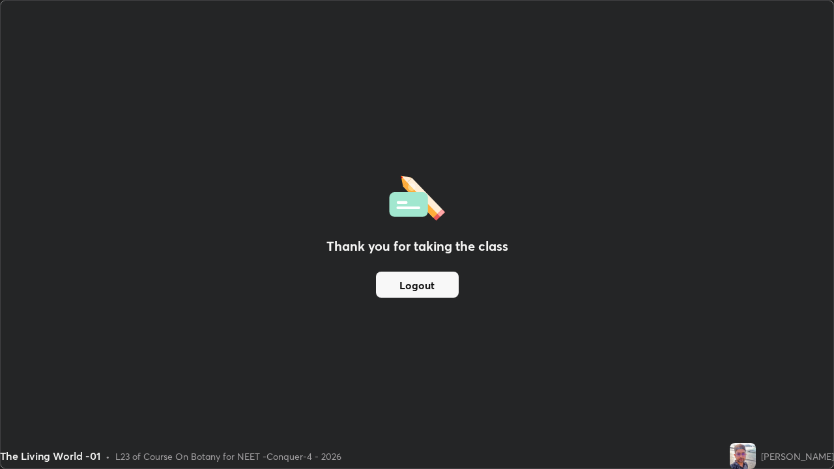
click at [35, 339] on div "Thank you for taking the class Logout" at bounding box center [417, 235] width 833 height 468
click at [120, 381] on div "The Living World -01 • L23 of Course On Botany for NEET -Conquer-4 - 2026" at bounding box center [362, 456] width 725 height 26
click at [380, 284] on button "Logout" at bounding box center [417, 285] width 83 height 26
